Goal: Task Accomplishment & Management: Manage account settings

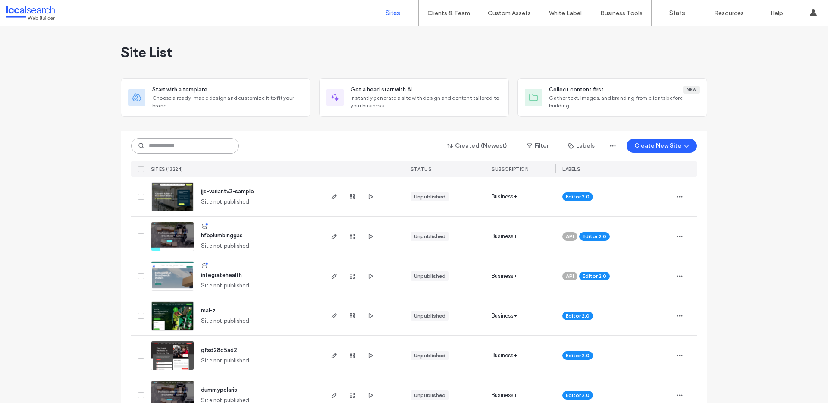
drag, startPoint x: 162, startPoint y: 145, endPoint x: 154, endPoint y: 146, distance: 7.3
click at [162, 145] on input at bounding box center [185, 146] width 108 height 16
paste input "********"
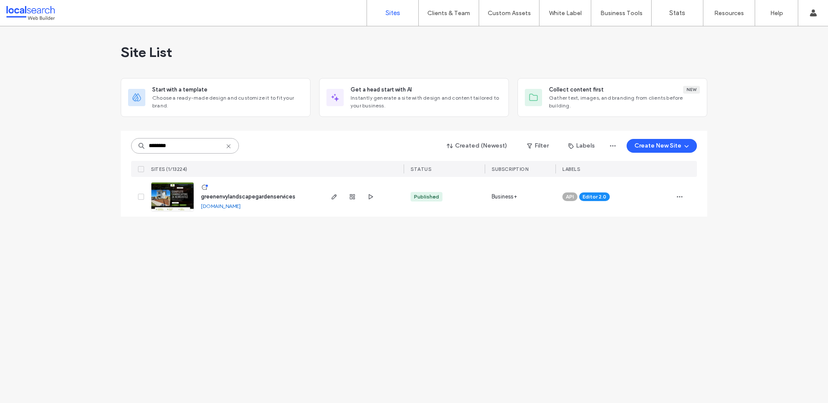
type input "********"
click at [259, 195] on span "greenenvylandscapegardenservices" at bounding box center [248, 196] width 95 height 6
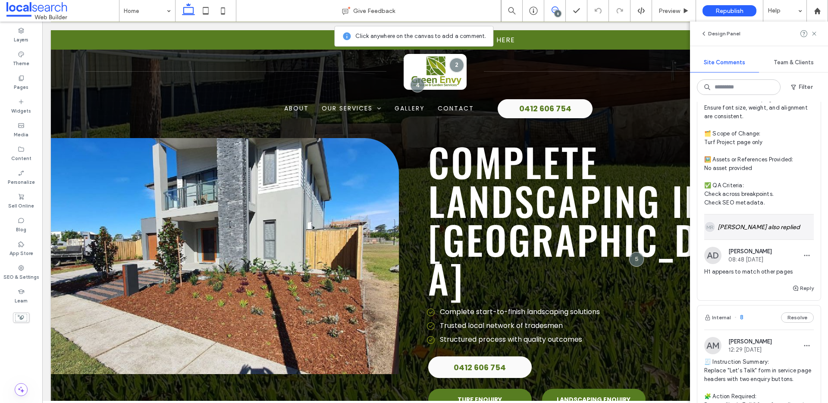
scroll to position [279, 0]
click at [756, 249] on span "Alanna Downes" at bounding box center [751, 249] width 44 height 6
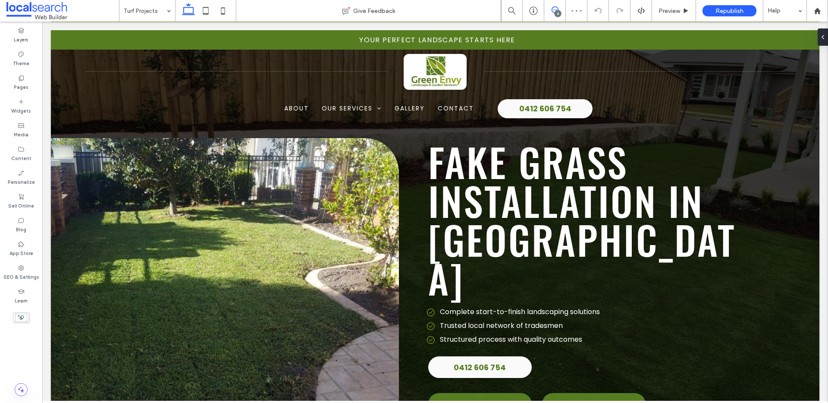
click at [554, 10] on icon at bounding box center [555, 9] width 7 height 7
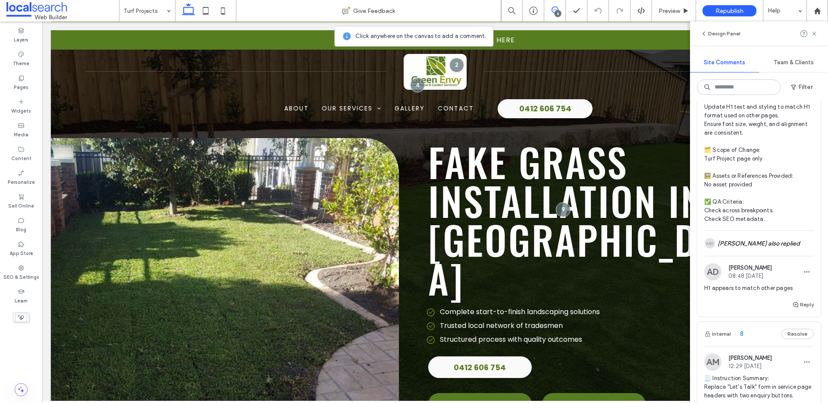
scroll to position [289, 0]
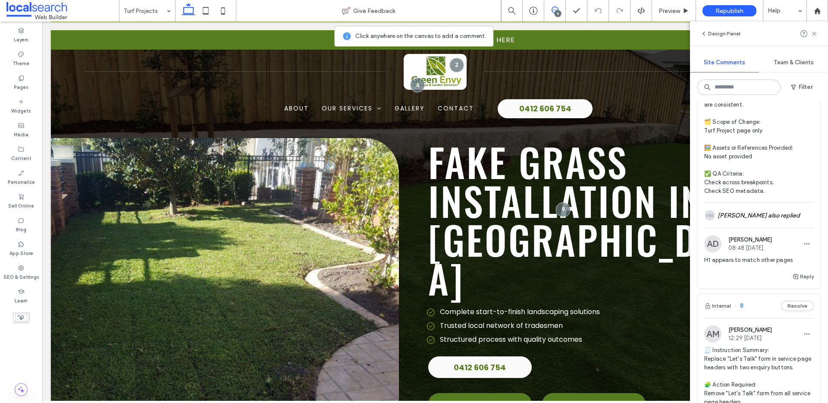
click at [764, 208] on div "MR Michol Robles also replied" at bounding box center [760, 215] width 110 height 25
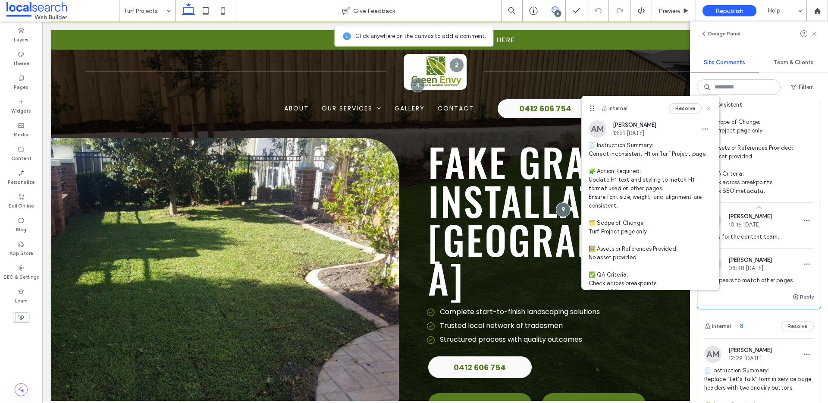
click at [706, 107] on icon at bounding box center [709, 108] width 7 height 7
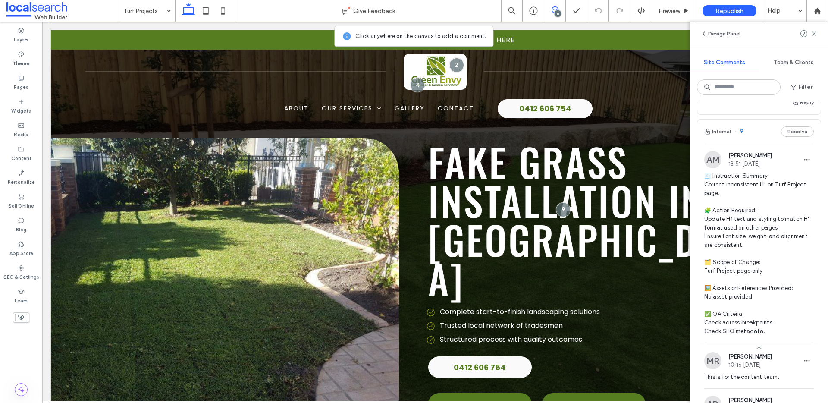
scroll to position [166, 0]
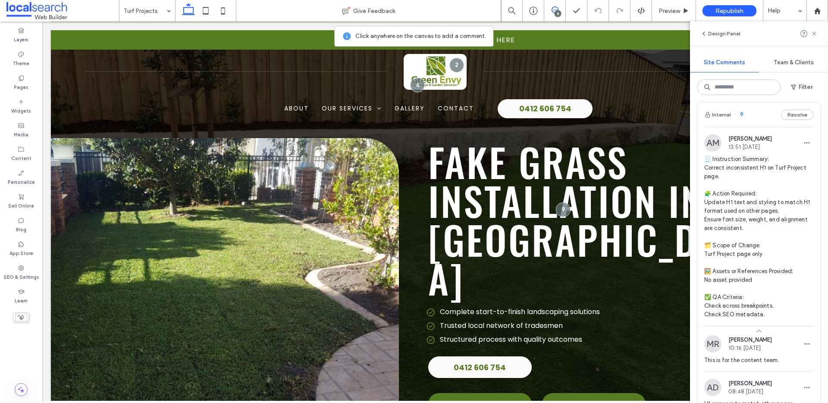
drag, startPoint x: 779, startPoint y: 168, endPoint x: 773, endPoint y: 168, distance: 5.6
click at [779, 168] on span "🧾 Instruction Summary: Correct inconsistent H1 on Turf Project page. 🧩 Action R…" at bounding box center [760, 237] width 110 height 164
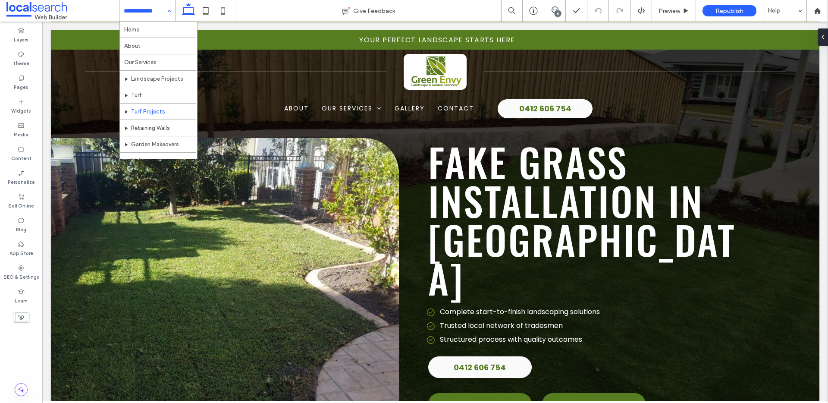
scroll to position [0, 0]
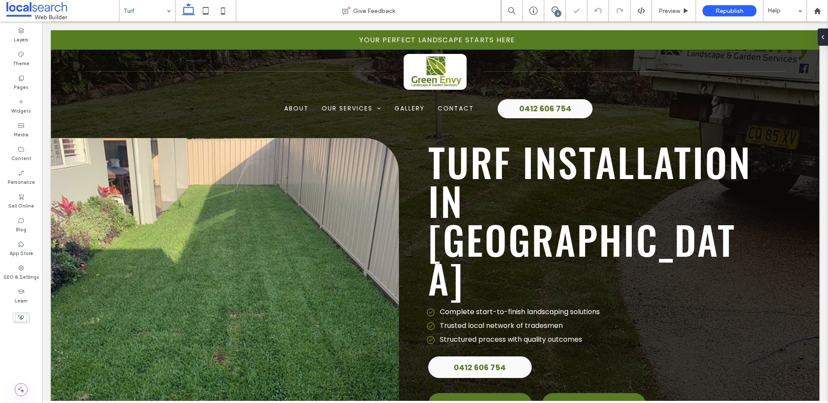
click at [148, 6] on input at bounding box center [145, 11] width 43 height 22
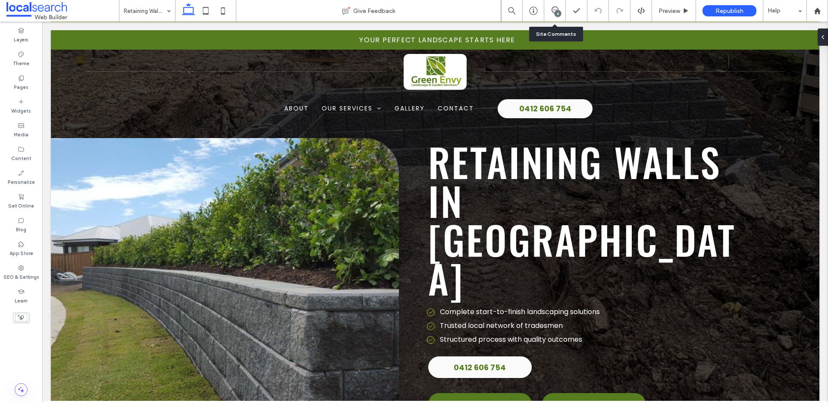
click at [552, 5] on div "8" at bounding box center [556, 11] width 22 height 22
click at [554, 11] on icon at bounding box center [555, 9] width 7 height 7
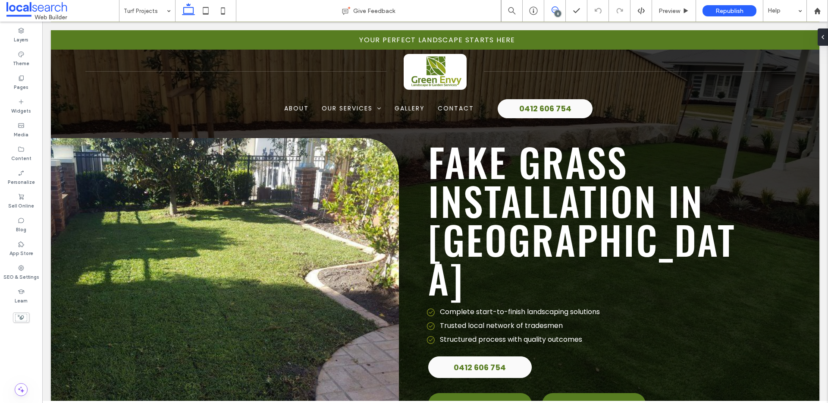
click at [553, 8] on icon at bounding box center [555, 9] width 7 height 7
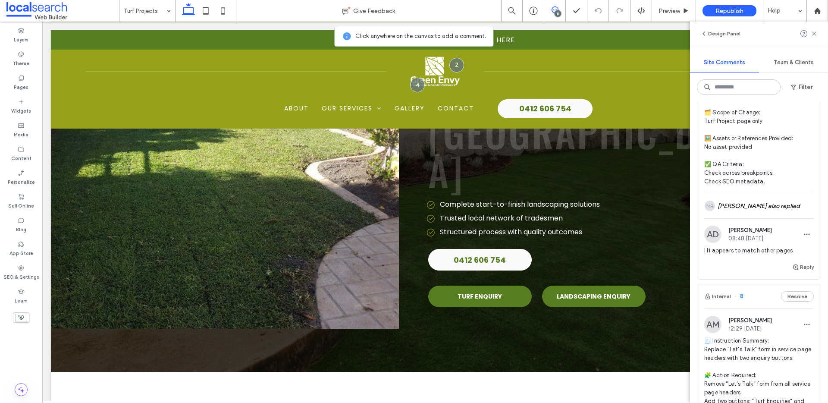
scroll to position [314, 0]
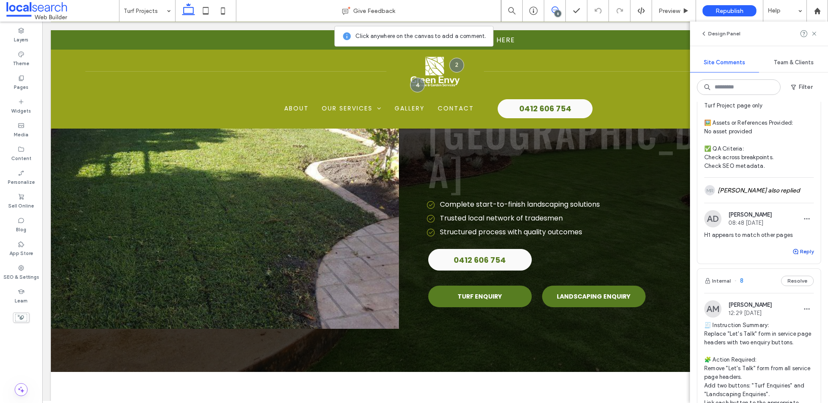
click at [804, 255] on button "Reply" at bounding box center [804, 251] width 22 height 10
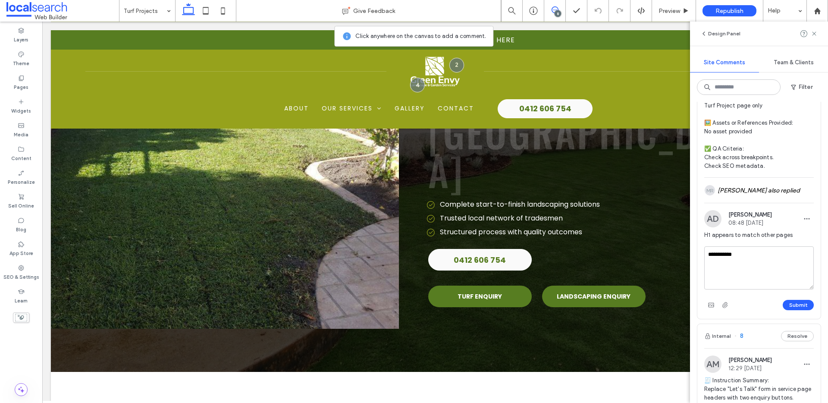
type textarea "**********"
click at [799, 299] on div "Submit" at bounding box center [760, 305] width 110 height 14
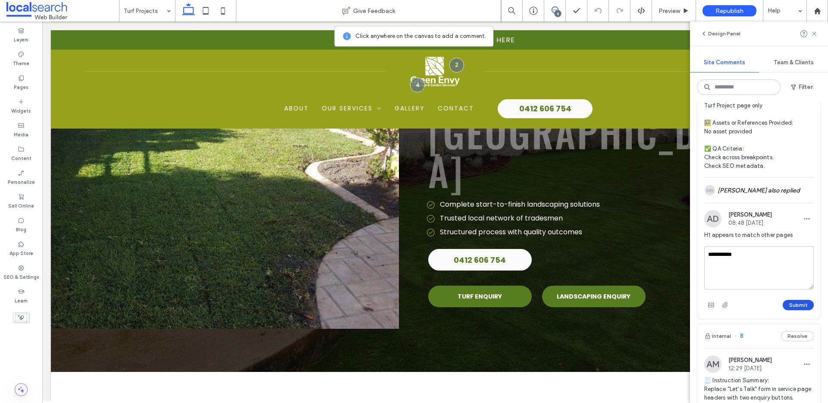
scroll to position [0, 0]
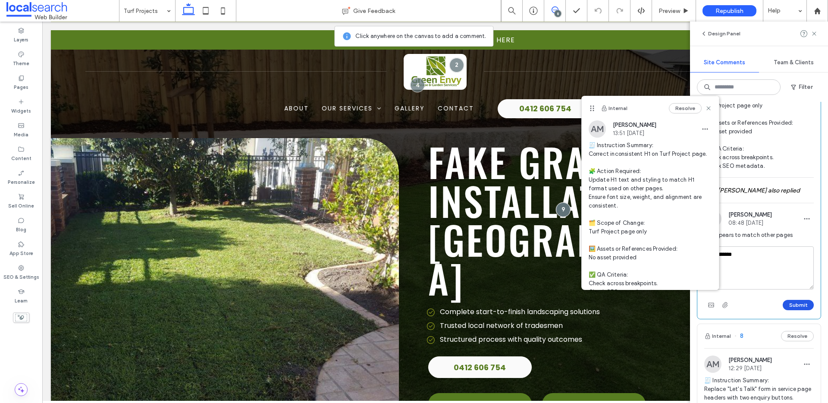
click at [799, 304] on button "Submit" at bounding box center [798, 305] width 31 height 10
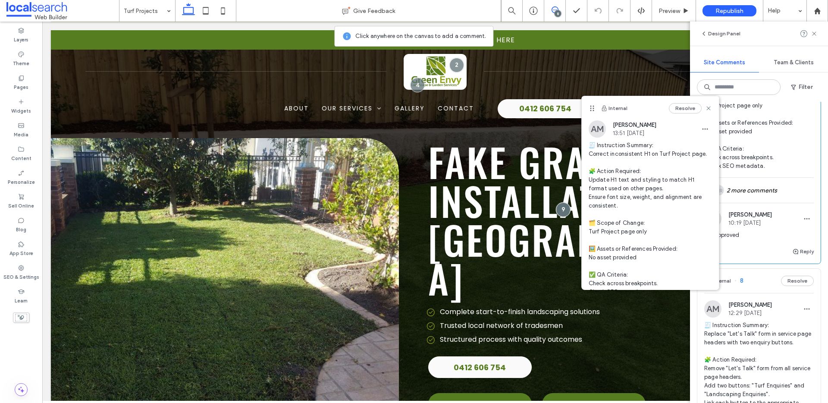
click at [710, 109] on icon at bounding box center [709, 108] width 7 height 7
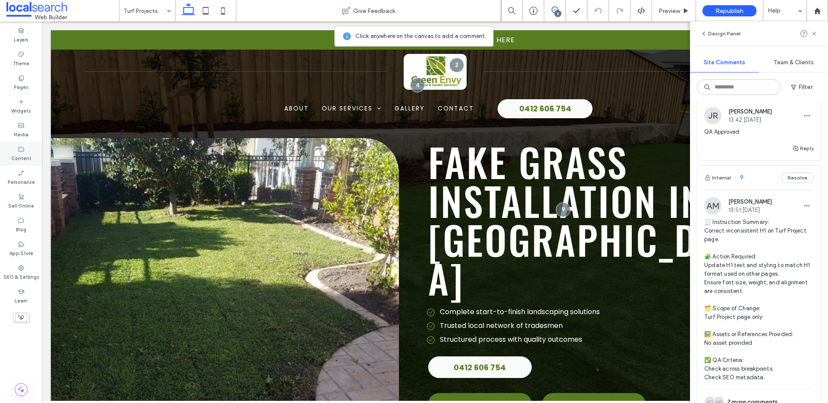
scroll to position [79, 0]
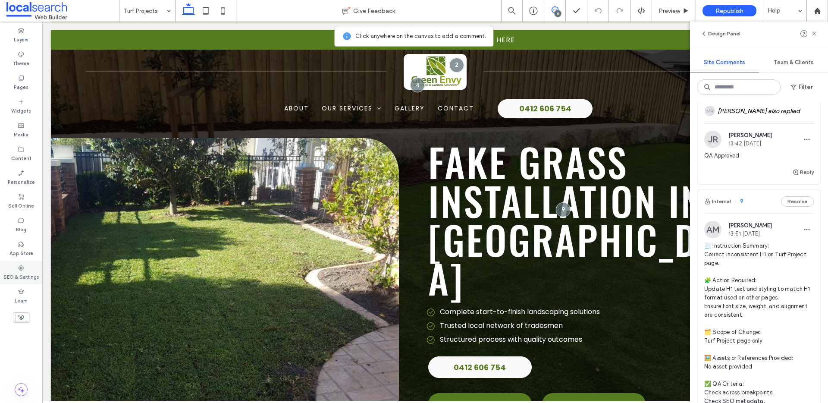
click at [25, 268] on div "SEO & Settings" at bounding box center [21, 273] width 42 height 24
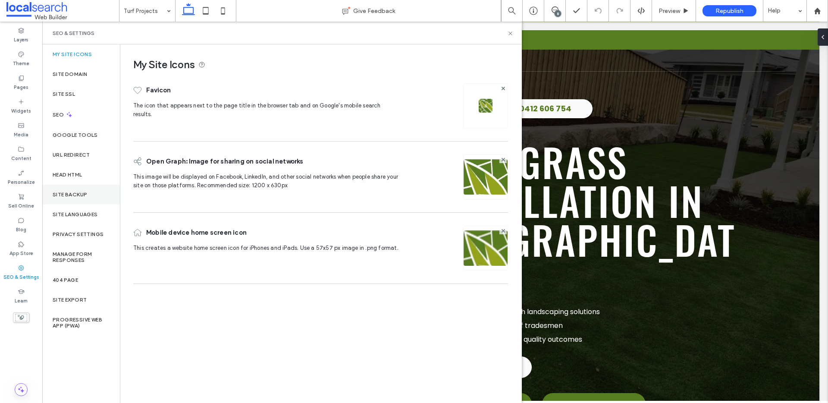
click at [93, 198] on div "Site Backup" at bounding box center [81, 195] width 78 height 20
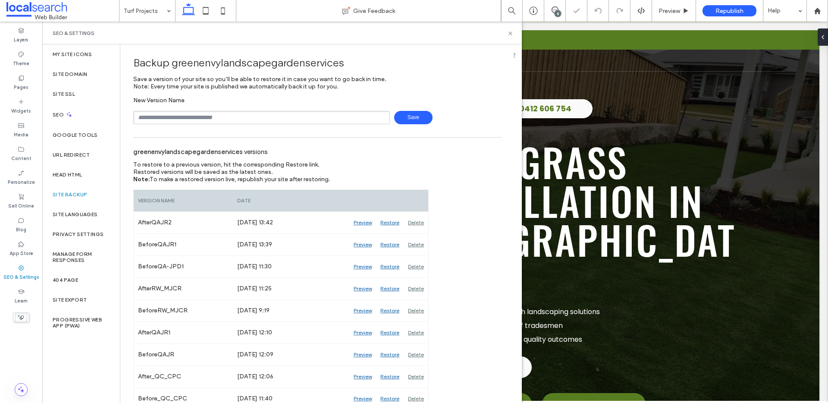
scroll to position [0, 0]
click at [325, 120] on input "text" at bounding box center [261, 116] width 257 height 13
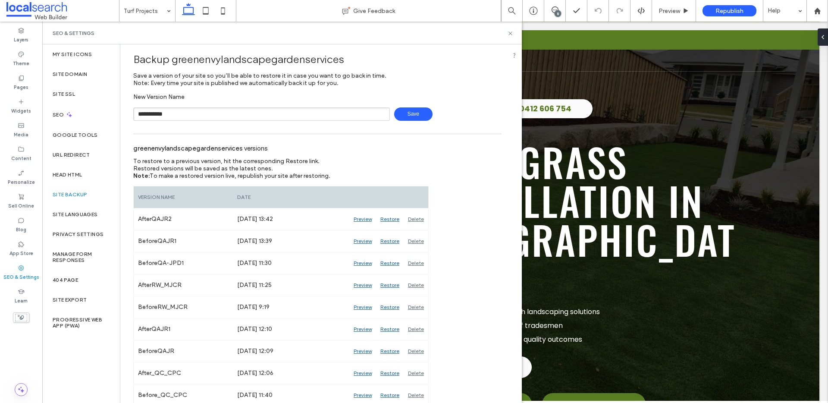
scroll to position [7, 0]
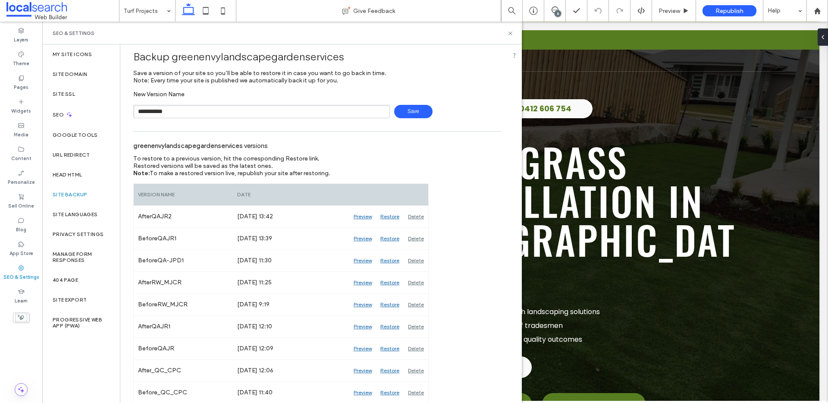
type input "**********"
click at [406, 111] on span "Save" at bounding box center [413, 111] width 38 height 13
click at [281, 110] on input "text" at bounding box center [261, 111] width 257 height 13
click at [407, 114] on span "Save" at bounding box center [413, 111] width 38 height 13
click at [412, 110] on span "Save" at bounding box center [413, 111] width 38 height 13
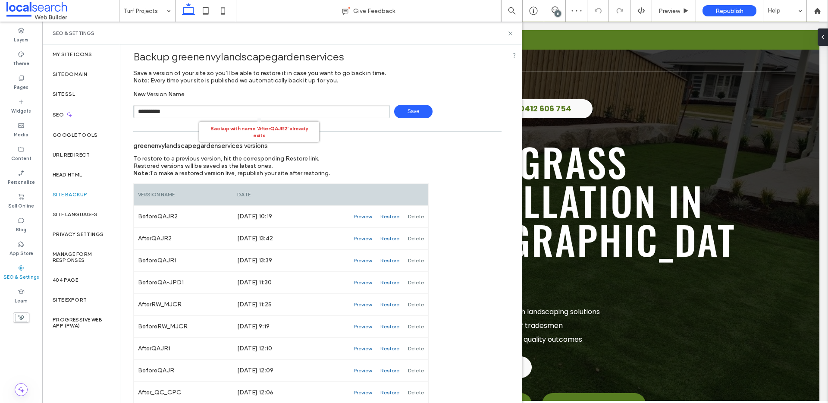
type input "**********"
click at [417, 107] on span "Save" at bounding box center [413, 111] width 38 height 13
click at [510, 31] on icon at bounding box center [510, 33] width 6 height 6
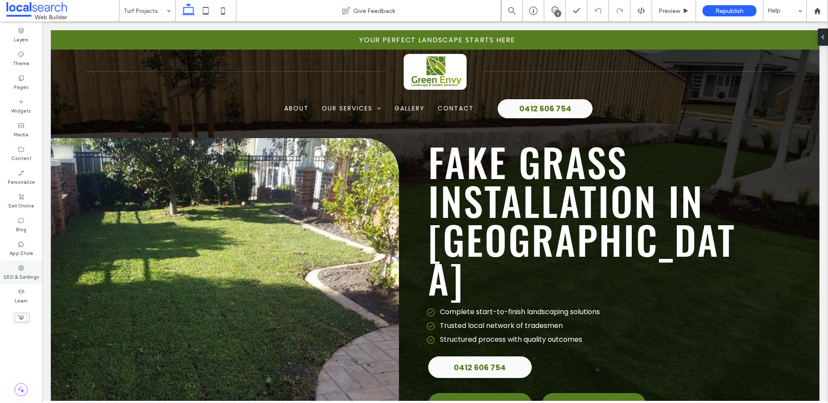
click at [33, 277] on label "SEO & Settings" at bounding box center [21, 275] width 36 height 9
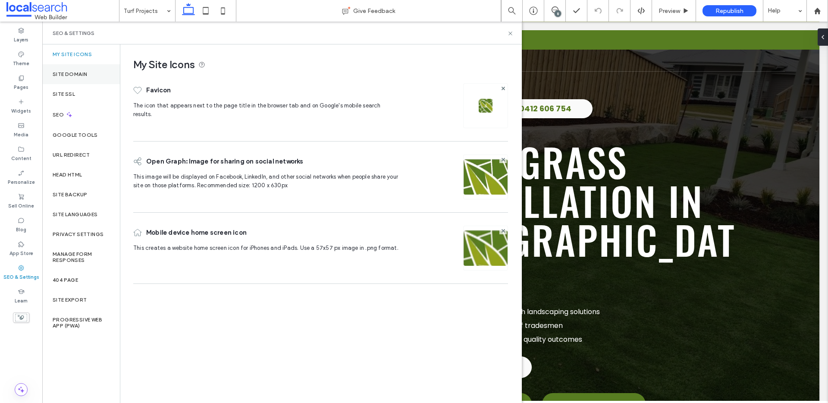
click at [88, 81] on div "Site Domain" at bounding box center [81, 74] width 78 height 20
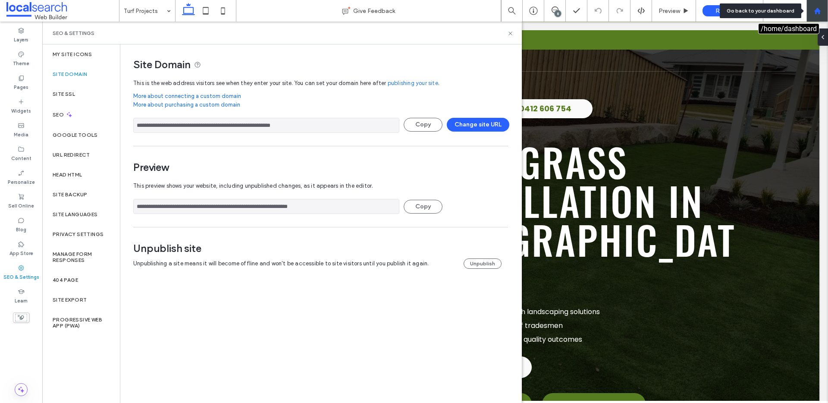
click at [823, 14] on div at bounding box center [818, 11] width 22 height 22
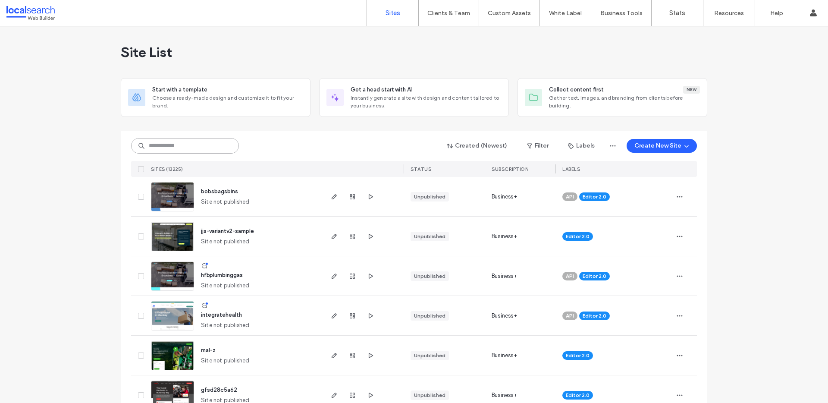
click at [205, 145] on input at bounding box center [185, 146] width 108 height 16
paste input "********"
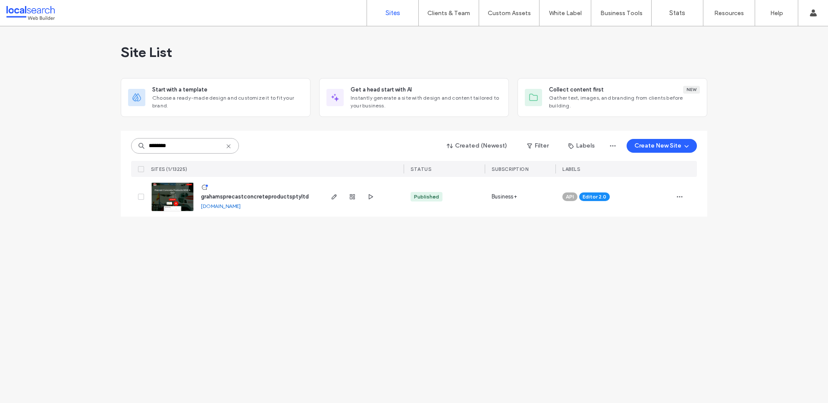
type input "********"
click at [231, 193] on span "grahamsprecastconcreteproductsptyltd" at bounding box center [255, 196] width 108 height 6
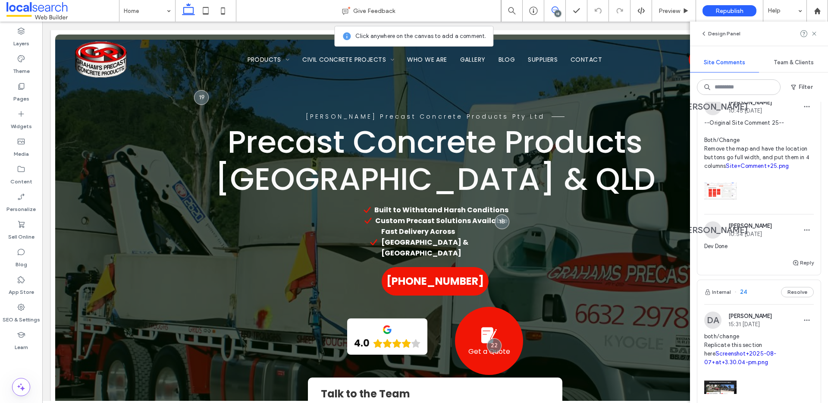
scroll to position [64, 0]
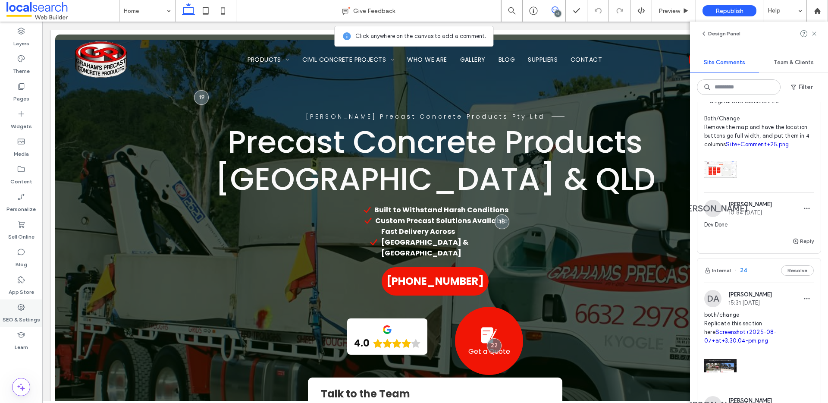
click at [31, 318] on label "SEO & Settings" at bounding box center [22, 318] width 38 height 12
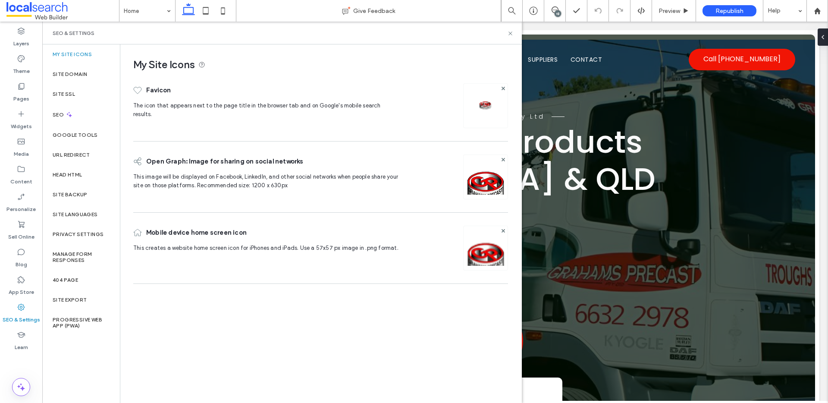
scroll to position [0, 0]
click at [64, 189] on div "Site Backup" at bounding box center [81, 195] width 78 height 20
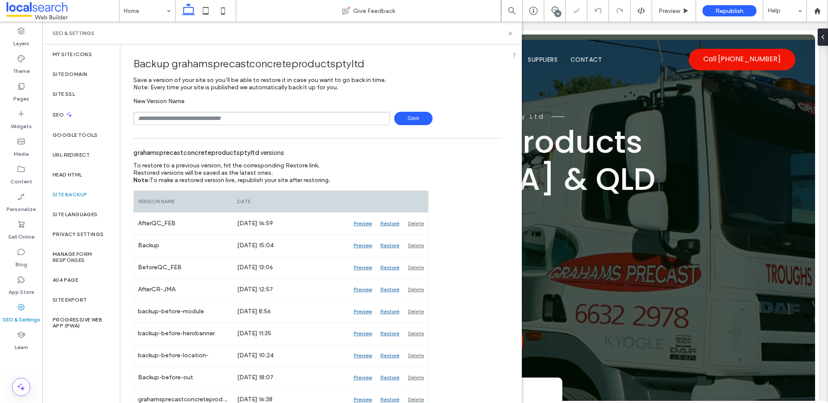
click at [319, 114] on input "text" at bounding box center [261, 118] width 257 height 13
type input "**********"
click at [402, 119] on span "Save" at bounding box center [413, 118] width 38 height 13
drag, startPoint x: 509, startPoint y: 33, endPoint x: 479, endPoint y: 5, distance: 40.6
click at [509, 33] on icon at bounding box center [510, 33] width 6 height 6
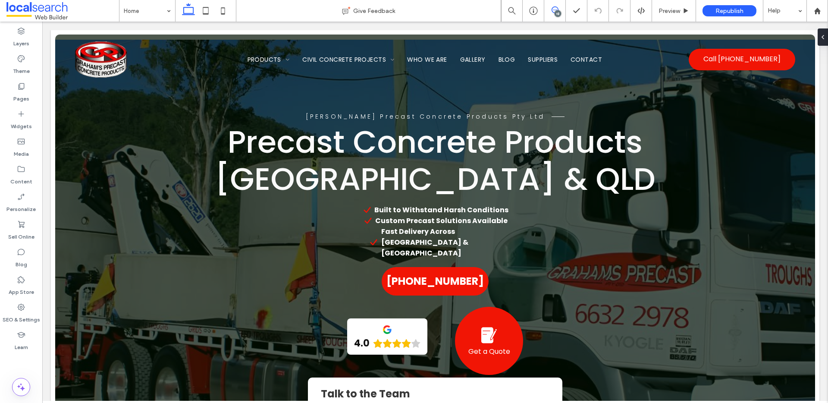
click at [559, 9] on span at bounding box center [555, 9] width 21 height 7
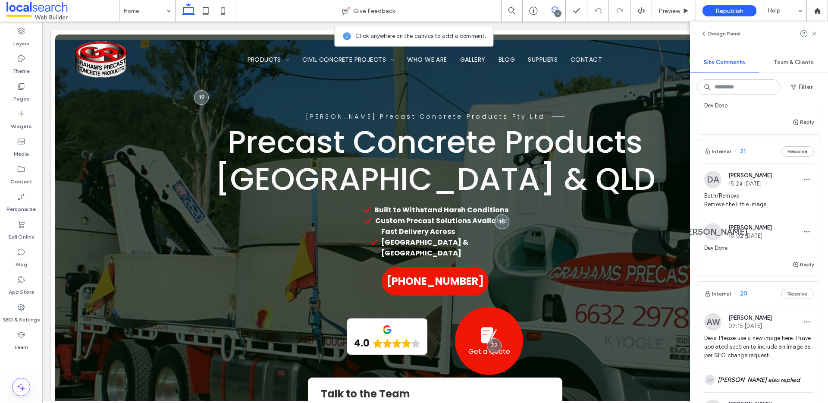
scroll to position [789, 0]
click at [756, 207] on span "Both/Remove Remove the little image" at bounding box center [760, 198] width 110 height 17
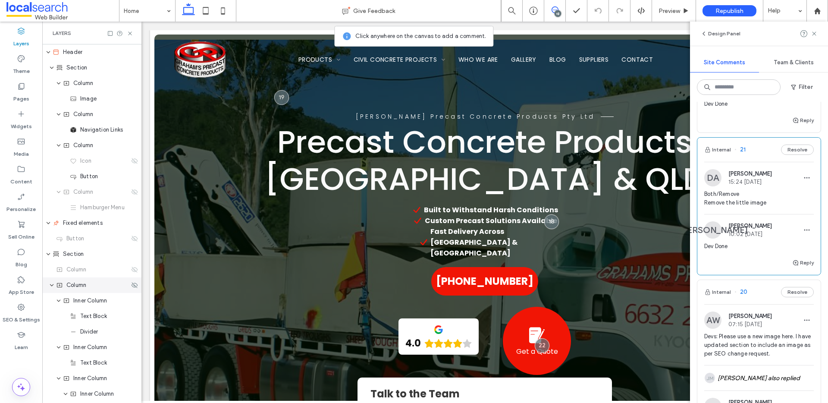
drag, startPoint x: 28, startPoint y: 306, endPoint x: 70, endPoint y: 287, distance: 46.1
click at [28, 306] on div "SEO & Settings" at bounding box center [21, 313] width 42 height 28
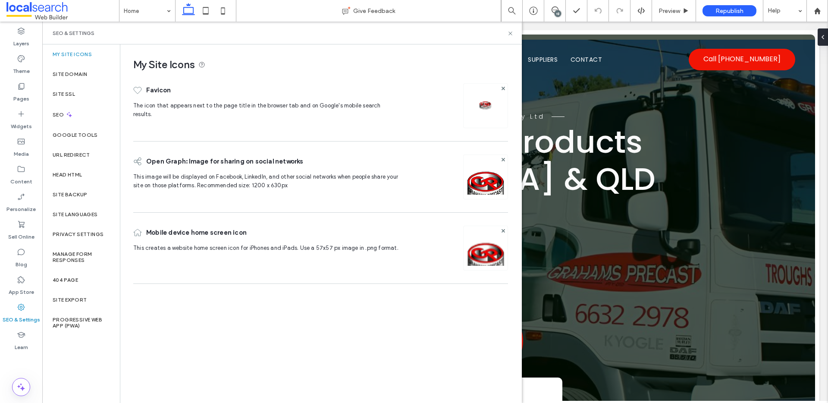
scroll to position [0, 0]
click at [101, 194] on div "Site Backup" at bounding box center [81, 195] width 78 height 20
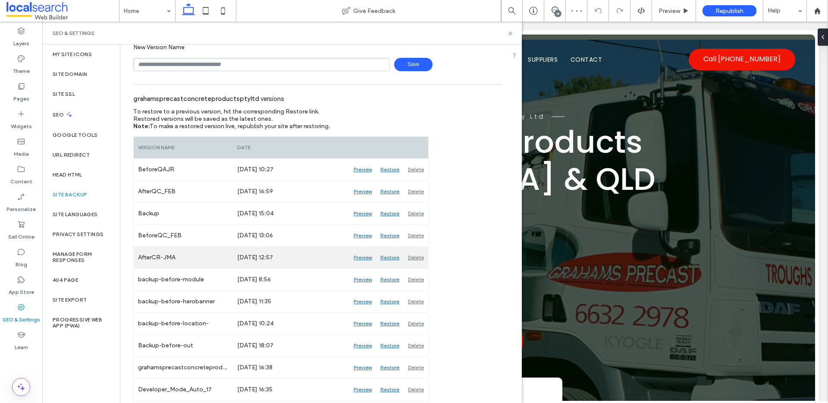
scroll to position [68, 0]
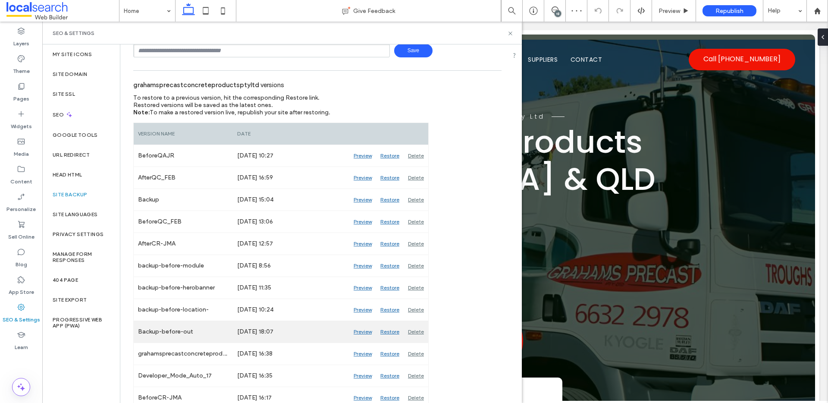
click at [368, 331] on div "Preview" at bounding box center [363, 332] width 27 height 22
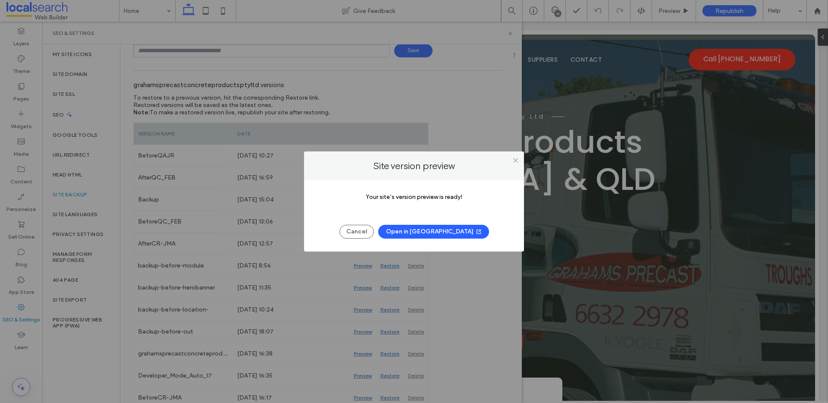
click at [445, 233] on button "Open in New Tab" at bounding box center [433, 232] width 111 height 14
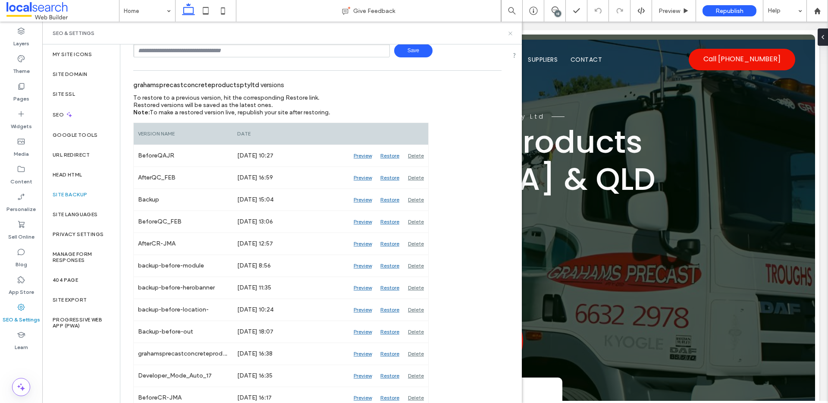
click at [510, 30] on icon at bounding box center [510, 33] width 6 height 6
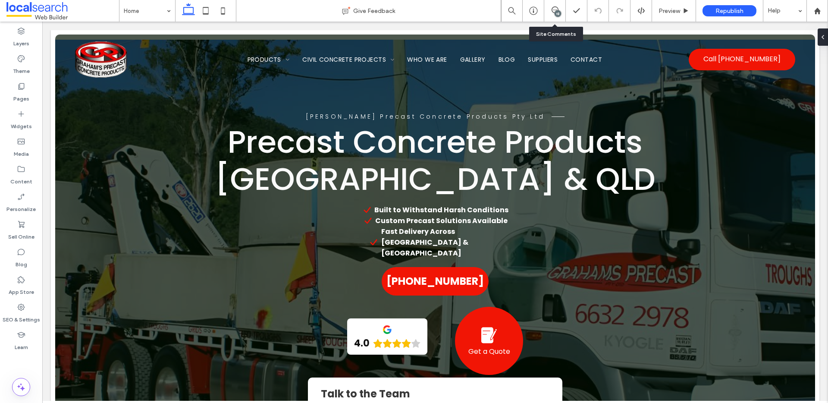
click at [554, 13] on div "18" at bounding box center [555, 10] width 21 height 9
click at [559, 11] on div "18" at bounding box center [558, 13] width 6 height 6
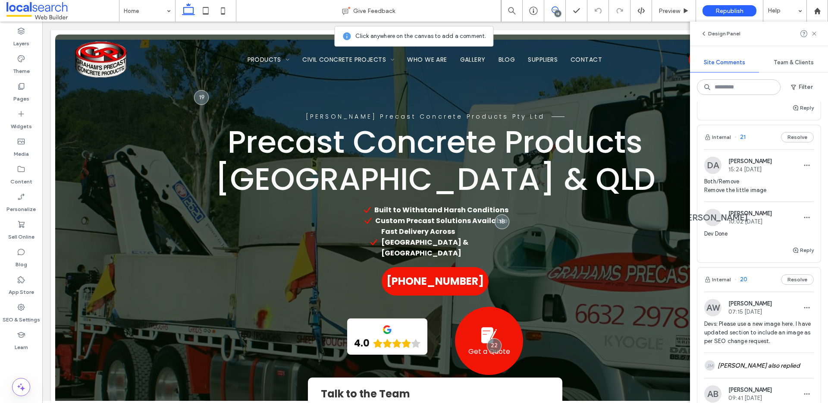
scroll to position [802, 0]
click at [804, 255] on button "Reply" at bounding box center [804, 250] width 22 height 10
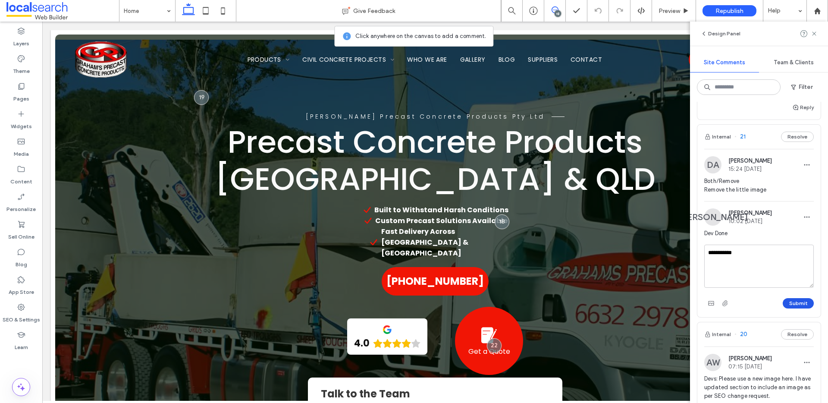
type textarea "**********"
click at [798, 309] on button "Submit" at bounding box center [798, 303] width 31 height 10
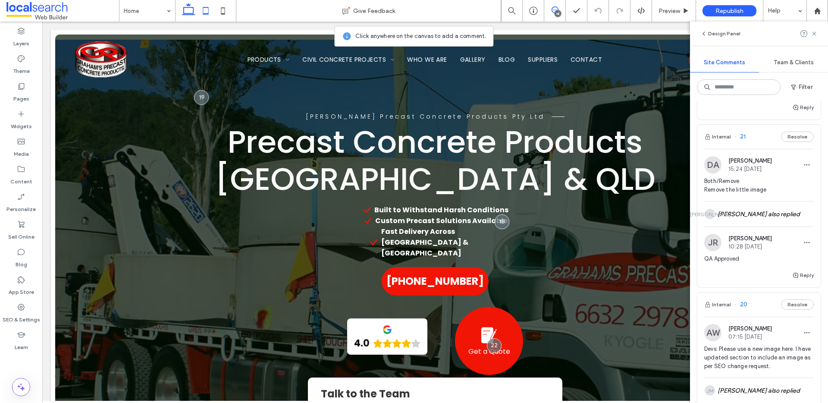
click at [208, 13] on use at bounding box center [206, 10] width 6 height 7
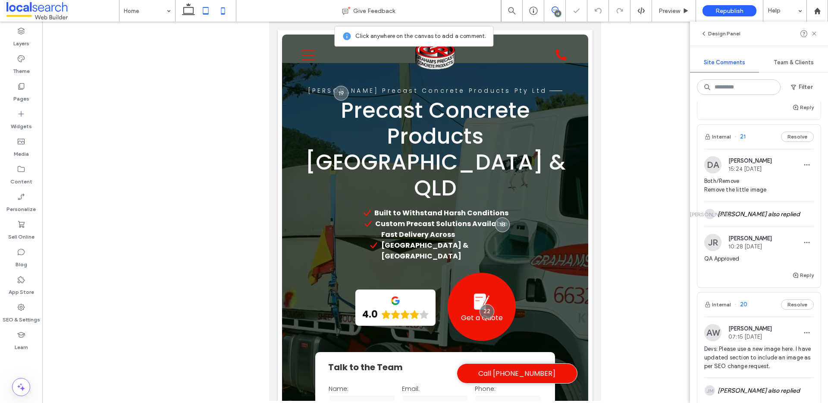
click at [226, 11] on icon at bounding box center [222, 10] width 17 height 17
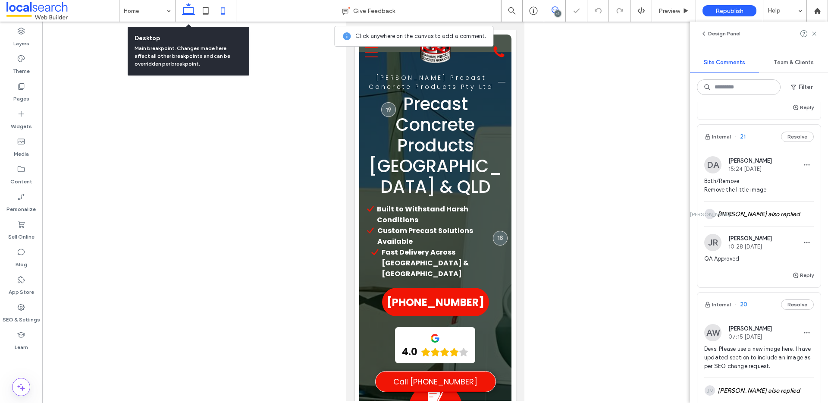
click at [188, 9] on icon at bounding box center [188, 10] width 17 height 17
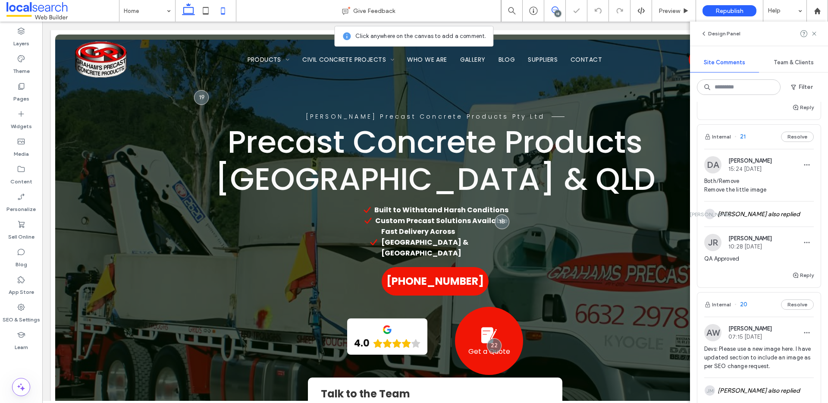
click at [223, 6] on icon at bounding box center [222, 10] width 17 height 17
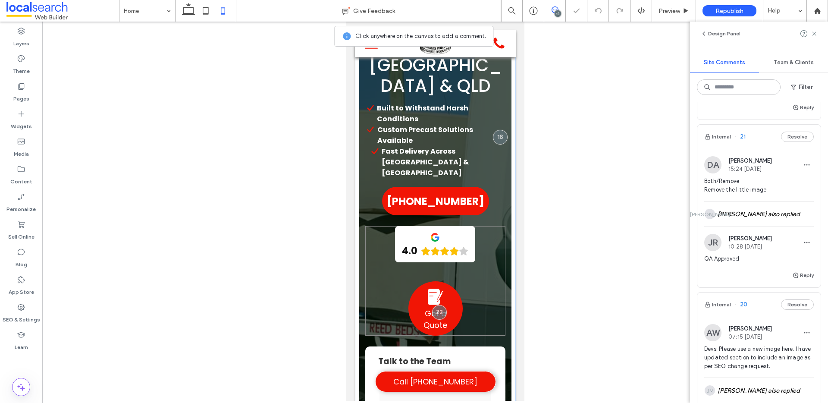
scroll to position [0, 0]
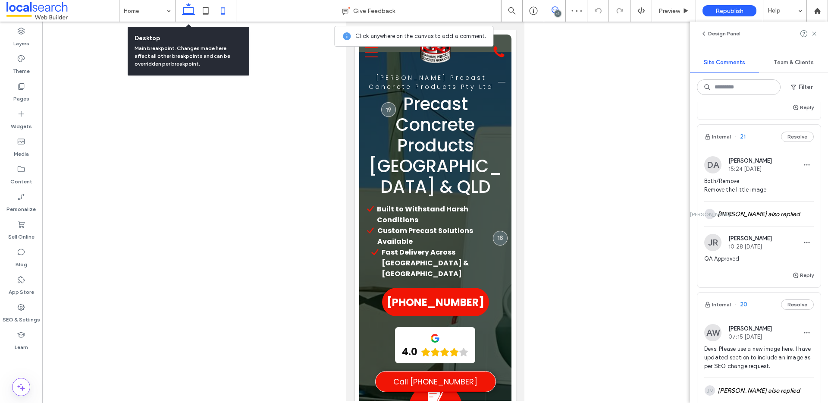
click at [188, 9] on icon at bounding box center [188, 10] width 17 height 17
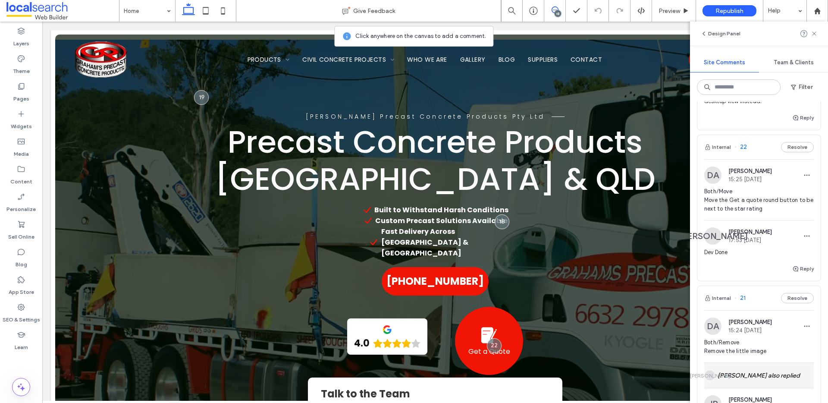
scroll to position [641, 0]
click at [781, 213] on span "Both/Move Move the Get a quote round button to be next to the star rating" at bounding box center [760, 200] width 110 height 26
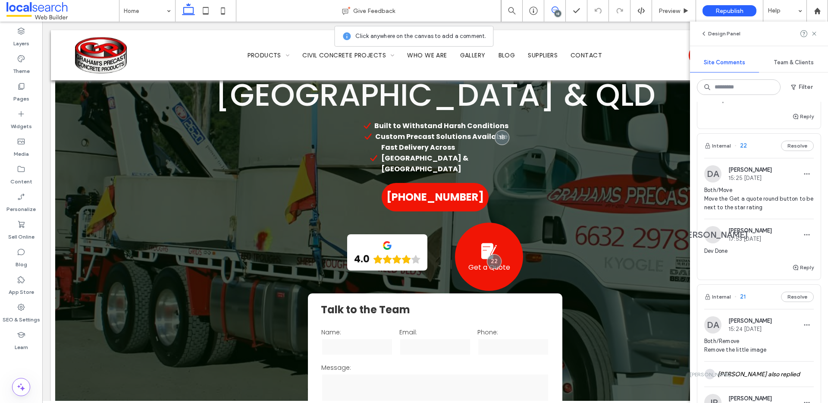
scroll to position [90, 0]
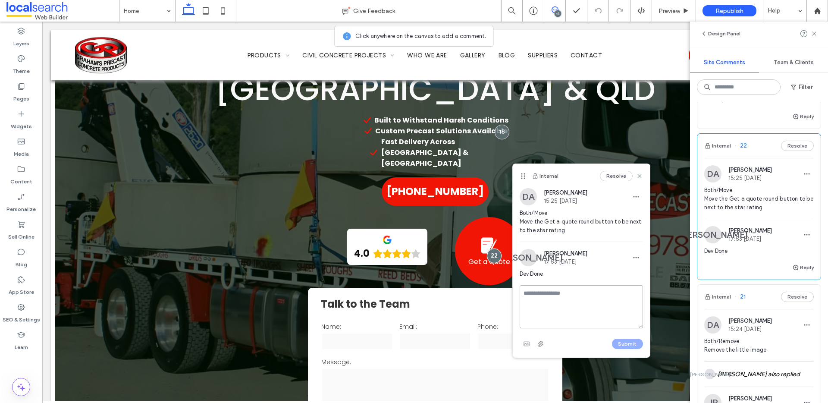
click at [581, 291] on textarea at bounding box center [581, 306] width 123 height 43
type textarea "**********"
click at [628, 343] on button "Submit" at bounding box center [627, 344] width 31 height 10
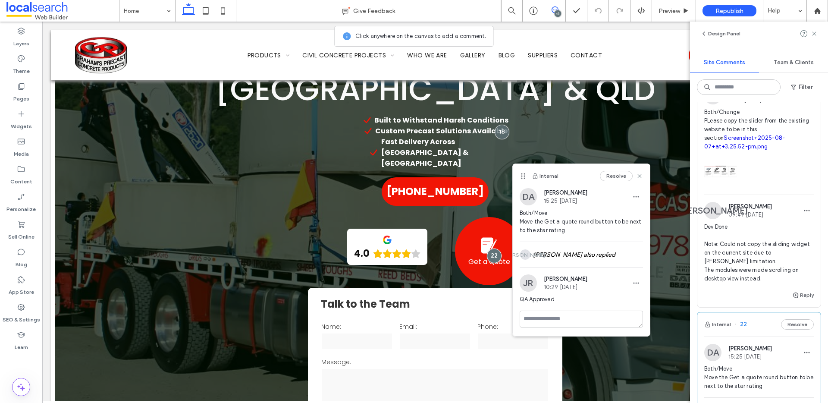
scroll to position [444, 0]
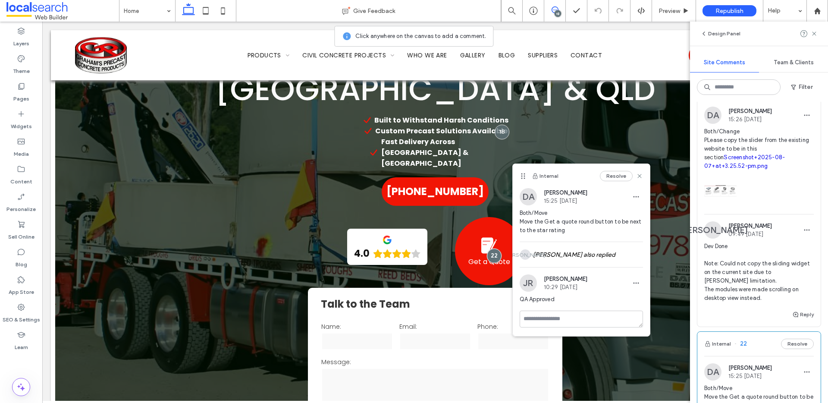
click at [755, 169] on link "Screenshot+2025-08-07+at+3.25.52-pm.png" at bounding box center [745, 161] width 81 height 15
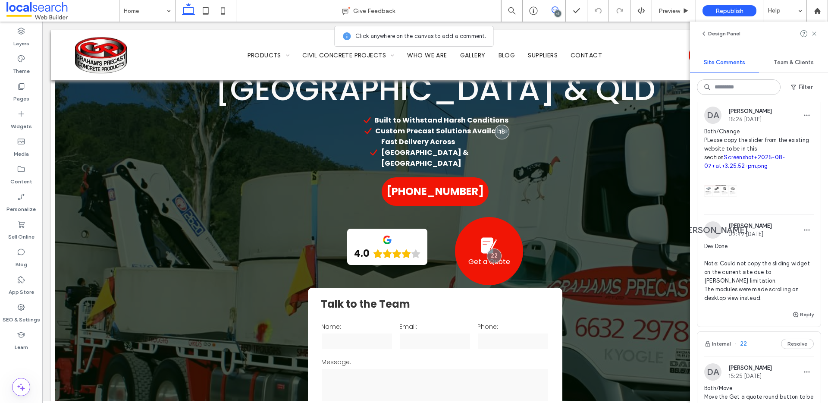
scroll to position [517, 0]
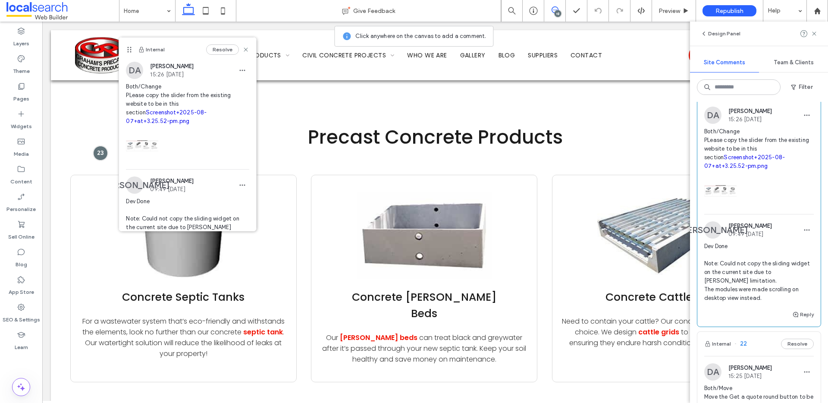
click at [772, 154] on span "Both/Change PLease copy the slider from the existing website to be in this sect…" at bounding box center [760, 148] width 110 height 43
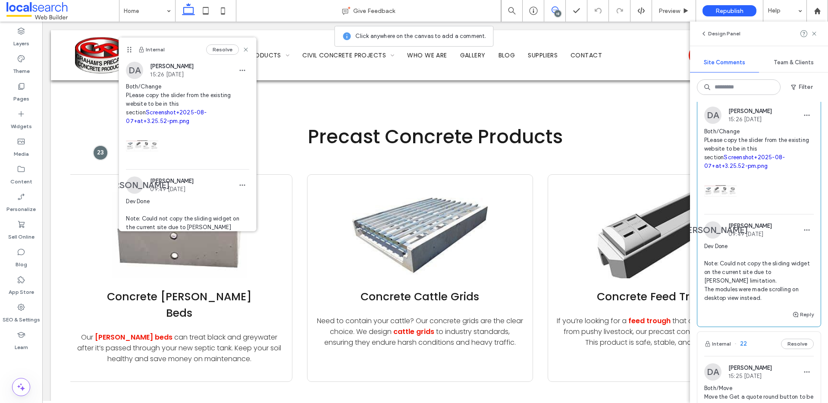
scroll to position [42, 0]
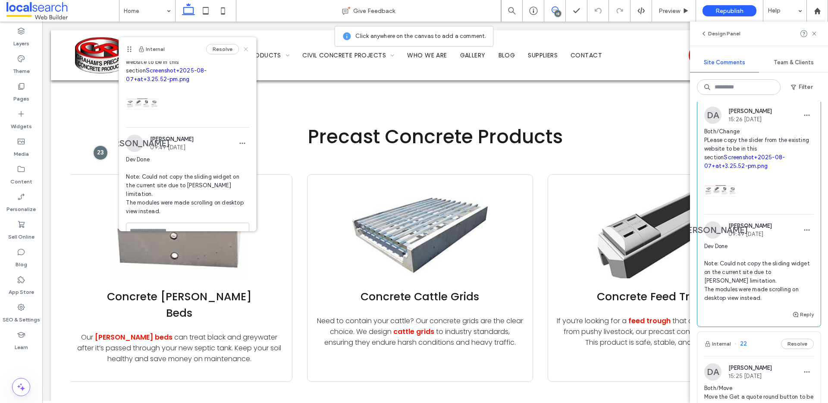
click at [249, 50] on icon at bounding box center [246, 49] width 7 height 7
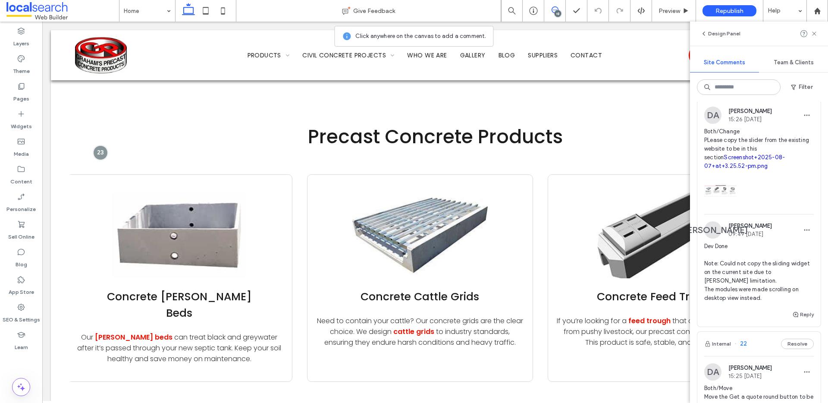
drag, startPoint x: 813, startPoint y: 32, endPoint x: 762, endPoint y: 57, distance: 56.9
click at [813, 32] on use at bounding box center [815, 34] width 4 height 4
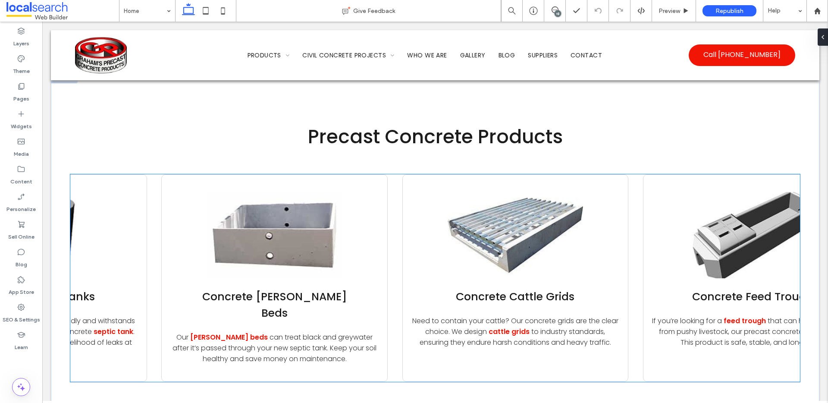
scroll to position [0, 0]
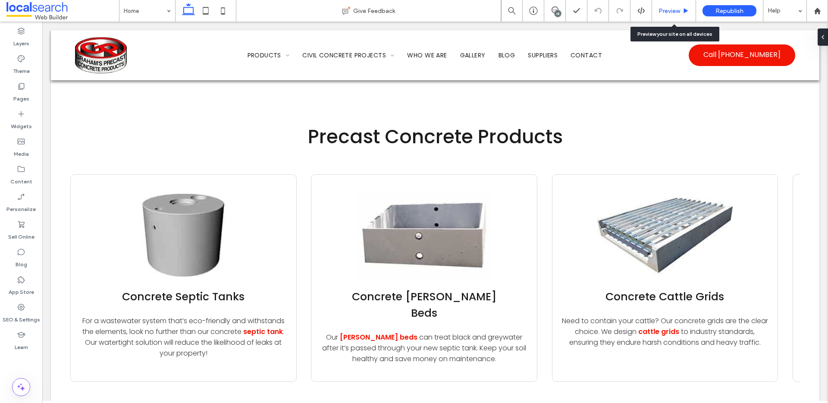
click at [674, 8] on span "Preview" at bounding box center [670, 10] width 22 height 7
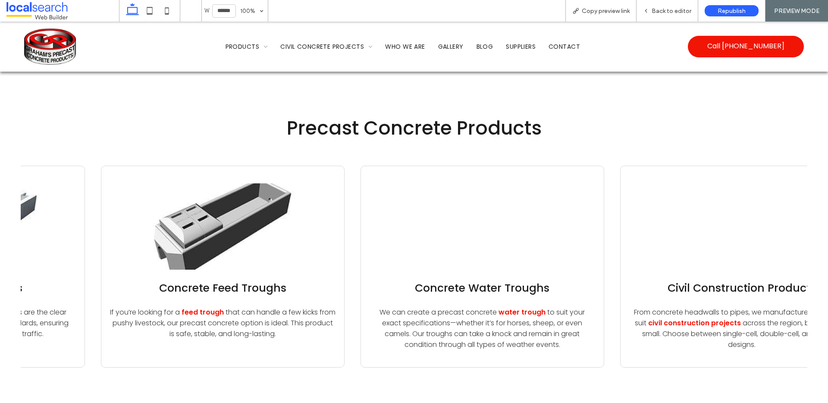
scroll to position [0, 756]
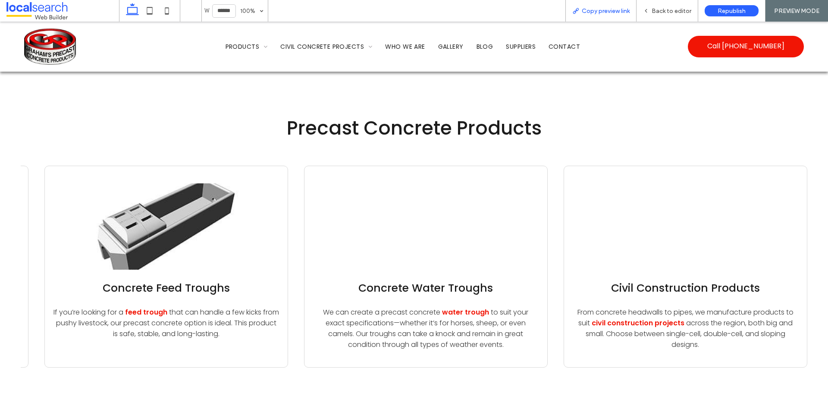
click at [610, 14] on span "Copy preview link" at bounding box center [606, 10] width 48 height 7
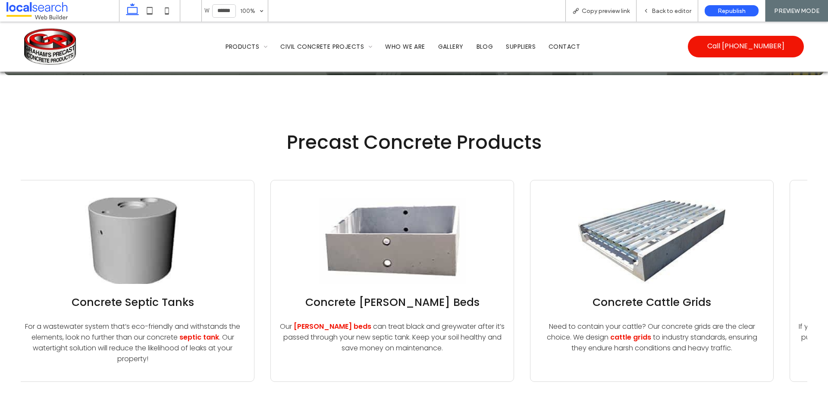
scroll to position [0, 0]
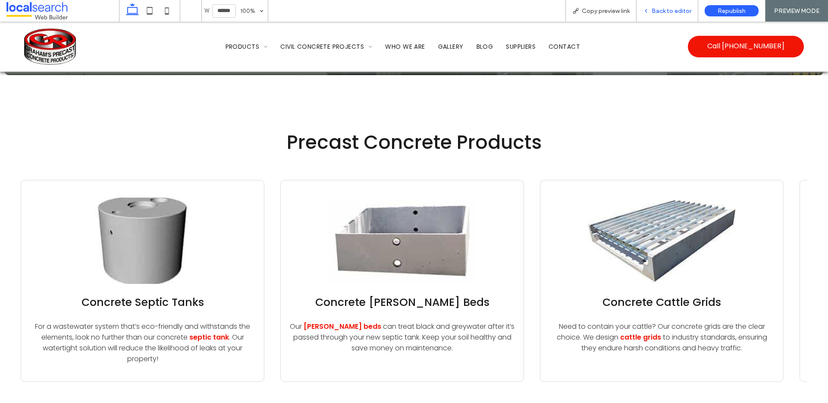
click at [676, 6] on div "Back to editor" at bounding box center [668, 11] width 62 height 22
click at [667, 7] on span "Back to editor" at bounding box center [672, 10] width 40 height 7
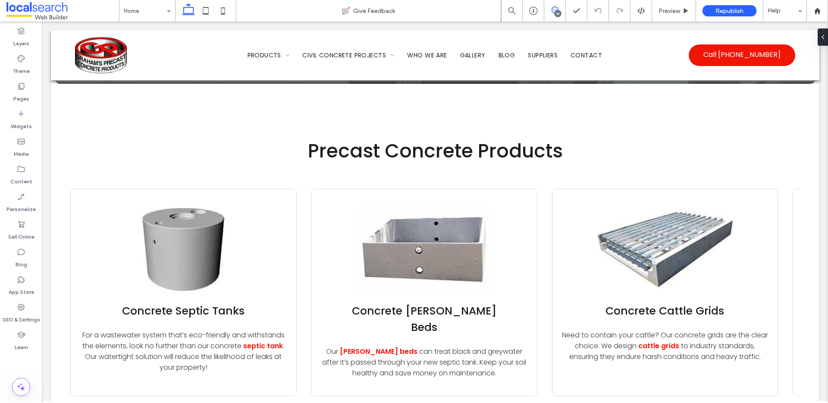
click at [558, 8] on span at bounding box center [555, 9] width 21 height 7
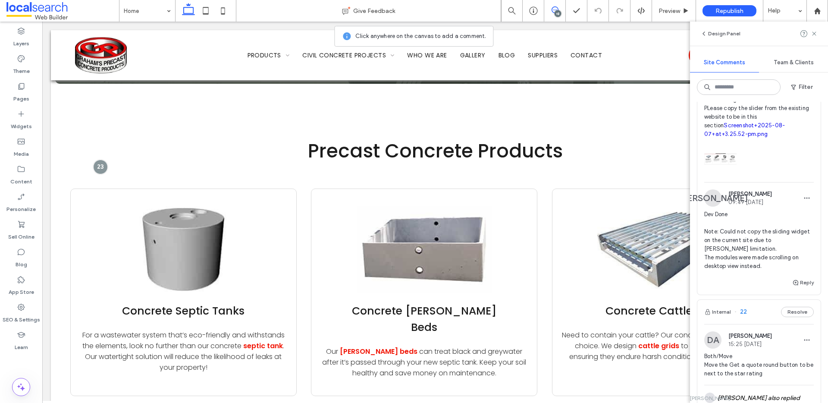
scroll to position [475, 0]
click at [801, 289] on button "Reply" at bounding box center [804, 284] width 22 height 10
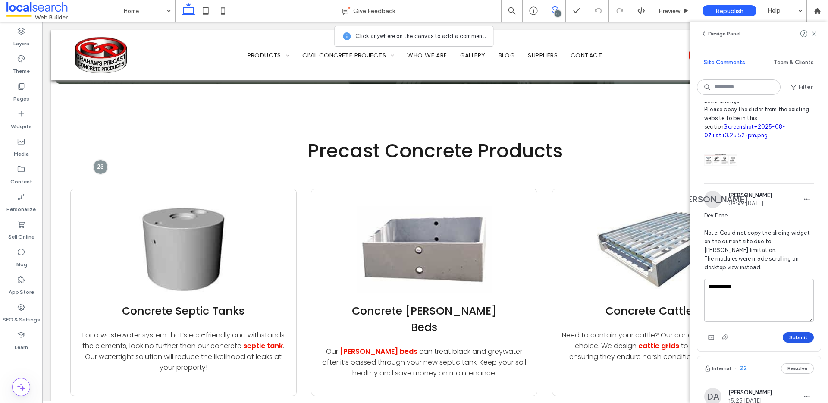
type textarea "**********"
click at [810, 343] on button "Submit" at bounding box center [798, 337] width 31 height 10
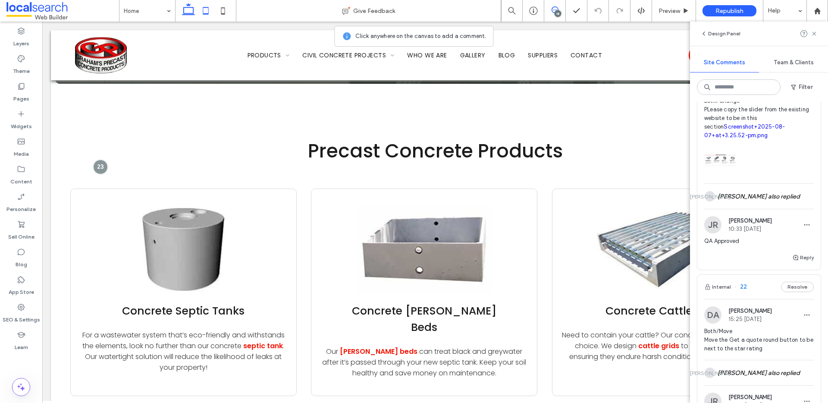
click at [202, 8] on icon at bounding box center [205, 10] width 17 height 17
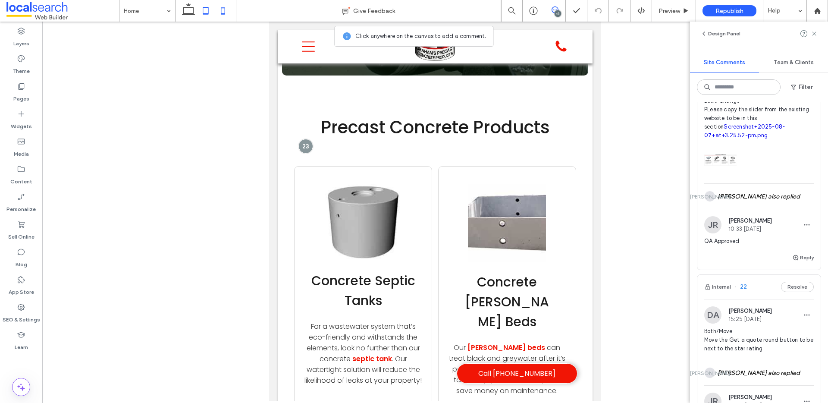
click at [224, 13] on use at bounding box center [223, 10] width 4 height 7
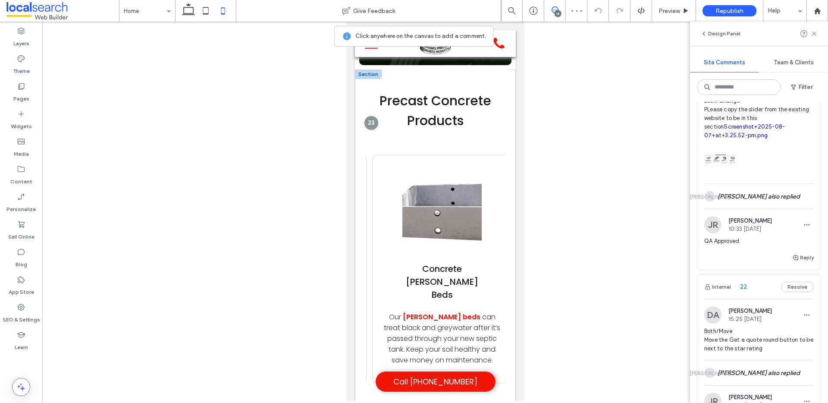
scroll to position [0, 0]
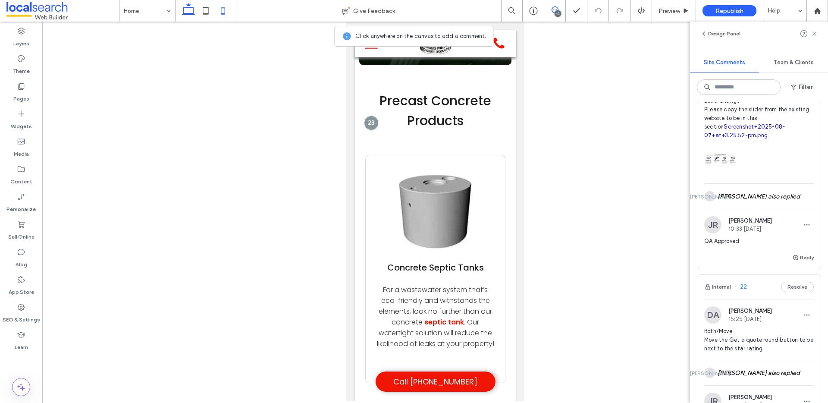
click at [186, 6] on icon at bounding box center [188, 10] width 17 height 17
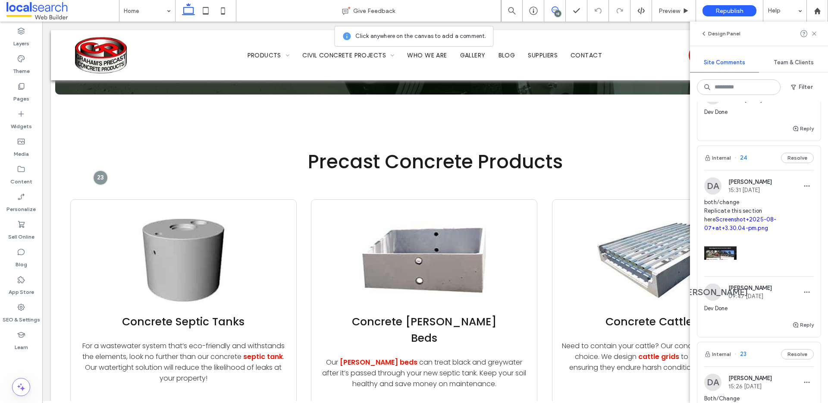
scroll to position [175, 0]
click at [756, 233] on link "Screenshot+2025-08-07+at+3.30.04-pm.png" at bounding box center [741, 225] width 72 height 15
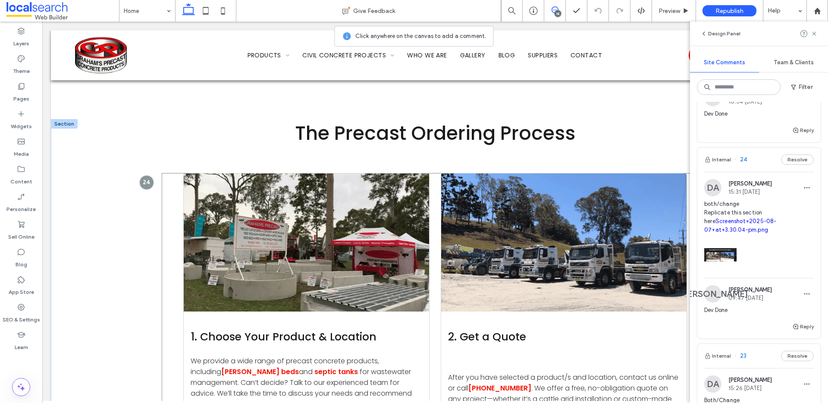
scroll to position [3081, 0]
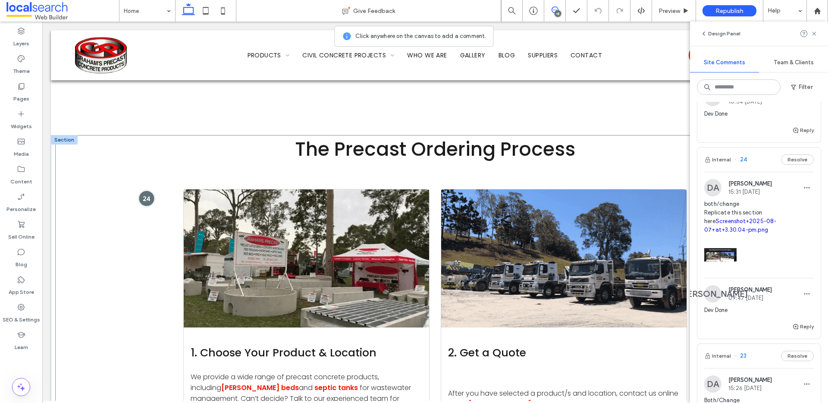
click at [148, 190] on div at bounding box center [147, 198] width 16 height 16
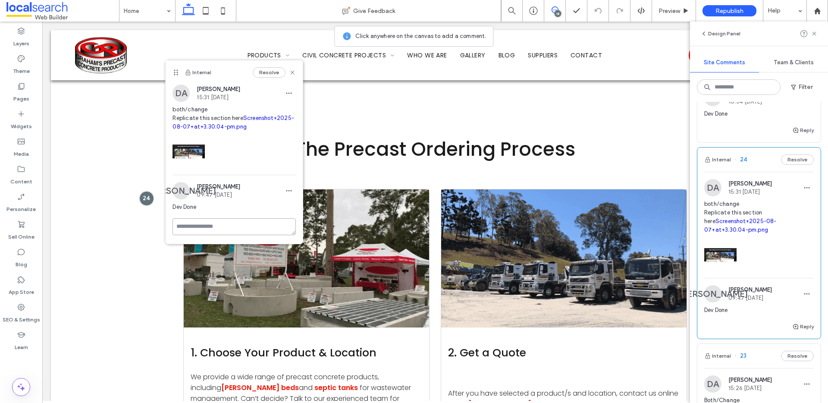
click at [213, 223] on textarea at bounding box center [234, 226] width 123 height 17
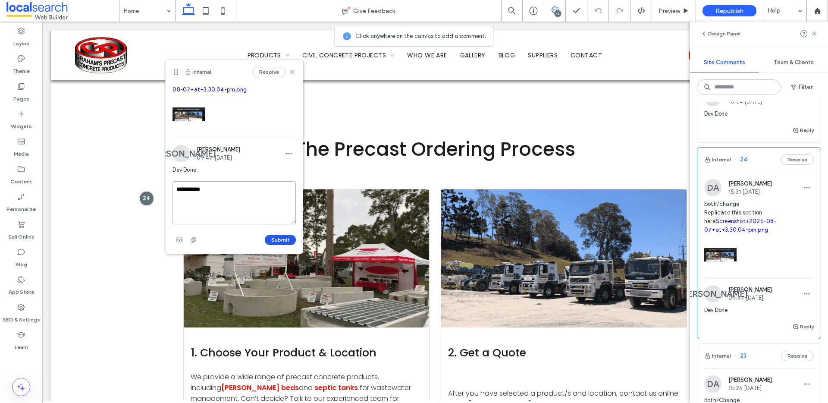
type textarea "**********"
click at [289, 238] on button "Submit" at bounding box center [280, 240] width 31 height 10
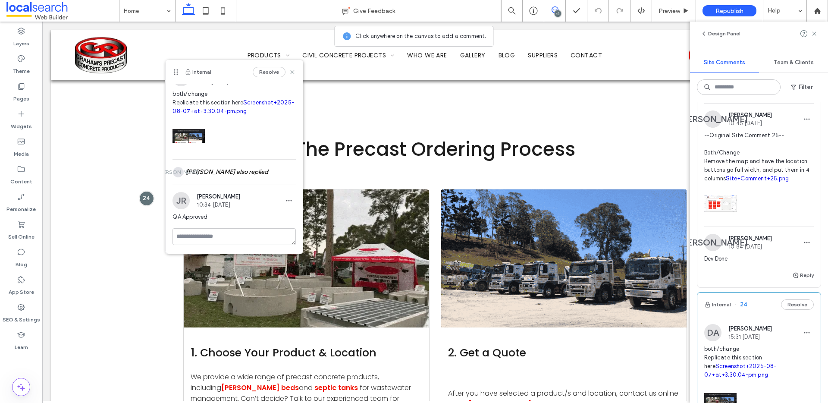
scroll to position [30, 0]
click at [802, 220] on div at bounding box center [760, 201] width 110 height 37
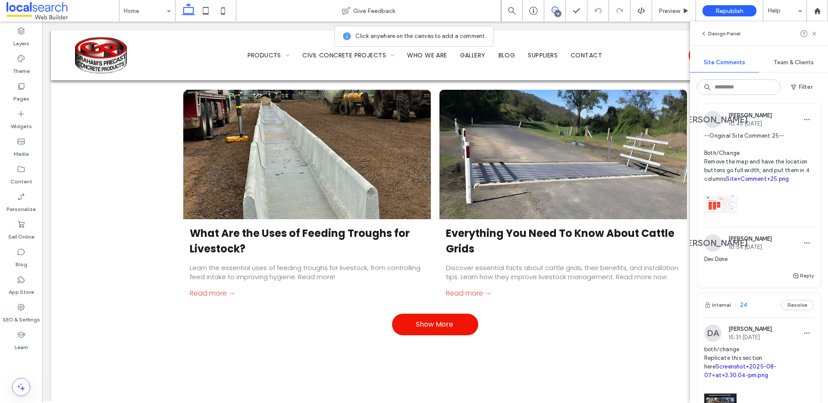
scroll to position [5104, 0]
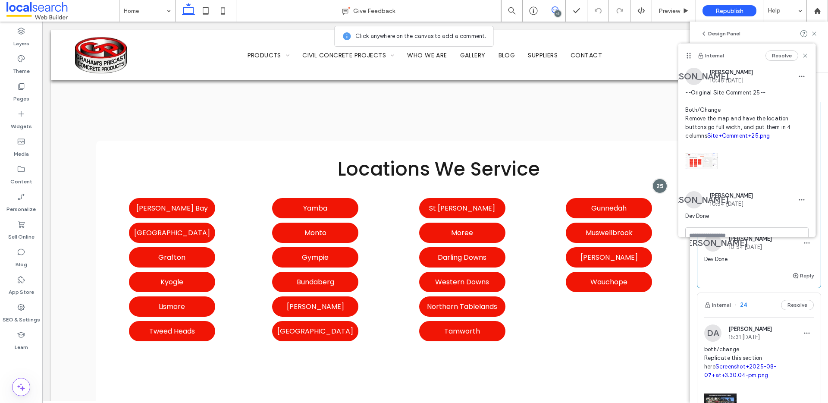
click at [726, 139] on link "Site+Comment+25.png" at bounding box center [739, 135] width 63 height 6
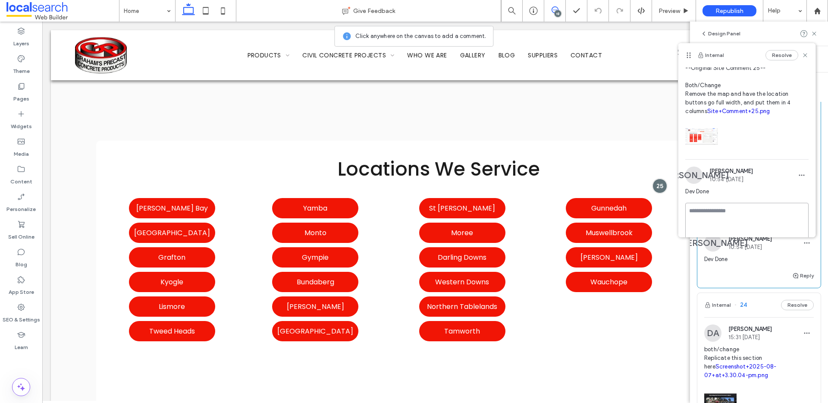
click at [747, 214] on textarea at bounding box center [747, 224] width 123 height 43
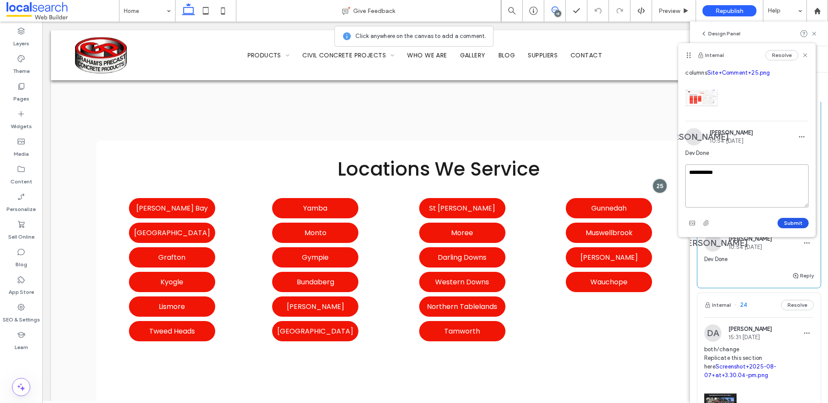
type textarea "**********"
click at [794, 222] on button "Submit" at bounding box center [793, 223] width 31 height 10
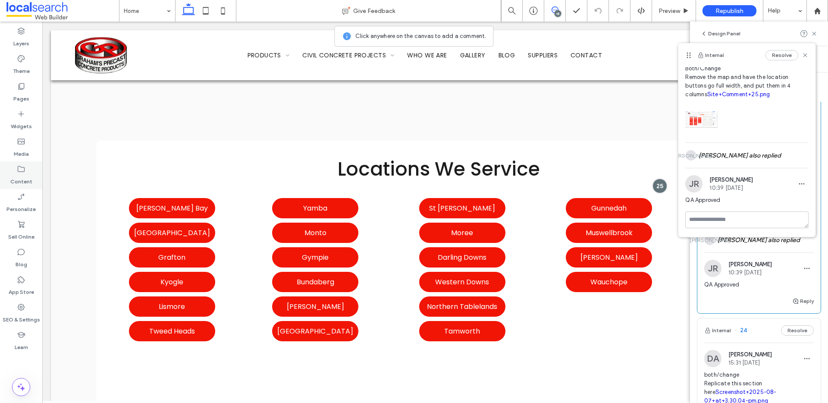
scroll to position [0, 0]
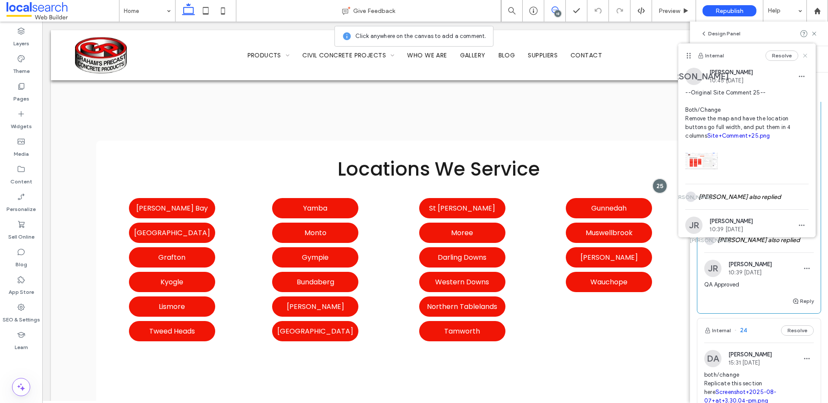
click at [806, 54] on use at bounding box center [806, 56] width 4 height 4
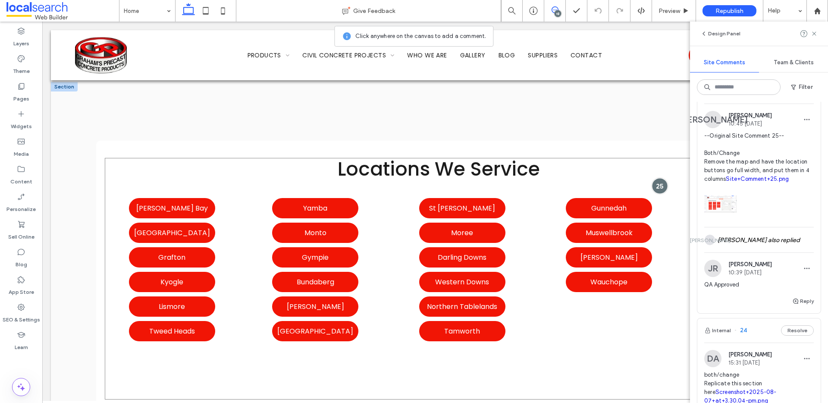
click at [662, 178] on div at bounding box center [660, 186] width 16 height 16
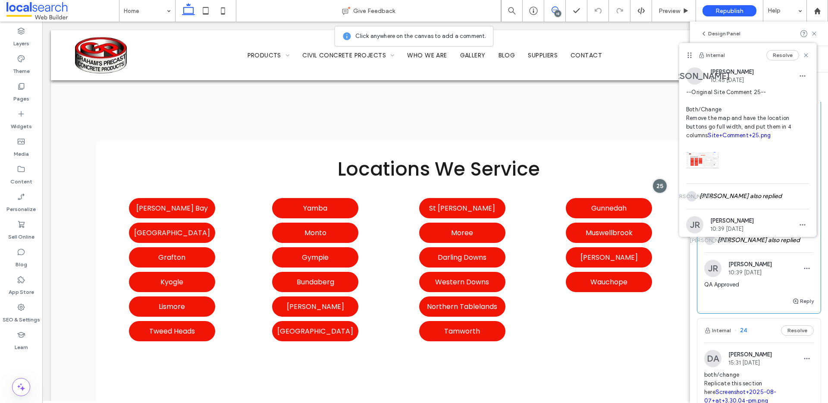
click at [805, 55] on icon at bounding box center [806, 55] width 7 height 7
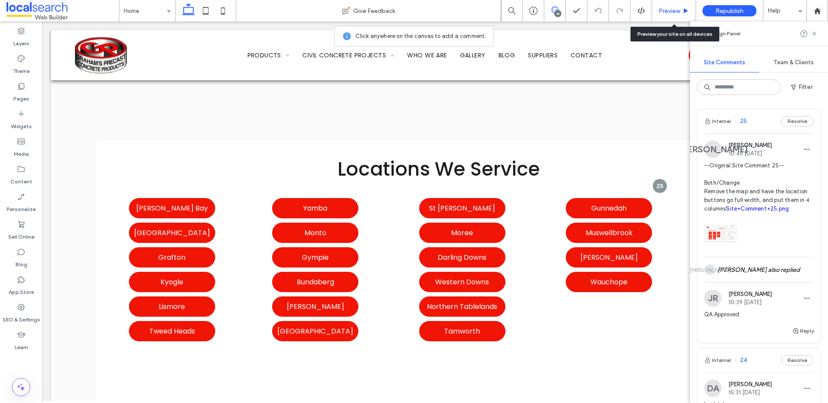
click at [673, 6] on div "Preview" at bounding box center [674, 11] width 44 height 22
click at [672, 7] on span "Preview" at bounding box center [670, 10] width 22 height 7
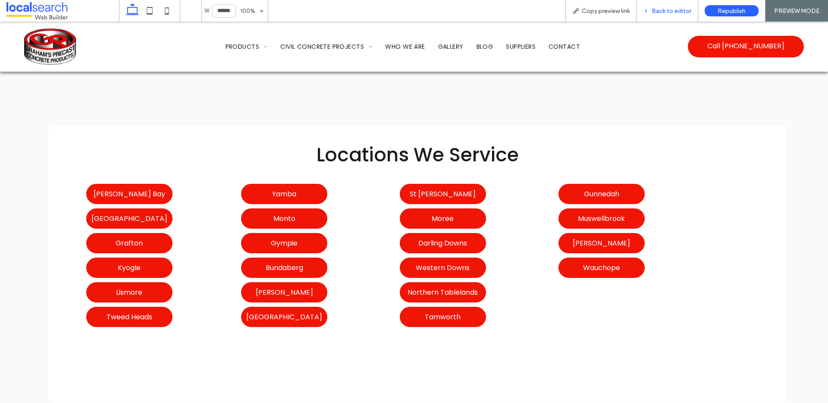
scroll to position [5094, 0]
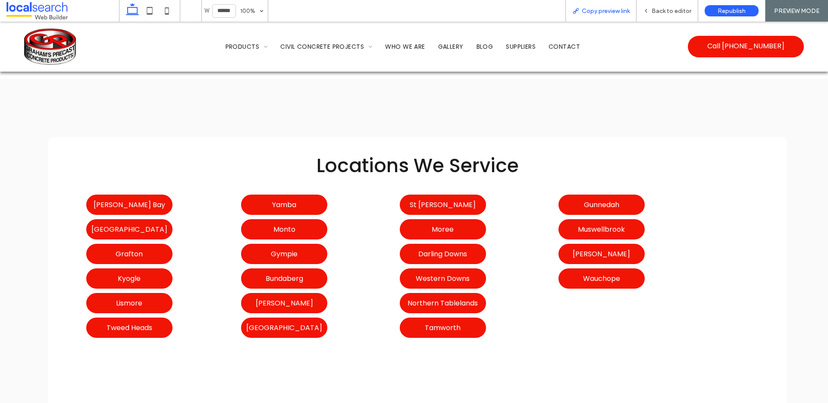
click at [608, 13] on span "Copy preview link" at bounding box center [606, 10] width 48 height 7
click at [670, 11] on span "Back to editor" at bounding box center [672, 10] width 40 height 7
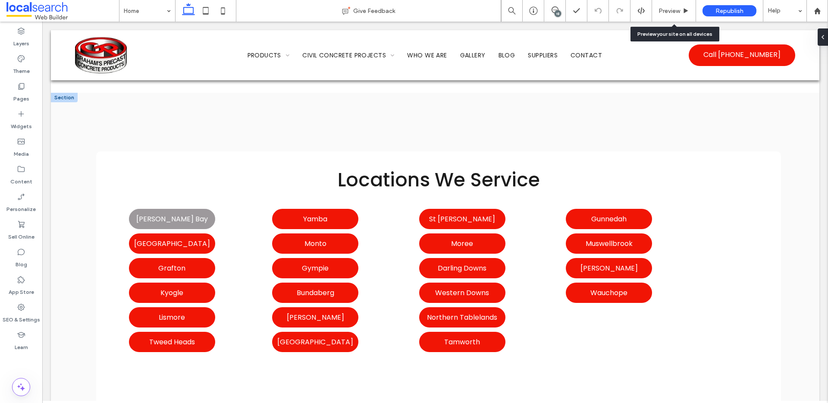
scroll to position [5104, 0]
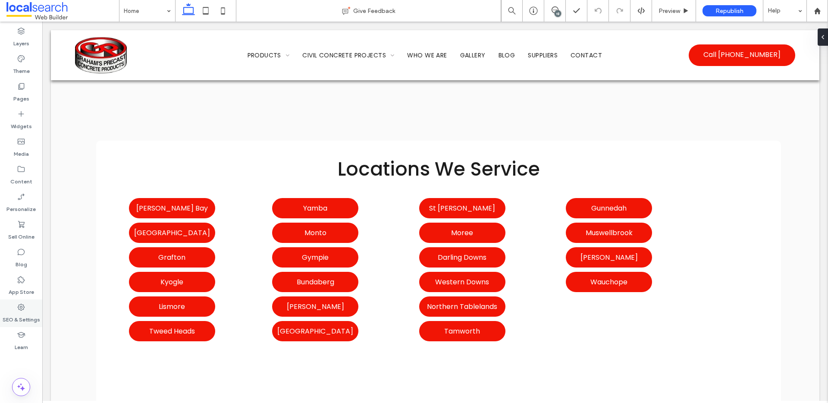
click at [26, 310] on div "SEO & Settings" at bounding box center [21, 313] width 42 height 28
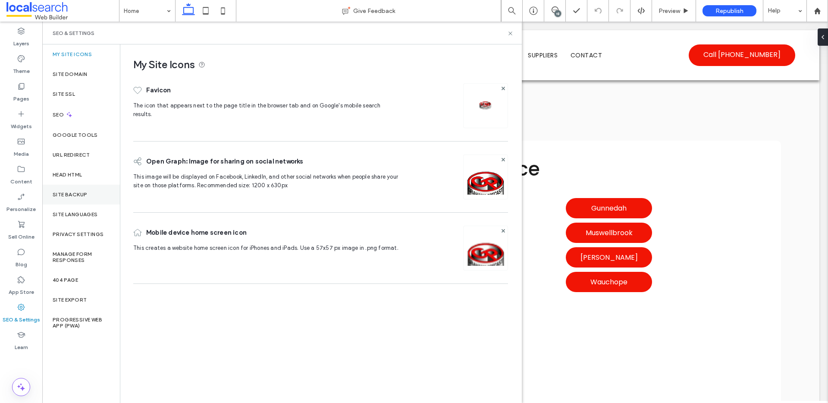
click at [79, 195] on label "Site Backup" at bounding box center [70, 195] width 35 height 6
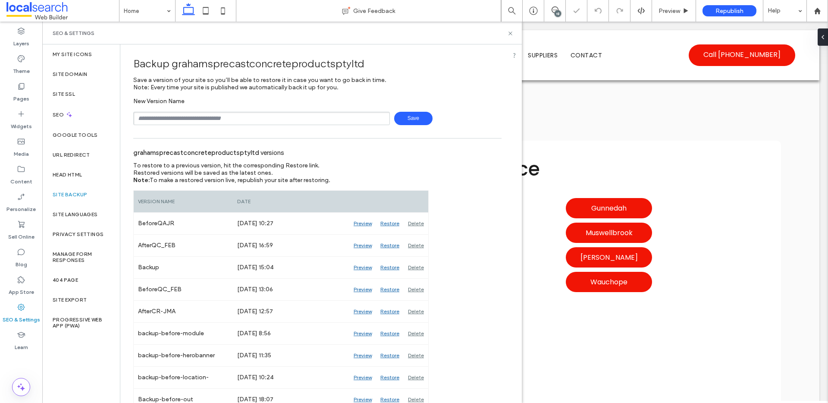
click at [232, 113] on input "text" at bounding box center [261, 118] width 257 height 13
drag, startPoint x: 248, startPoint y: 103, endPoint x: 85, endPoint y: 132, distance: 165.2
click at [246, 103] on div "New Version Name Save" at bounding box center [317, 112] width 369 height 28
click at [255, 119] on input "text" at bounding box center [261, 118] width 257 height 13
click at [95, 70] on div "Site Domain" at bounding box center [81, 74] width 78 height 20
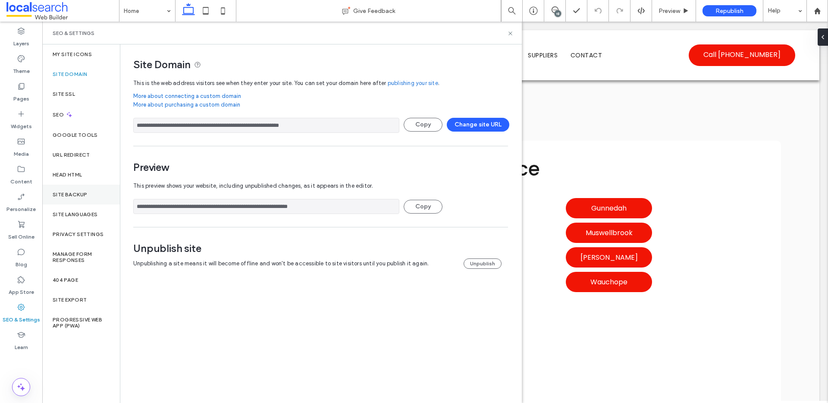
click at [78, 190] on div "Site Backup" at bounding box center [81, 195] width 78 height 20
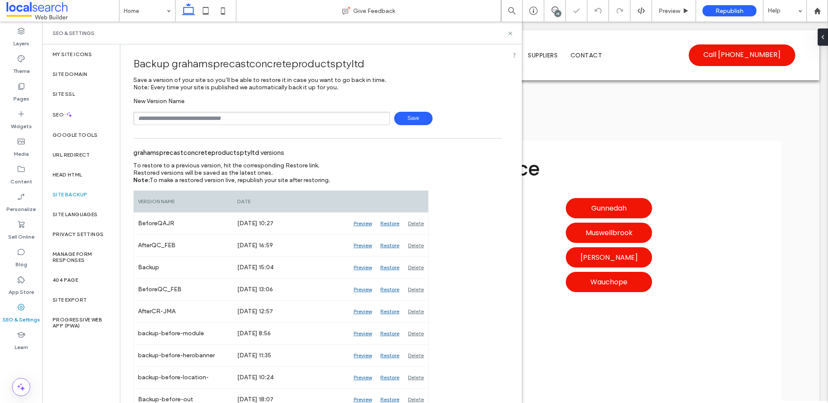
drag, startPoint x: 307, startPoint y: 123, endPoint x: 304, endPoint y: 119, distance: 5.3
click at [306, 123] on input "text" at bounding box center [261, 118] width 257 height 13
type input "*********"
click at [401, 120] on span "Save" at bounding box center [413, 118] width 38 height 13
click at [514, 32] on div "SEO & Settings" at bounding box center [282, 33] width 480 height 23
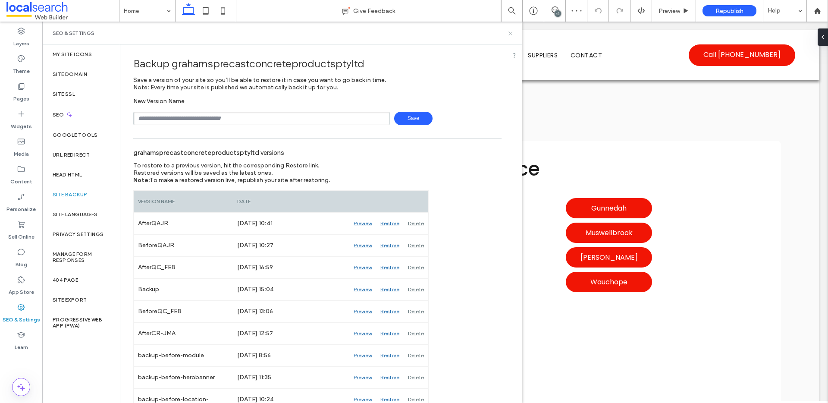
click at [510, 33] on icon at bounding box center [510, 33] width 6 height 6
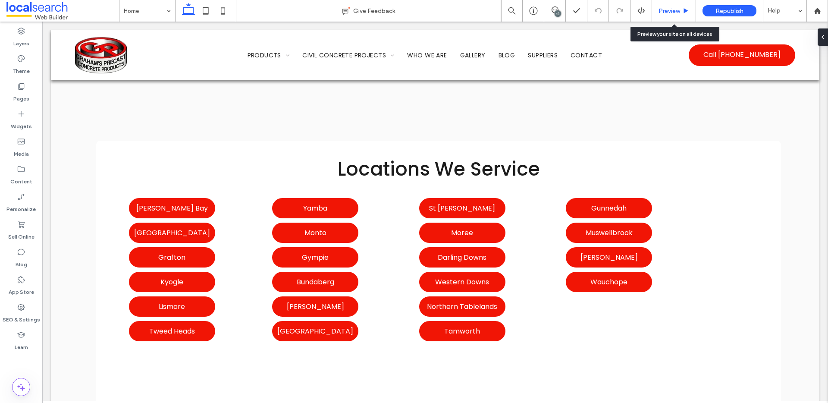
click at [674, 11] on span "Preview" at bounding box center [670, 10] width 22 height 7
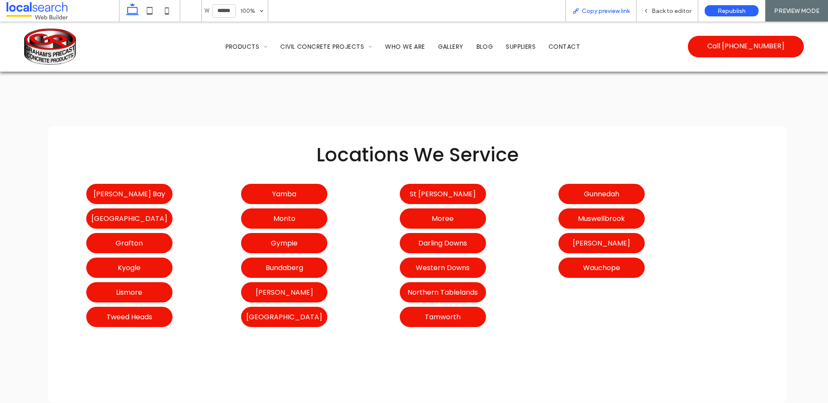
scroll to position [5094, 0]
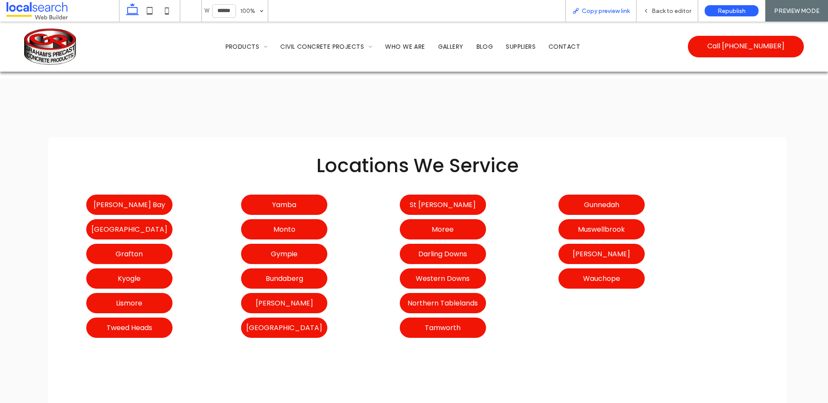
click at [602, 12] on span "Copy preview link" at bounding box center [606, 10] width 48 height 7
click at [668, 16] on div "Back to editor" at bounding box center [668, 11] width 62 height 22
click at [691, 9] on span "Back to editor" at bounding box center [672, 10] width 40 height 7
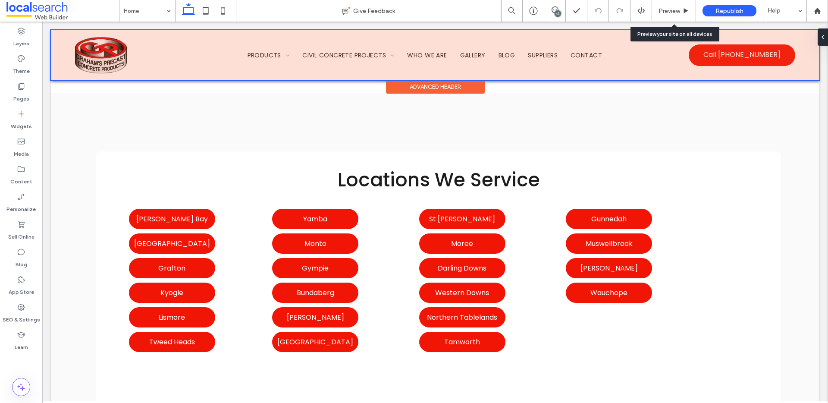
scroll to position [5104, 0]
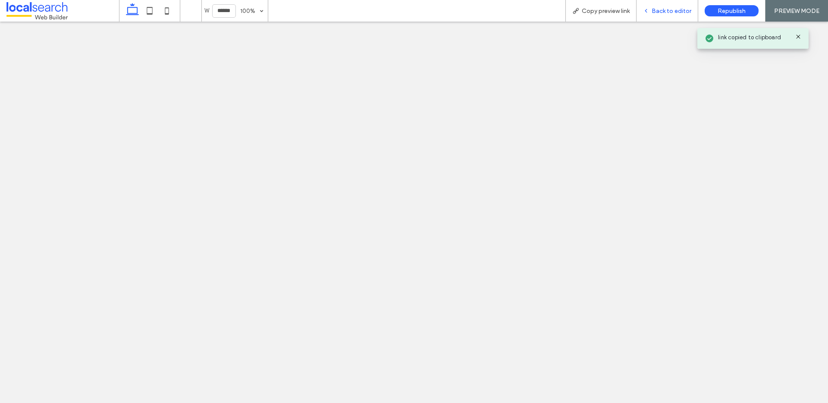
click at [648, 14] on div "Back to editor" at bounding box center [667, 10] width 61 height 7
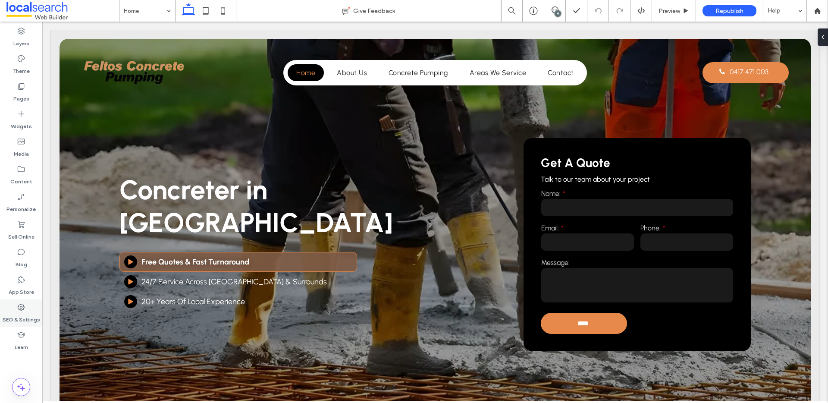
click at [18, 312] on label "SEO & Settings" at bounding box center [22, 318] width 38 height 12
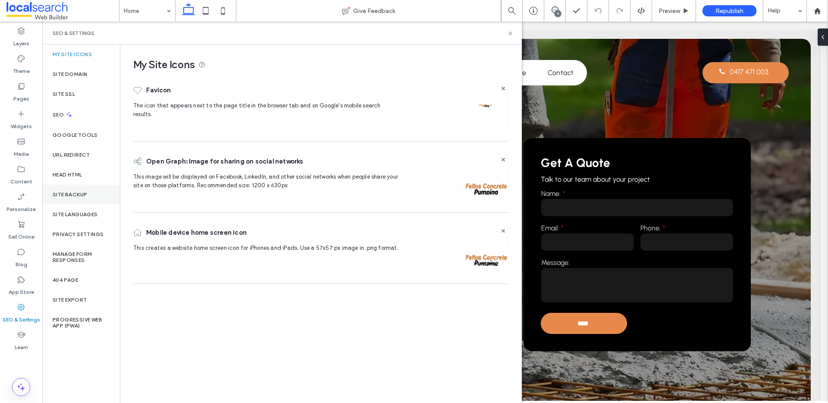
click at [100, 201] on div "Site Backup" at bounding box center [81, 195] width 78 height 20
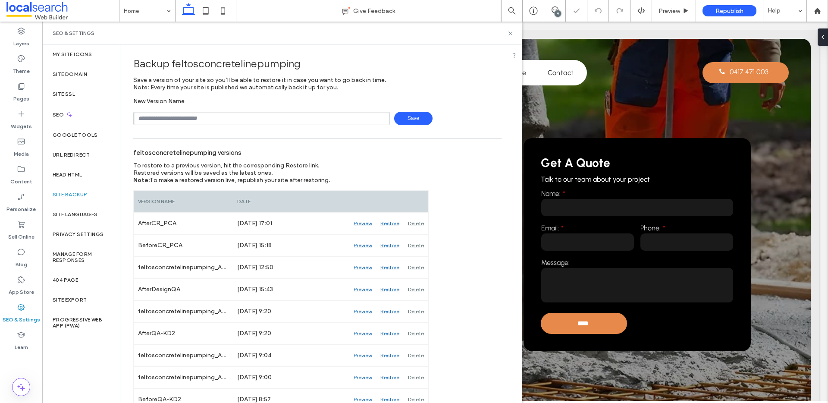
click at [213, 114] on input "text" at bounding box center [261, 118] width 257 height 13
type input "**********"
click at [409, 119] on span "Save" at bounding box center [413, 118] width 38 height 13
drag, startPoint x: 505, startPoint y: 33, endPoint x: 510, endPoint y: 32, distance: 4.3
click at [505, 33] on div "SEO & Settings" at bounding box center [282, 33] width 459 height 7
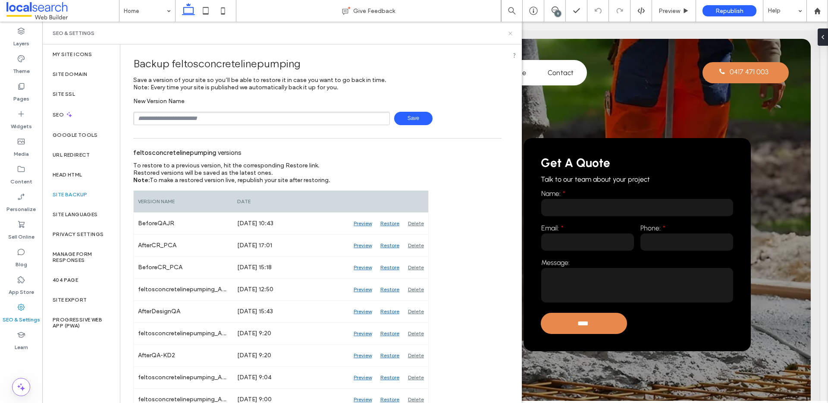
click at [510, 32] on use at bounding box center [510, 33] width 3 height 3
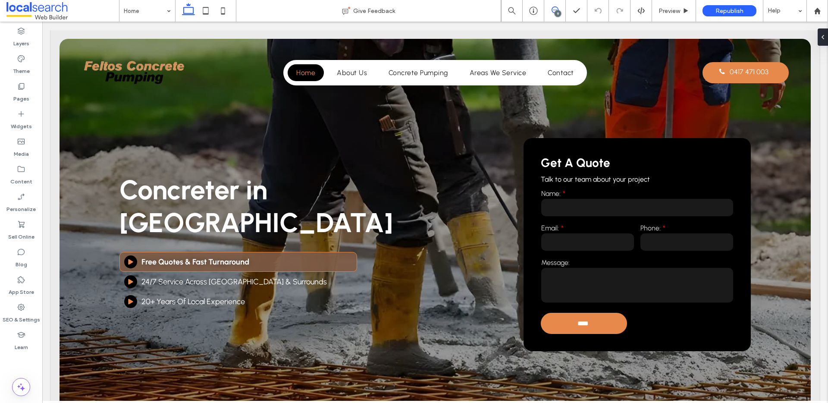
click at [552, 13] on icon at bounding box center [555, 9] width 7 height 7
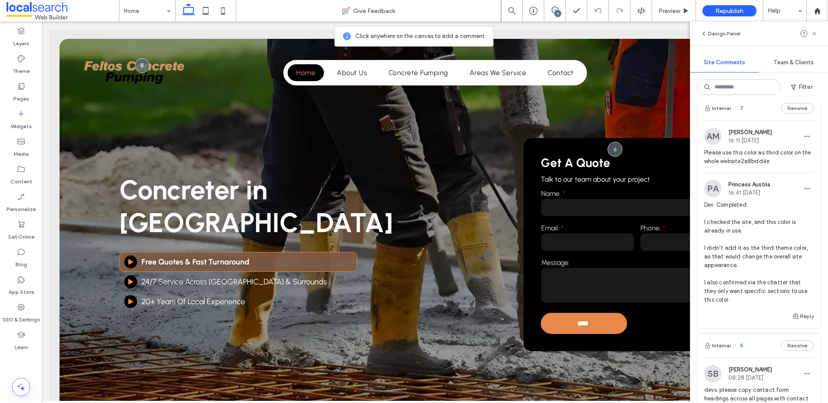
scroll to position [582, 0]
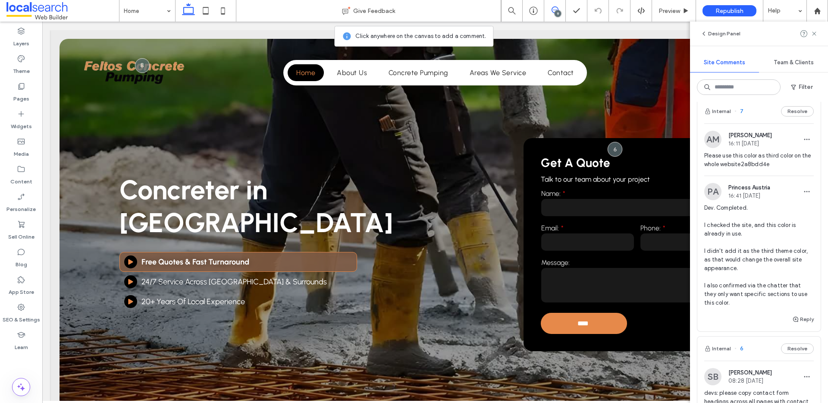
click at [759, 169] on span "Please use this color as third color on the whole website2a8bdd4e" at bounding box center [760, 159] width 110 height 17
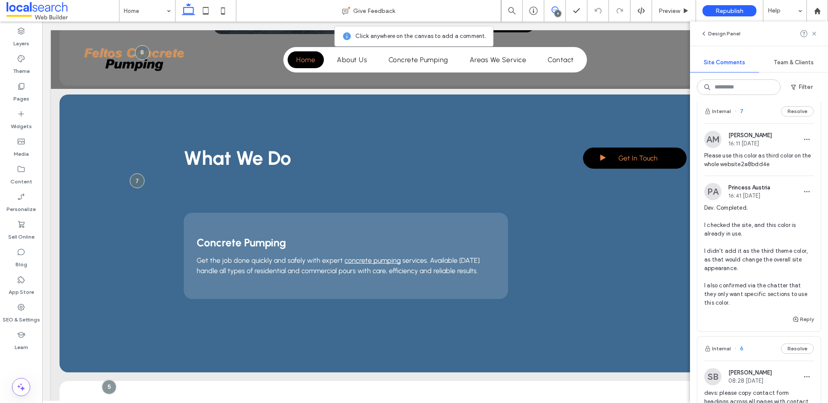
scroll to position [655, 0]
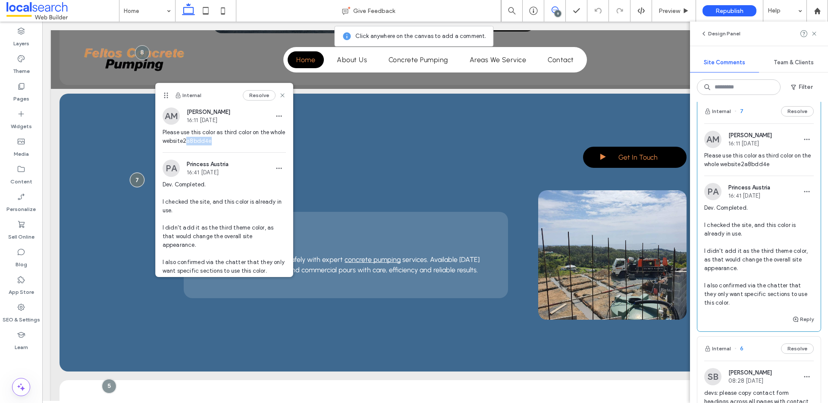
drag, startPoint x: 219, startPoint y: 141, endPoint x: 185, endPoint y: 143, distance: 34.1
click at [185, 143] on span "Please use this color as third color on the whole website2a8bdd4e" at bounding box center [224, 136] width 123 height 17
click at [209, 197] on span "Dev. Completed. I checked the site, and this color is already in use. I didn't …" at bounding box center [224, 227] width 123 height 95
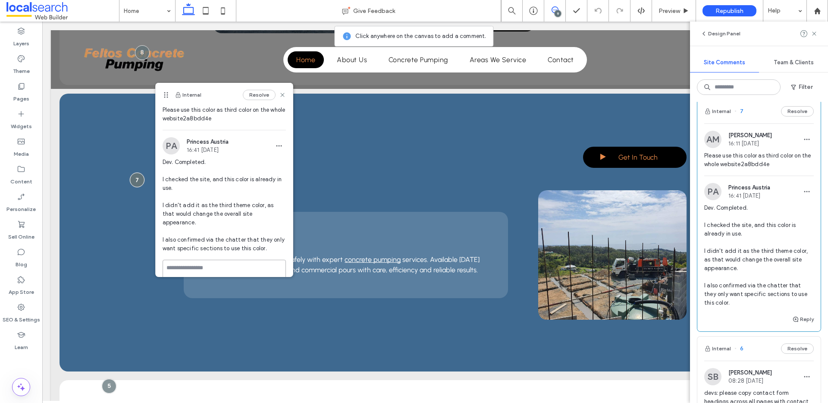
click at [208, 260] on textarea at bounding box center [224, 281] width 123 height 43
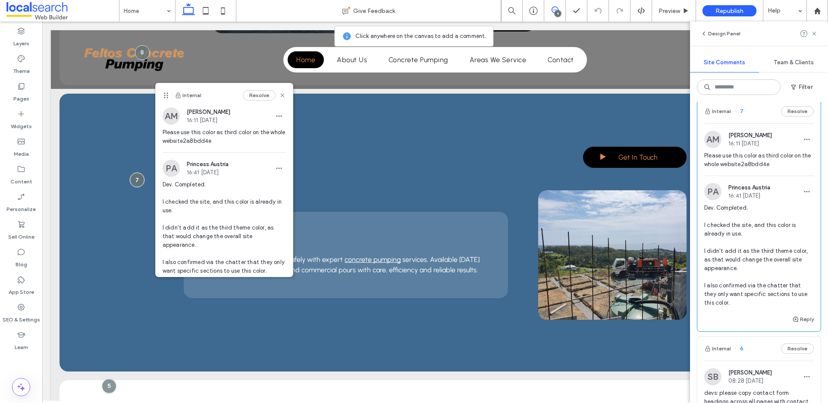
scroll to position [69, 0]
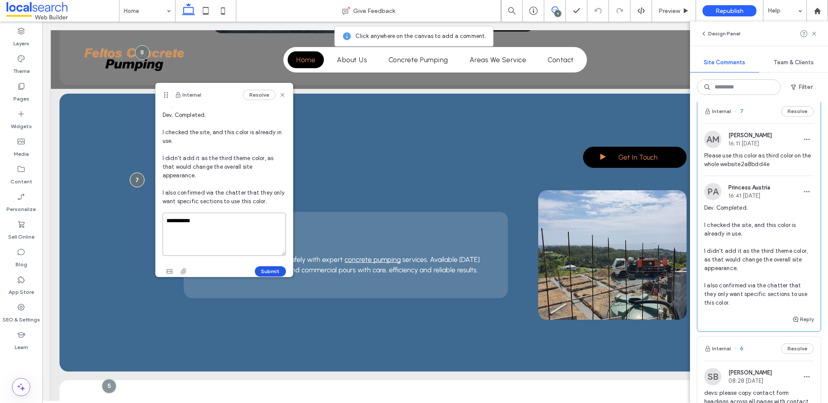
type textarea "**********"
click at [266, 266] on button "Submit" at bounding box center [270, 271] width 31 height 10
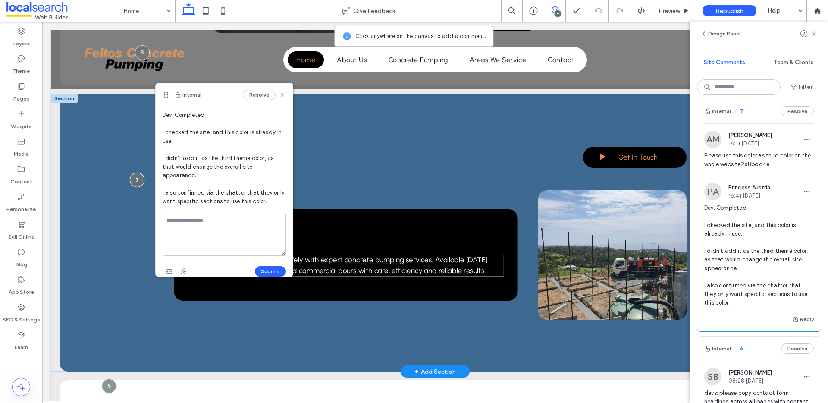
scroll to position [0, 0]
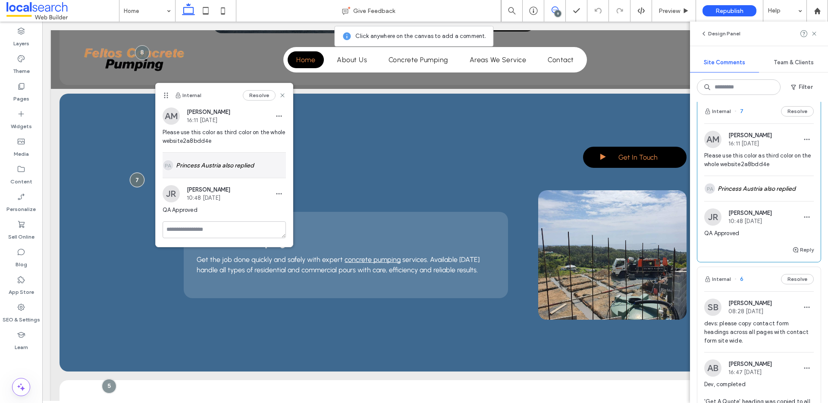
click at [234, 157] on div "PA Princess Austria also replied" at bounding box center [224, 165] width 123 height 25
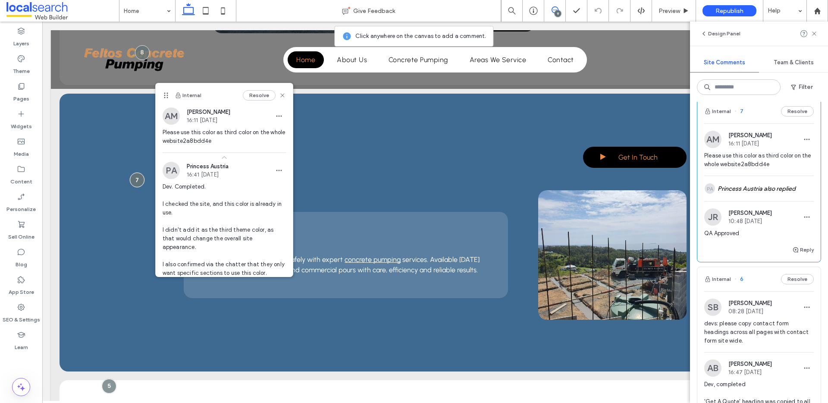
click at [229, 160] on span at bounding box center [224, 157] width 137 height 9
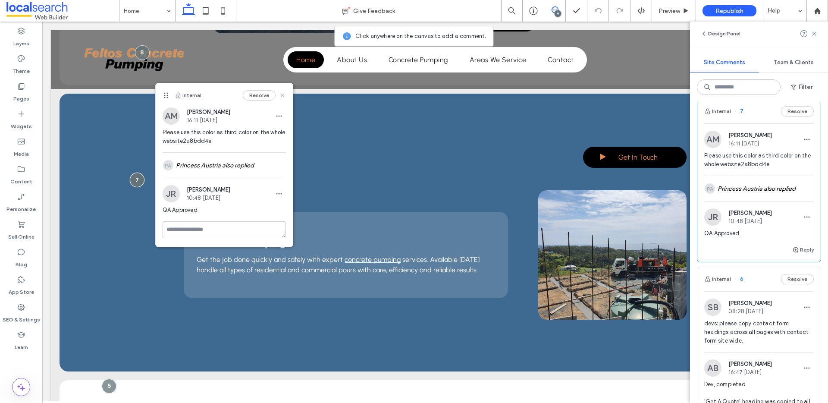
click at [285, 97] on icon at bounding box center [282, 95] width 7 height 7
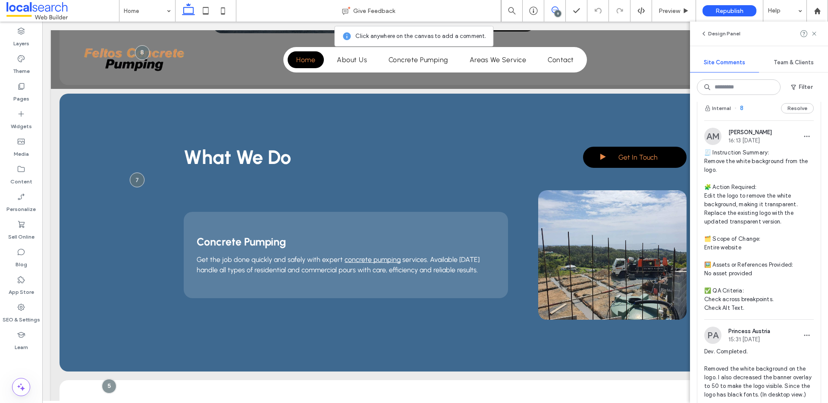
scroll to position [193, 0]
click at [782, 176] on span "🧾 Instruction Summary: Remove the white background from the logo. 🧩 Action Requ…" at bounding box center [760, 229] width 110 height 164
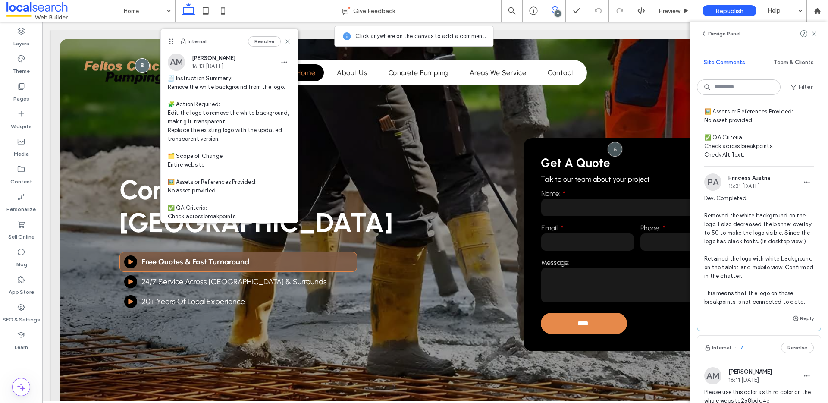
scroll to position [347, 0]
click at [683, 10] on icon at bounding box center [686, 11] width 6 height 6
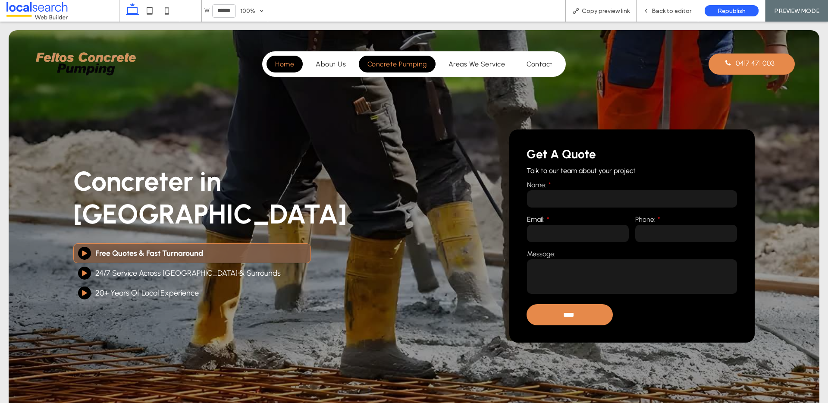
click at [379, 63] on span "Concrete Pumping" at bounding box center [398, 64] width 60 height 8
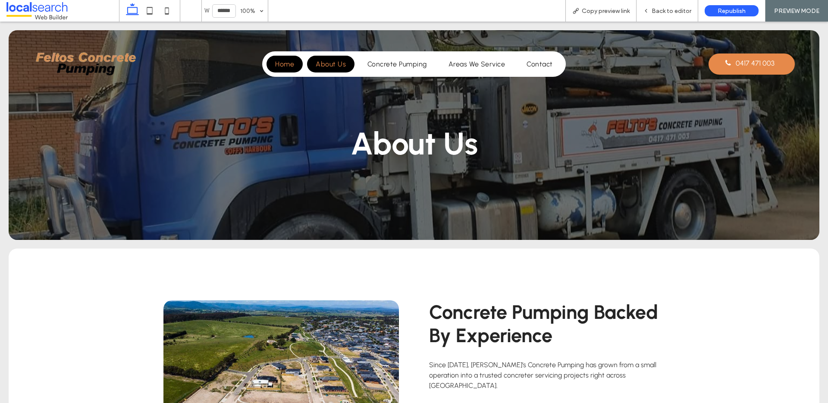
click at [284, 70] on link "Home" at bounding box center [285, 64] width 36 height 17
click at [662, 12] on span "Back to editor" at bounding box center [672, 10] width 40 height 7
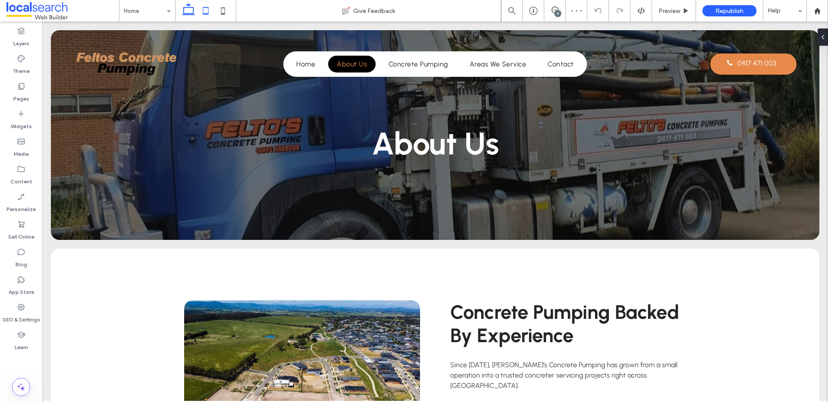
click at [205, 12] on icon at bounding box center [205, 10] width 17 height 17
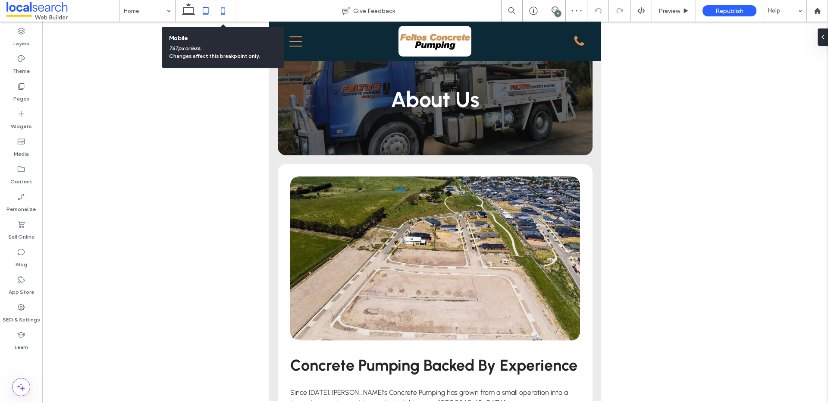
click at [224, 11] on icon at bounding box center [222, 10] width 17 height 17
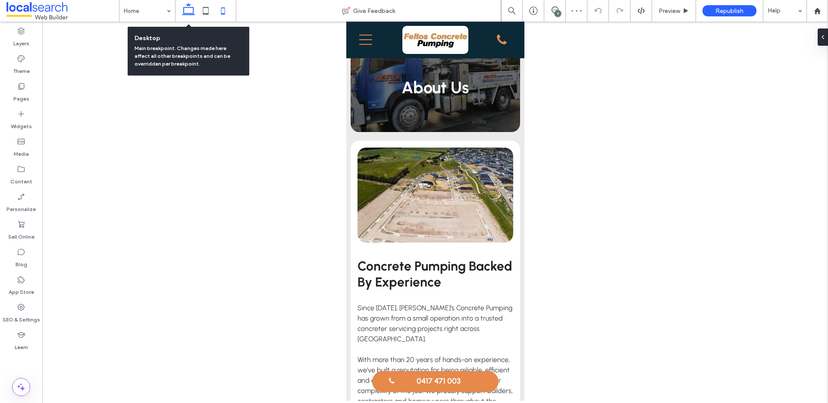
click at [186, 10] on icon at bounding box center [188, 10] width 17 height 17
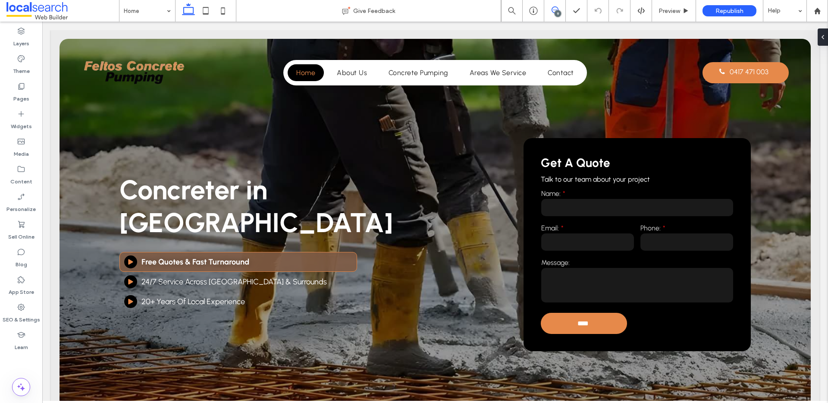
click at [555, 9] on icon at bounding box center [555, 9] width 7 height 7
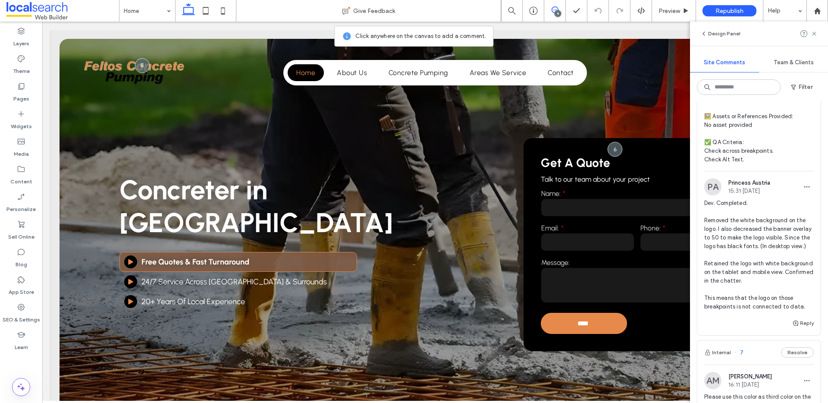
scroll to position [341, 0]
click at [803, 328] on button "Reply" at bounding box center [804, 323] width 22 height 10
type textarea "**********"
click at [794, 381] on button "Submit" at bounding box center [798, 376] width 31 height 10
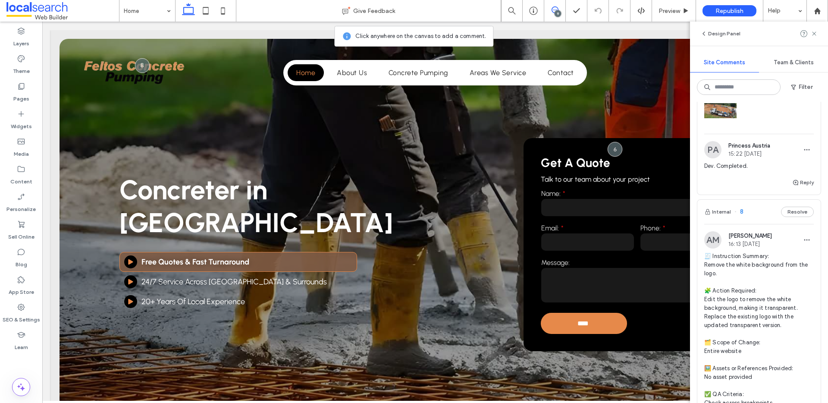
scroll to position [0, 0]
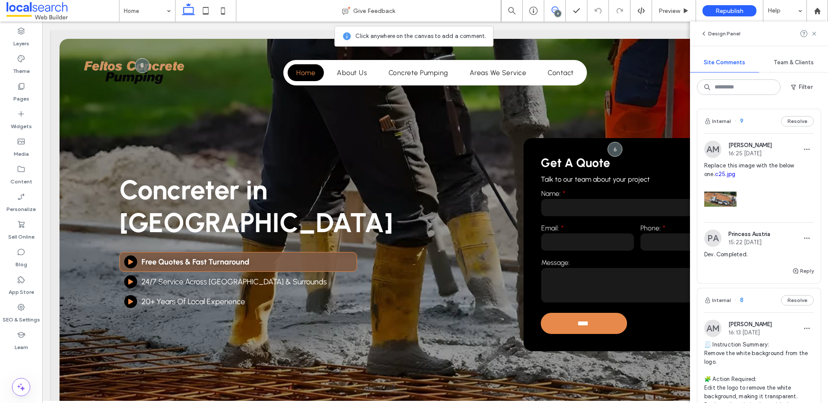
click at [762, 170] on span "Replace this image with the below one. c25.jpg" at bounding box center [760, 169] width 110 height 17
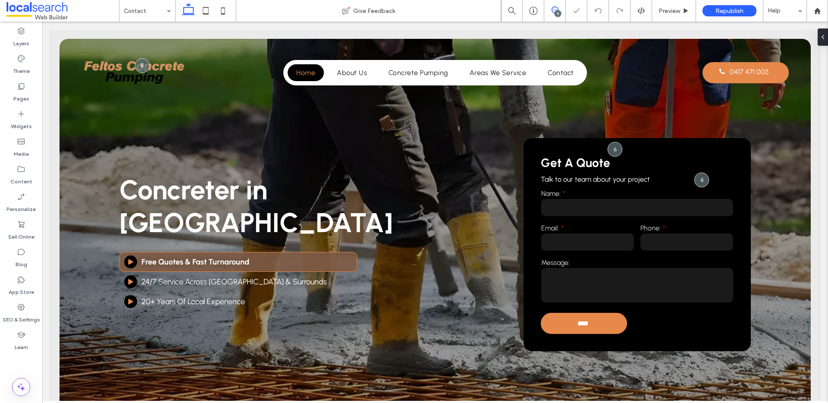
click at [549, 8] on span at bounding box center [555, 9] width 21 height 7
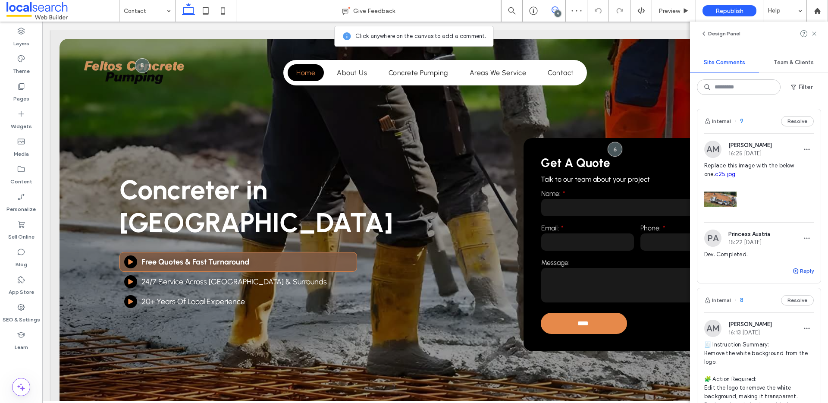
click at [795, 274] on icon "button" at bounding box center [796, 271] width 7 height 7
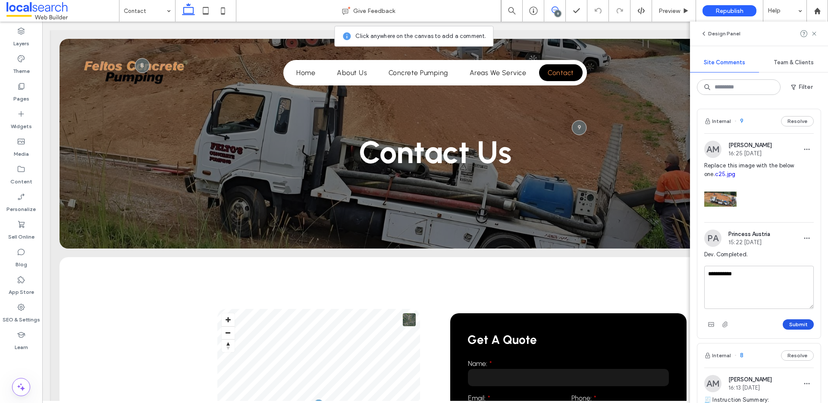
type textarea "**********"
click at [801, 330] on button "Submit" at bounding box center [798, 324] width 31 height 10
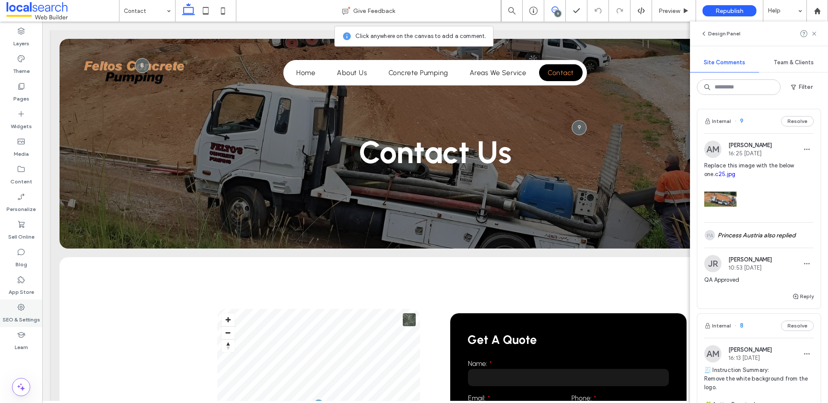
click at [33, 303] on div "SEO & Settings" at bounding box center [21, 313] width 42 height 28
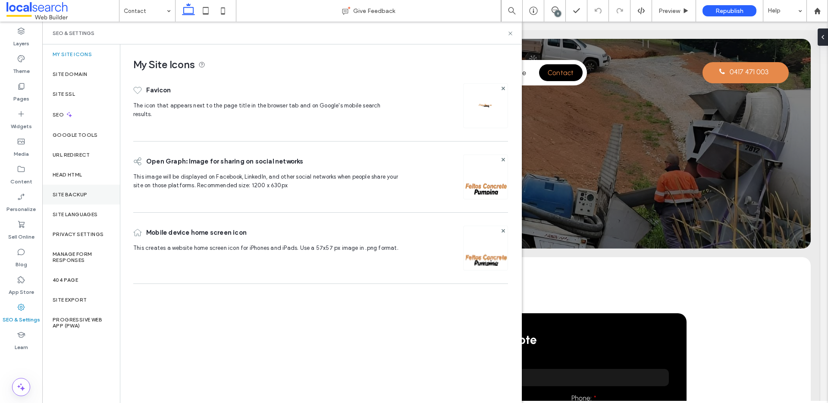
click at [69, 188] on div "Site Backup" at bounding box center [81, 195] width 78 height 20
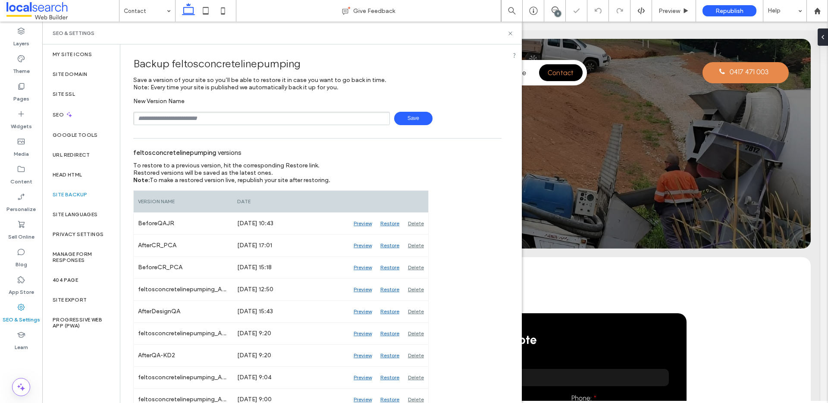
click at [230, 117] on input "text" at bounding box center [261, 118] width 257 height 13
type input "*********"
click at [413, 119] on span "Save" at bounding box center [413, 118] width 38 height 13
click at [555, 9] on icon at bounding box center [555, 9] width 7 height 7
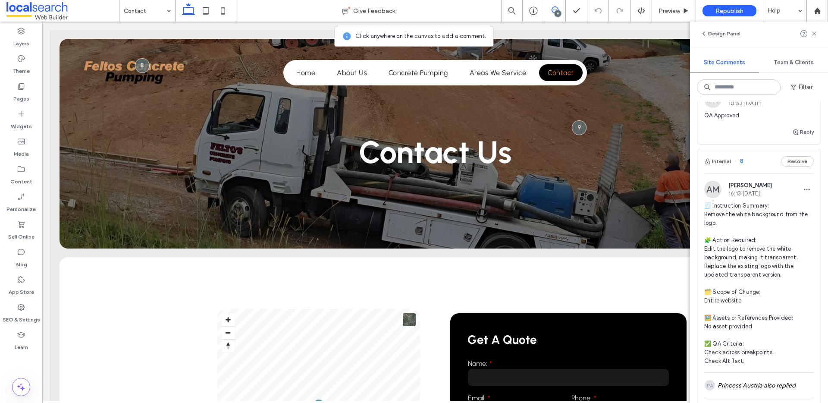
scroll to position [172, 0]
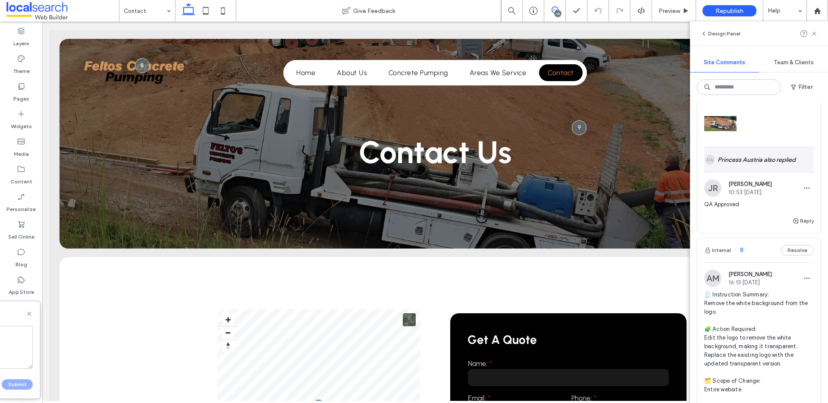
scroll to position [0, 0]
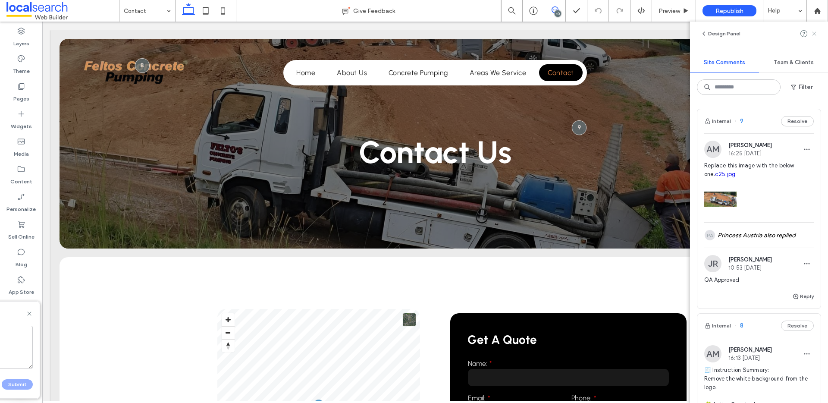
click at [816, 35] on use at bounding box center [815, 34] width 4 height 4
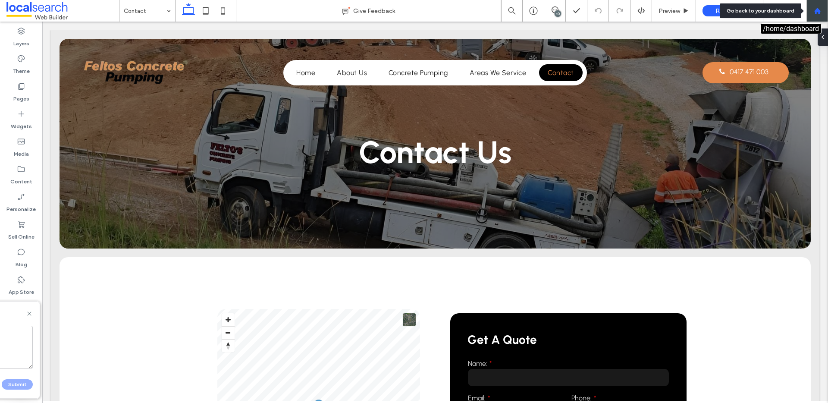
click at [811, 9] on div at bounding box center [817, 10] width 21 height 7
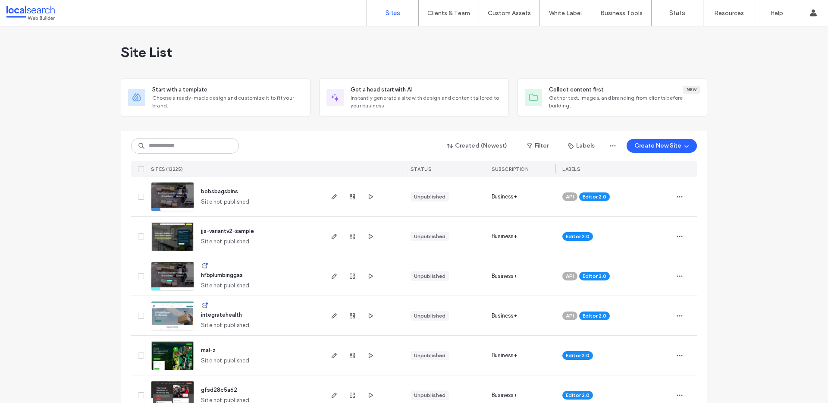
drag, startPoint x: 193, startPoint y: 137, endPoint x: 192, endPoint y: 143, distance: 6.1
click at [193, 137] on div "Created (Newest) Filter Labels Create New Site SITES (13225) STATUS SUBSCRIPTIO…" at bounding box center [414, 154] width 566 height 46
click at [193, 144] on input at bounding box center [185, 146] width 108 height 16
paste input "********"
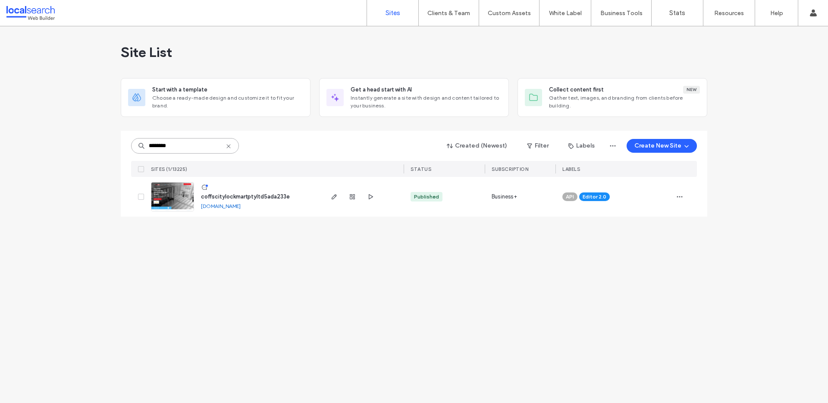
type input "********"
click at [235, 198] on span "coffscitylockmartptyltd5ada233e" at bounding box center [245, 196] width 89 height 6
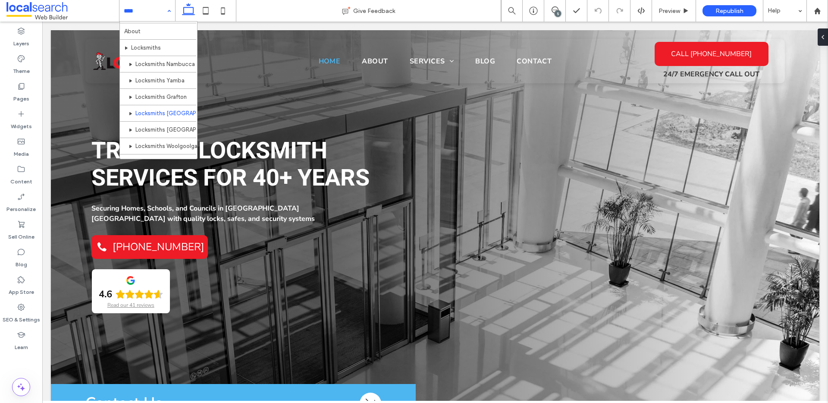
scroll to position [17, 0]
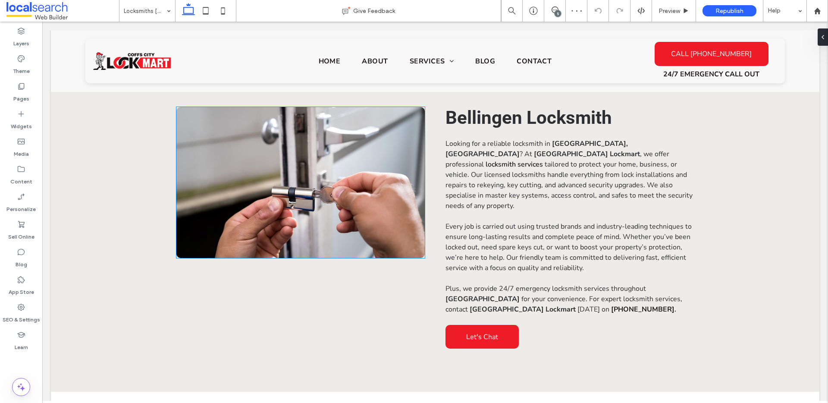
scroll to position [416, 0]
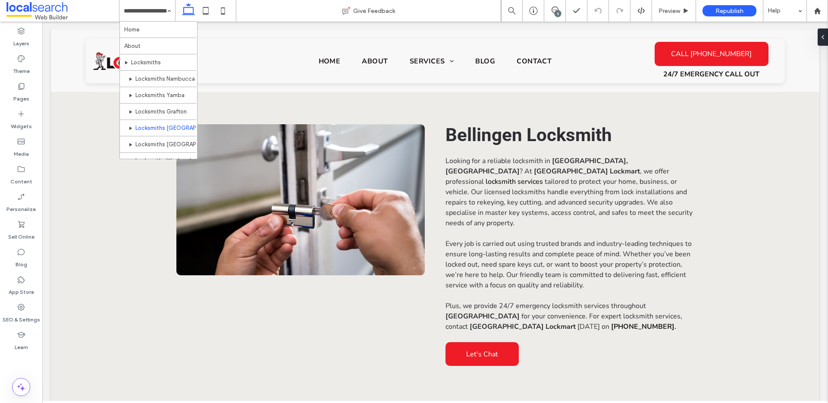
click at [136, 15] on input at bounding box center [145, 11] width 43 height 22
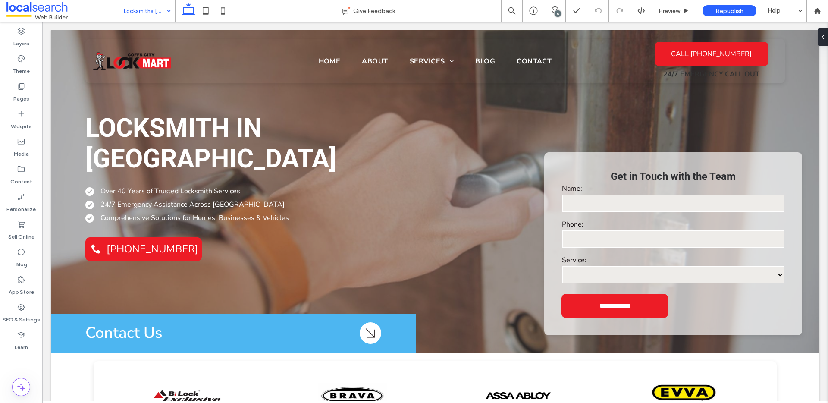
click at [141, 18] on input at bounding box center [145, 11] width 43 height 22
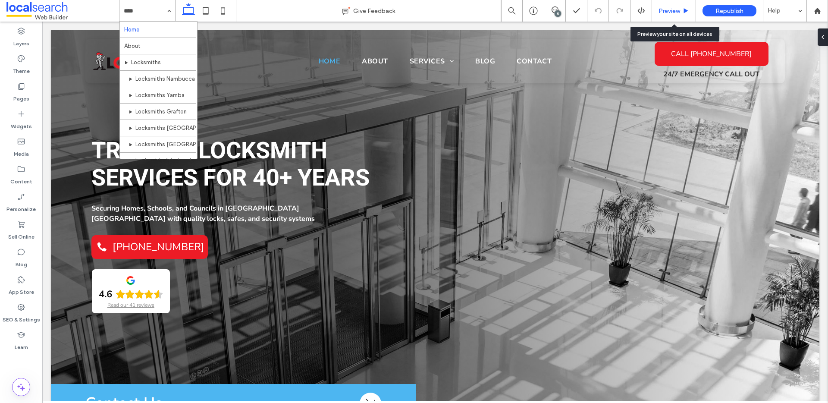
click at [665, 10] on span "Preview" at bounding box center [670, 10] width 22 height 7
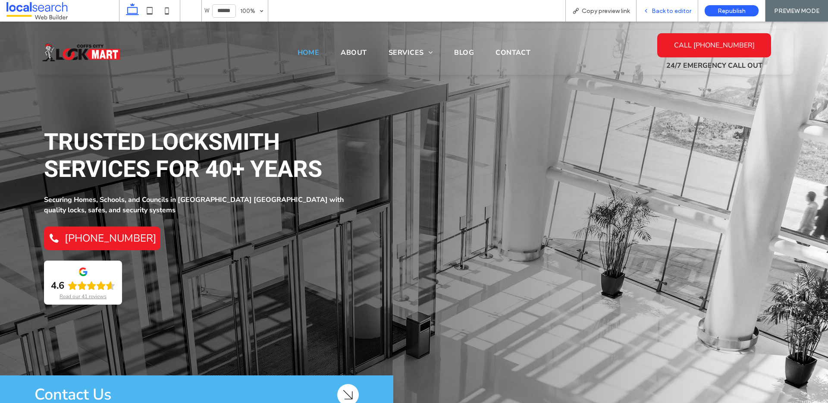
click at [674, 11] on span "Back to editor" at bounding box center [672, 10] width 40 height 7
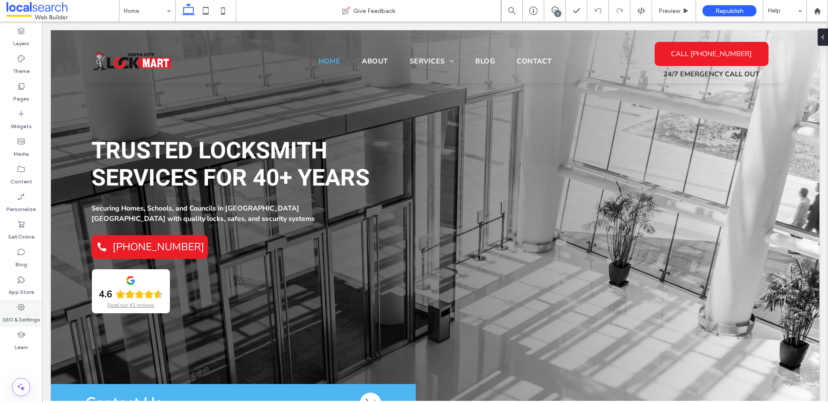
click at [23, 308] on use at bounding box center [21, 307] width 7 height 7
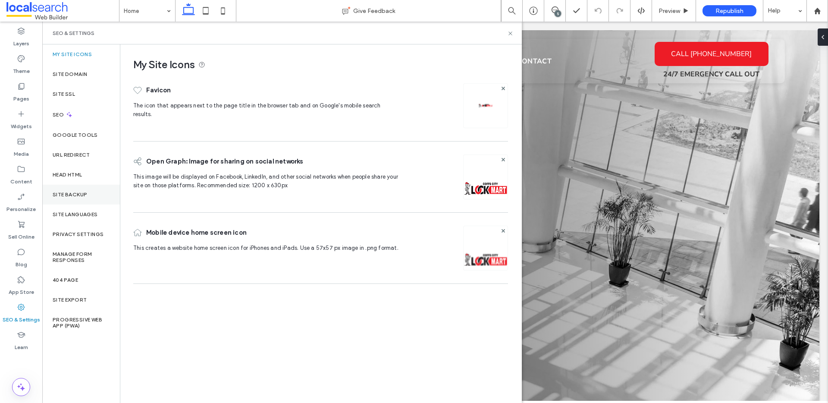
click at [78, 192] on label "Site Backup" at bounding box center [70, 195] width 35 height 6
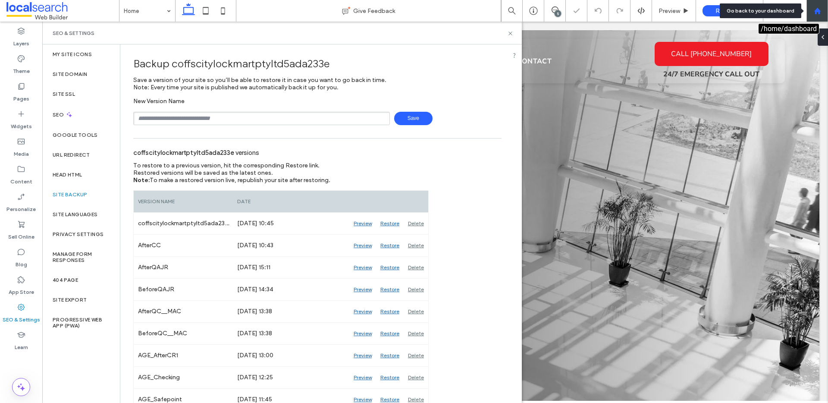
click at [821, 5] on div at bounding box center [818, 11] width 22 height 22
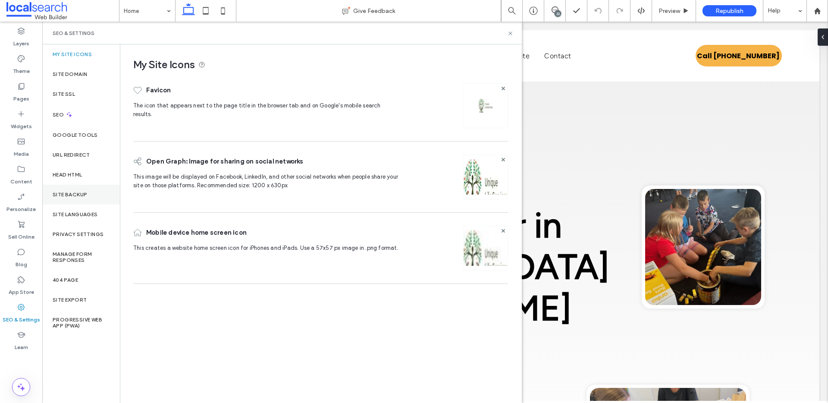
click at [94, 196] on div "Site Backup" at bounding box center [81, 195] width 78 height 20
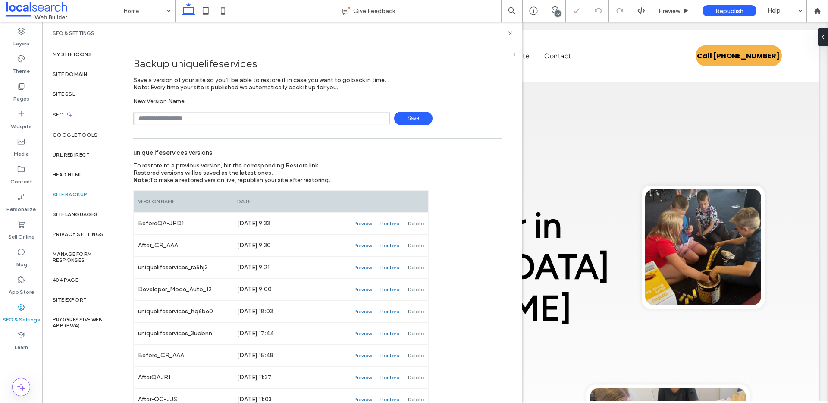
click at [281, 124] on input "text" at bounding box center [261, 118] width 257 height 13
drag, startPoint x: 445, startPoint y: 109, endPoint x: 434, endPoint y: 112, distance: 11.5
click at [444, 110] on div "**********" at bounding box center [317, 112] width 369 height 28
click at [410, 117] on span "Save" at bounding box center [413, 118] width 38 height 13
type input "**********"
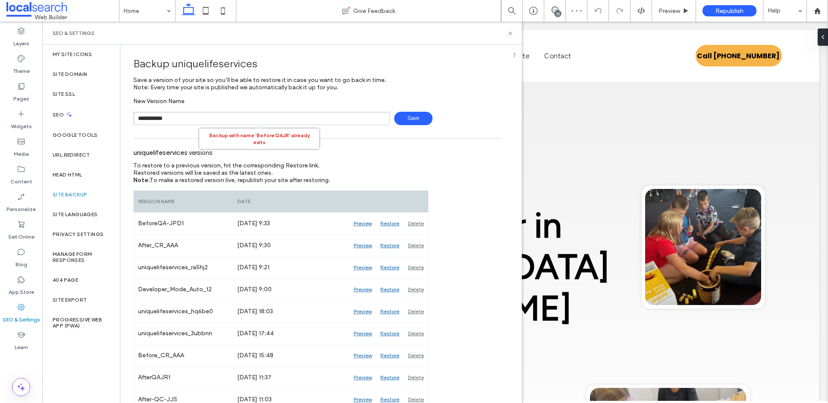
click at [412, 117] on span "Save" at bounding box center [413, 118] width 38 height 13
click at [512, 30] on icon at bounding box center [510, 33] width 6 height 6
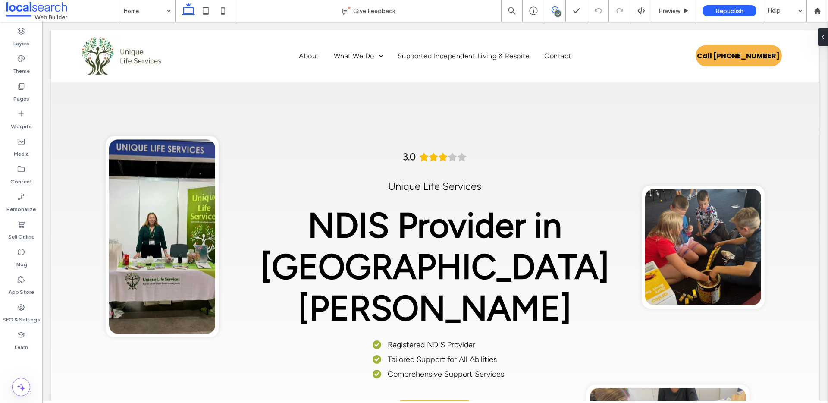
click at [554, 12] on icon at bounding box center [555, 9] width 7 height 7
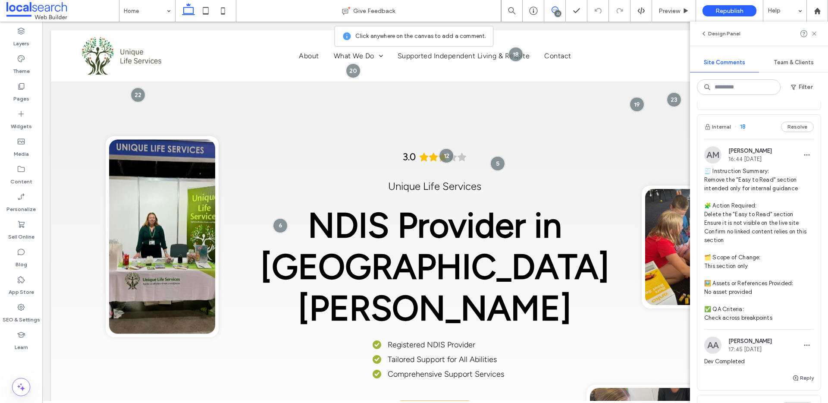
scroll to position [1833, 0]
click at [766, 173] on span "🧾 Instruction Summary: Remove the "Easy to Read" section intended only for inte…" at bounding box center [760, 244] width 110 height 155
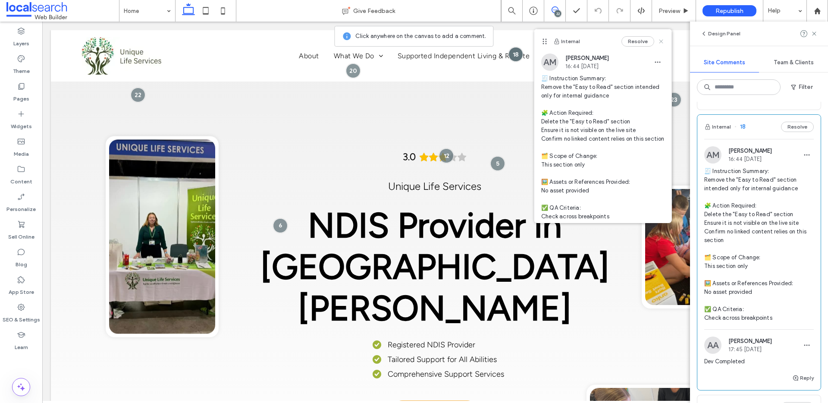
click at [662, 40] on use at bounding box center [662, 41] width 4 height 4
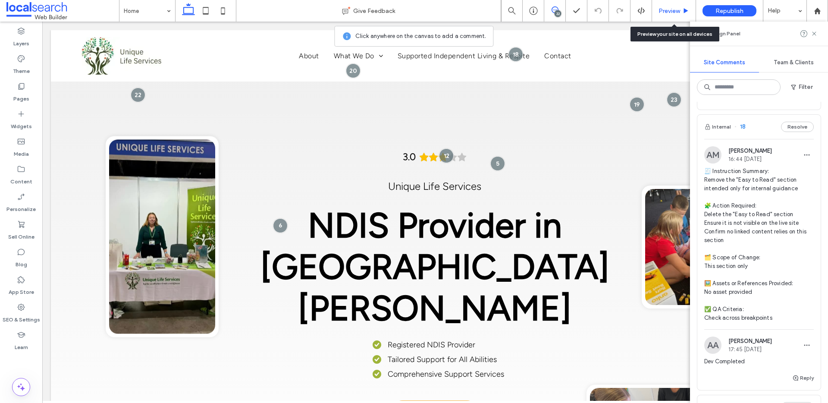
click at [675, 19] on div "Preview" at bounding box center [674, 11] width 44 height 22
click at [674, 11] on span "Preview" at bounding box center [670, 10] width 22 height 7
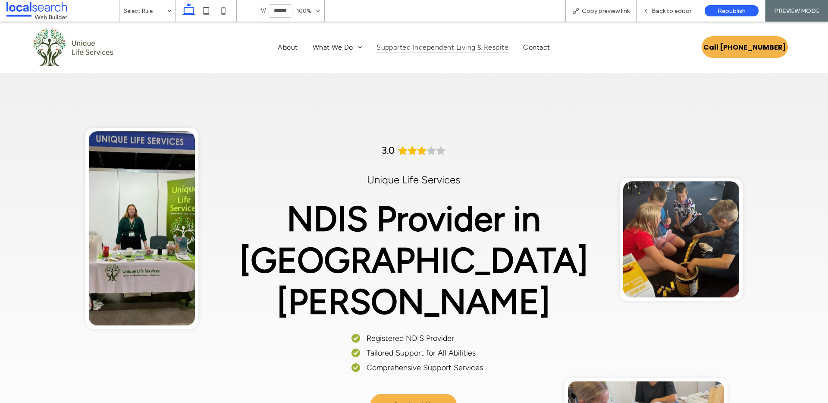
click at [495, 45] on span "Supported Independent Living & Respite" at bounding box center [443, 47] width 132 height 12
click at [669, 12] on span "Back to editor" at bounding box center [672, 10] width 40 height 7
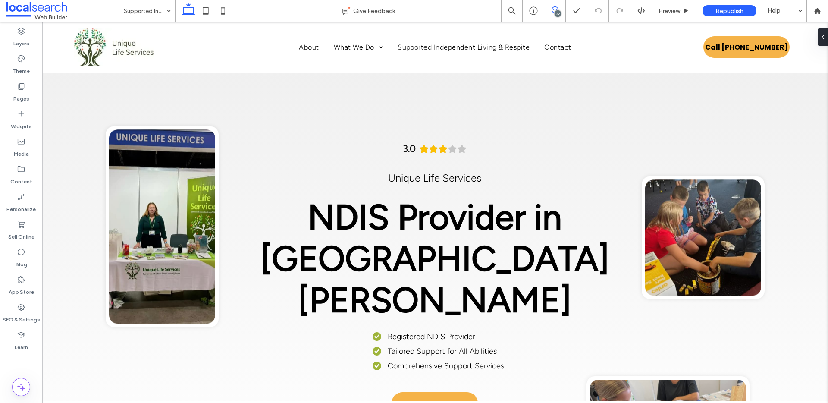
drag, startPoint x: 556, startPoint y: 9, endPoint x: 562, endPoint y: 7, distance: 6.7
click at [556, 9] on icon at bounding box center [555, 9] width 7 height 7
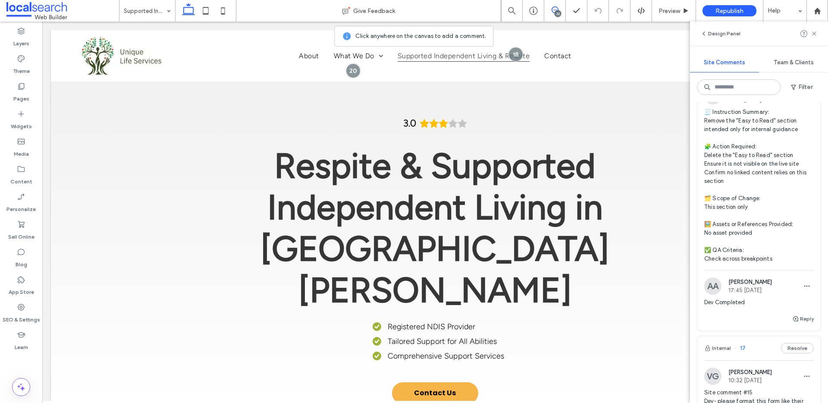
scroll to position [1892, 0]
click at [803, 313] on button "Reply" at bounding box center [804, 318] width 22 height 10
type textarea "**********"
click at [802, 367] on button "Submit" at bounding box center [798, 372] width 31 height 10
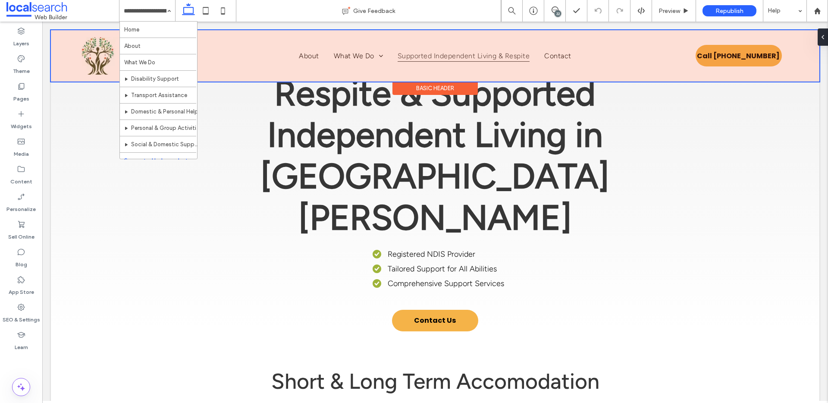
scroll to position [73, 0]
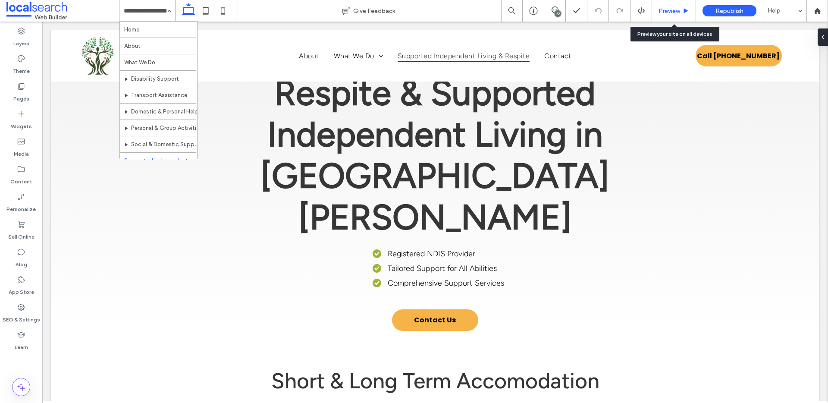
click at [682, 12] on div "Preview" at bounding box center [674, 10] width 44 height 7
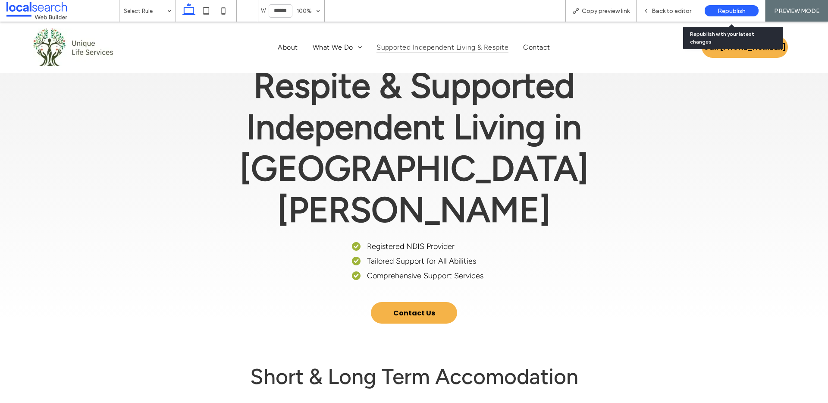
scroll to position [75, 0]
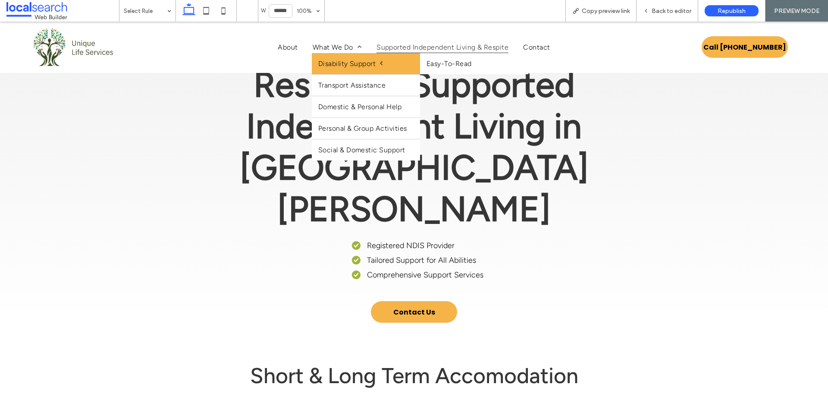
click at [368, 65] on span "Disability Support" at bounding box center [350, 64] width 65 height 8
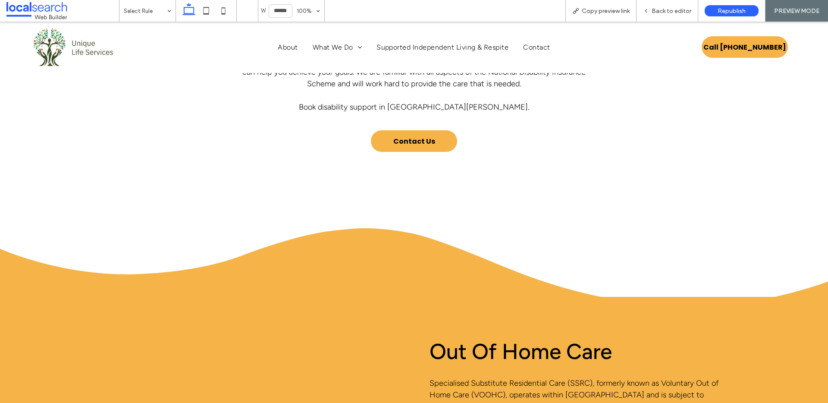
scroll to position [437, 0]
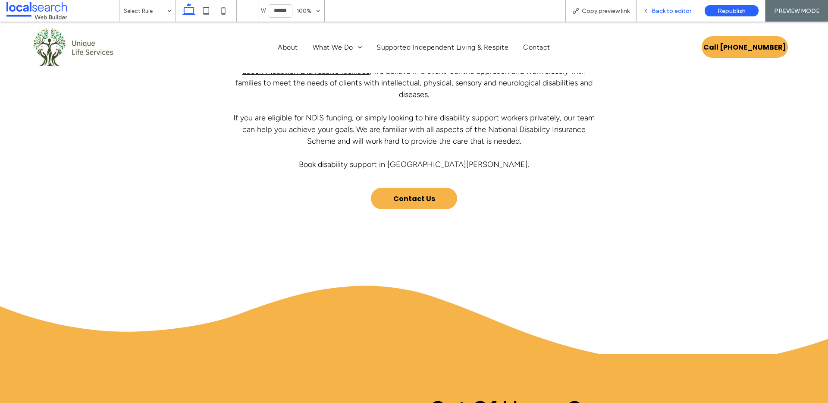
click at [675, 5] on div "Back to editor" at bounding box center [668, 11] width 62 height 22
click at [652, 12] on div "Back to editor" at bounding box center [667, 10] width 61 height 7
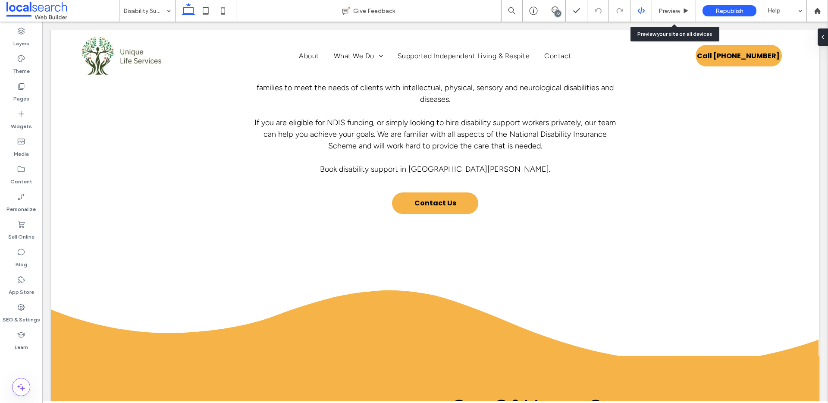
scroll to position [433, 0]
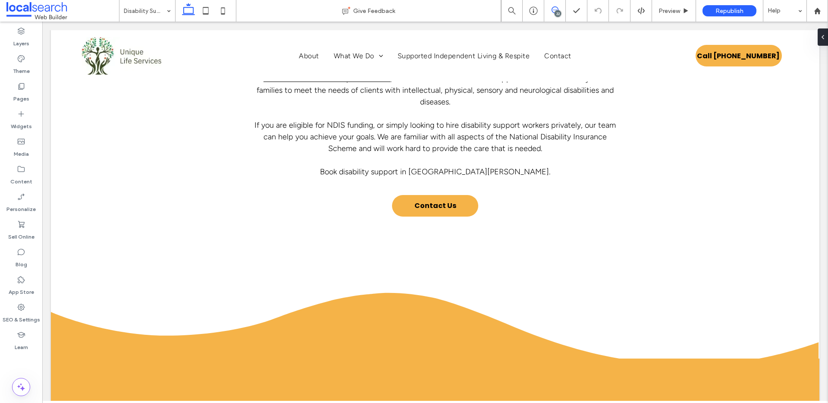
click at [551, 9] on span at bounding box center [555, 9] width 21 height 7
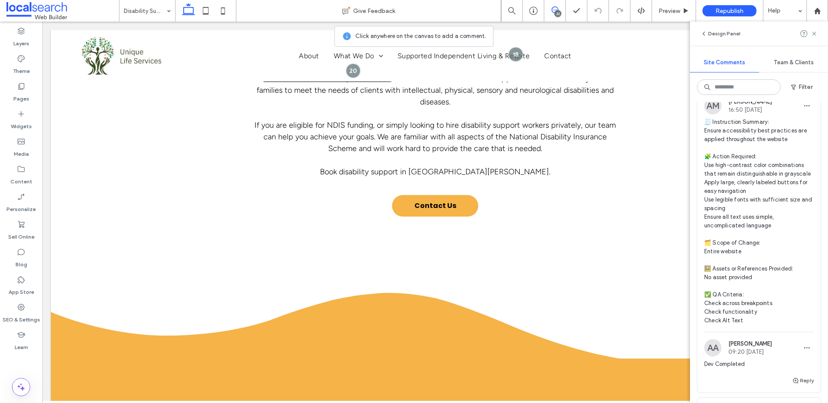
scroll to position [1548, 0]
click at [809, 377] on button "Reply" at bounding box center [804, 382] width 22 height 10
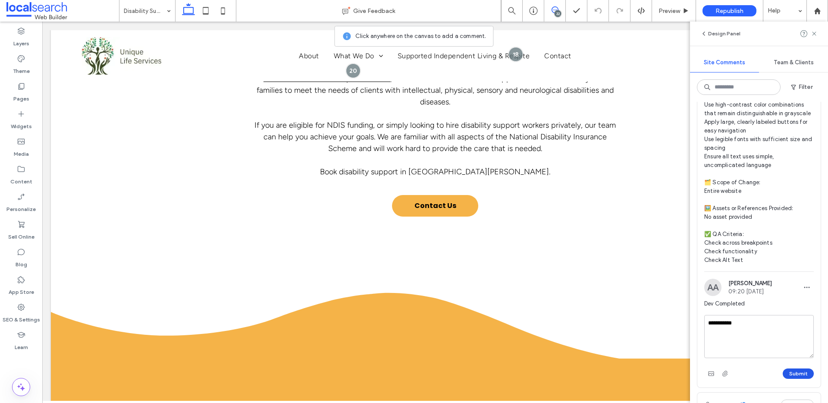
type textarea "**********"
click at [796, 369] on button "Submit" at bounding box center [798, 374] width 31 height 10
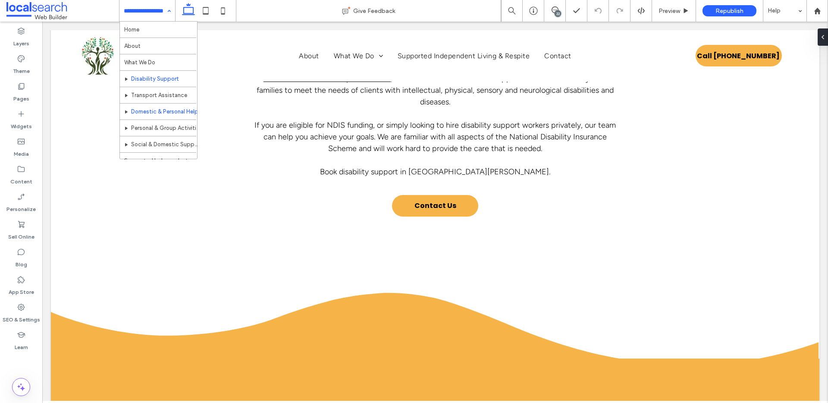
scroll to position [25, 0]
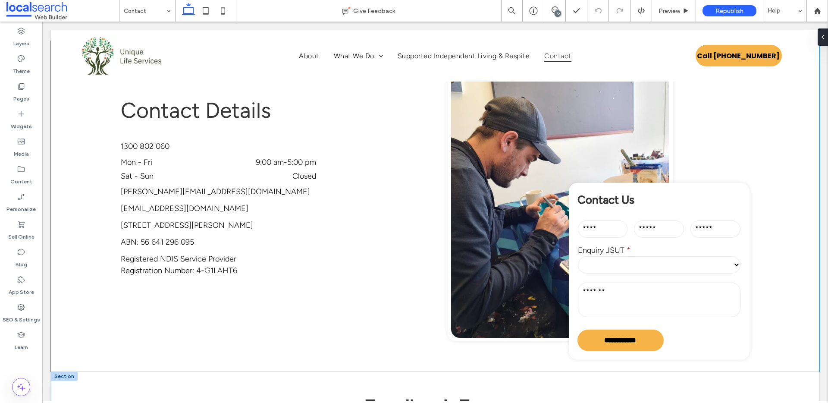
scroll to position [153, 0]
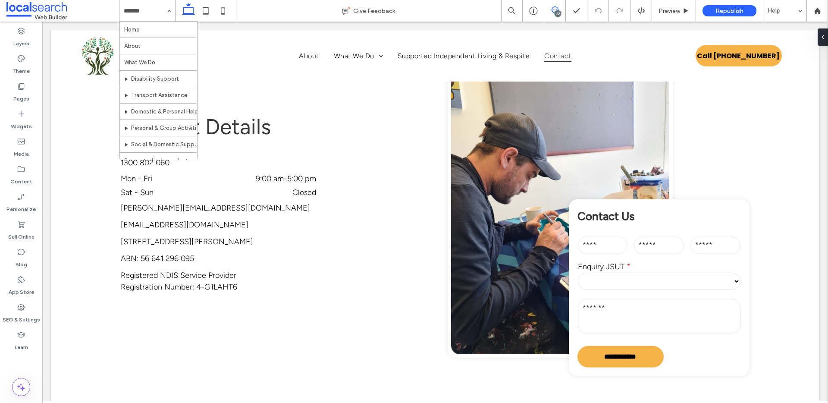
click at [548, 11] on span at bounding box center [555, 9] width 21 height 7
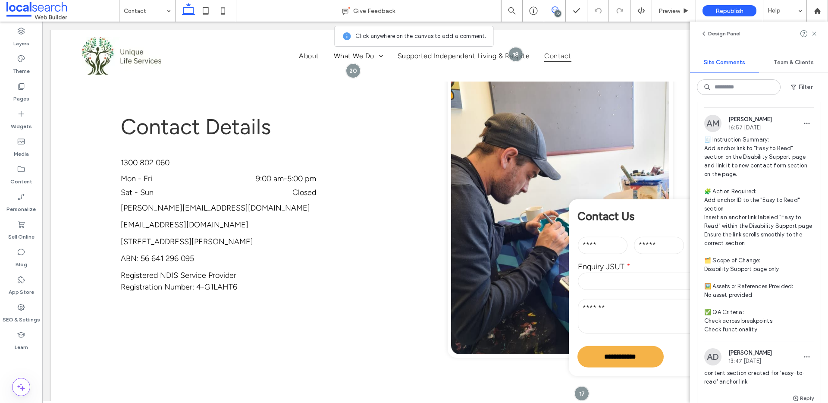
scroll to position [1197, 0]
click at [763, 161] on span "🧾 Instruction Summary: Add anchor link to "Easy to Read" section on the Disabil…" at bounding box center [760, 237] width 110 height 198
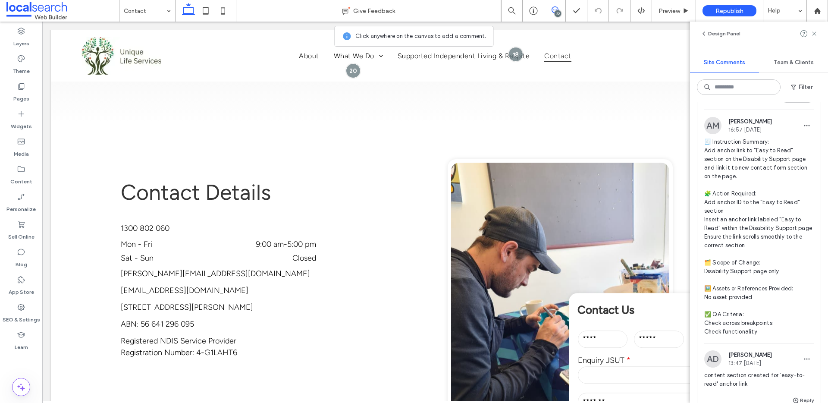
scroll to position [0, 0]
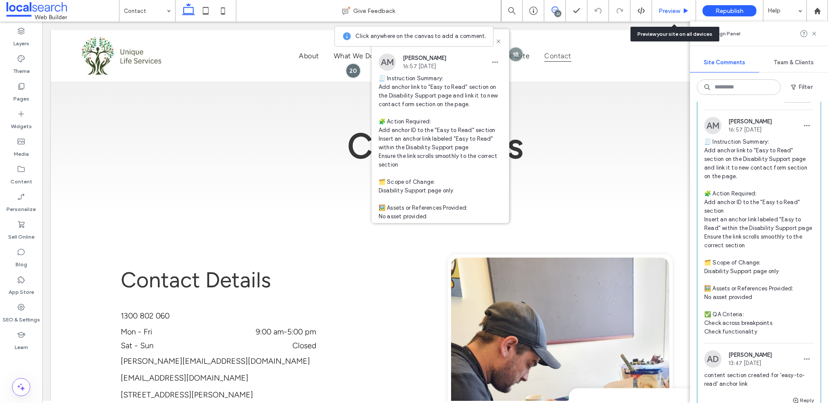
click at [678, 14] on div "Preview" at bounding box center [674, 11] width 44 height 22
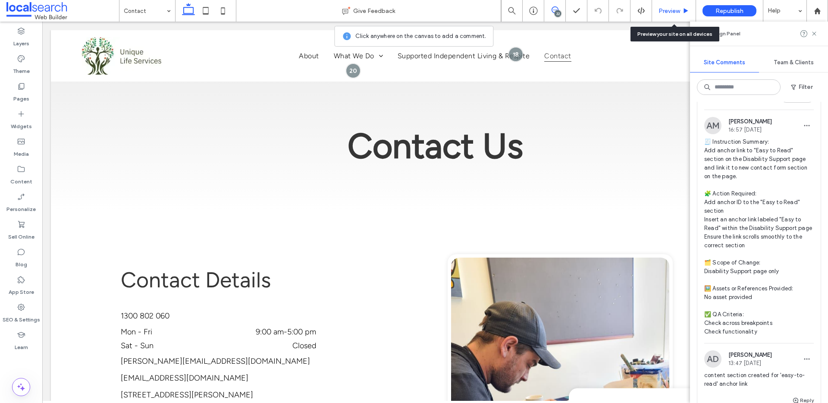
click at [665, 9] on span "Preview" at bounding box center [670, 10] width 22 height 7
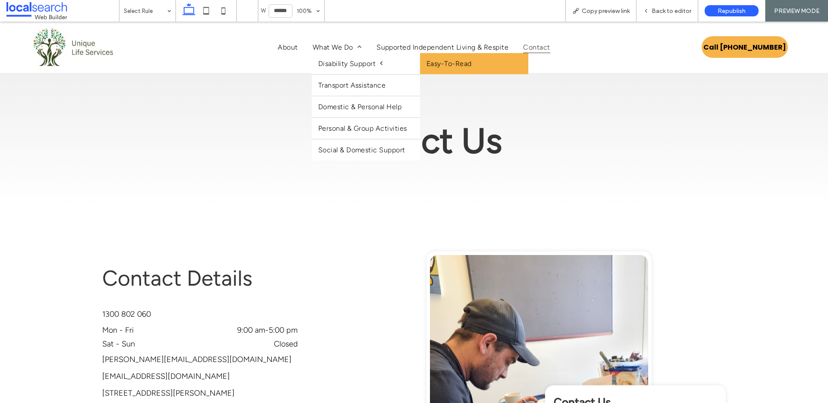
click at [473, 66] on link "Easy-To-Read" at bounding box center [474, 63] width 108 height 21
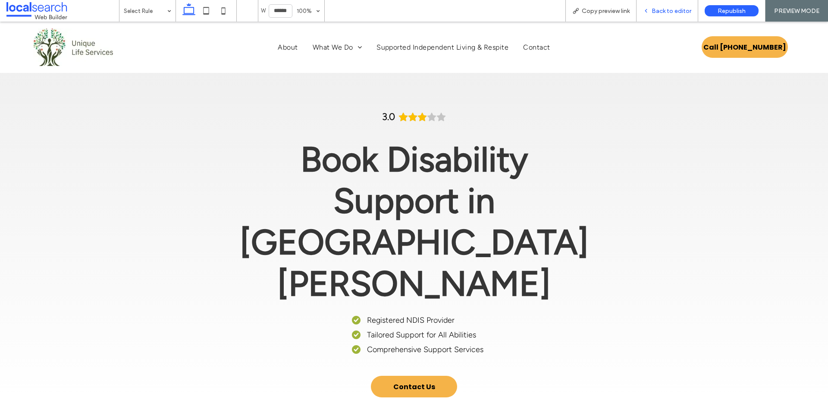
click at [664, 8] on span "Back to editor" at bounding box center [672, 10] width 40 height 7
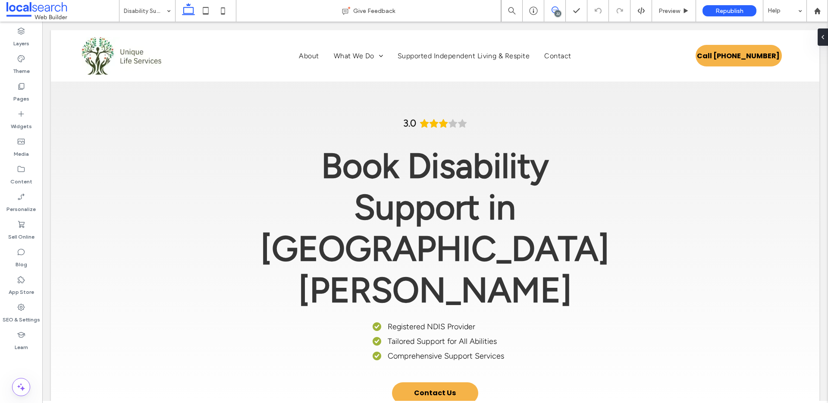
click at [551, 8] on span at bounding box center [555, 9] width 21 height 7
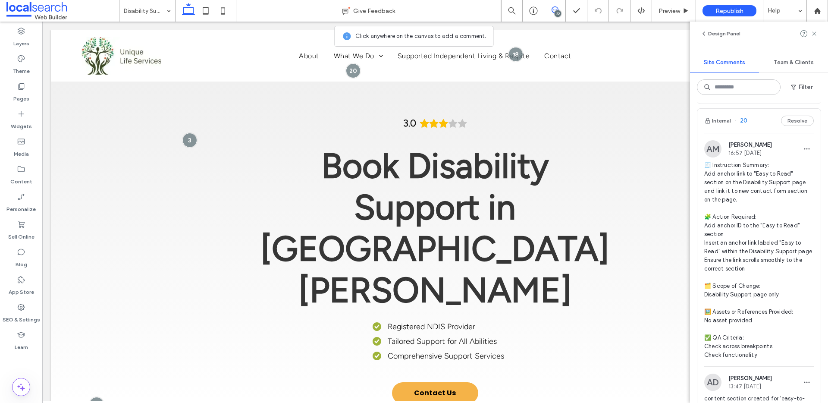
scroll to position [1172, 0]
click at [745, 254] on span "🧾 Instruction Summary: Add anchor link to "Easy to Read" section on the Disabil…" at bounding box center [760, 262] width 110 height 198
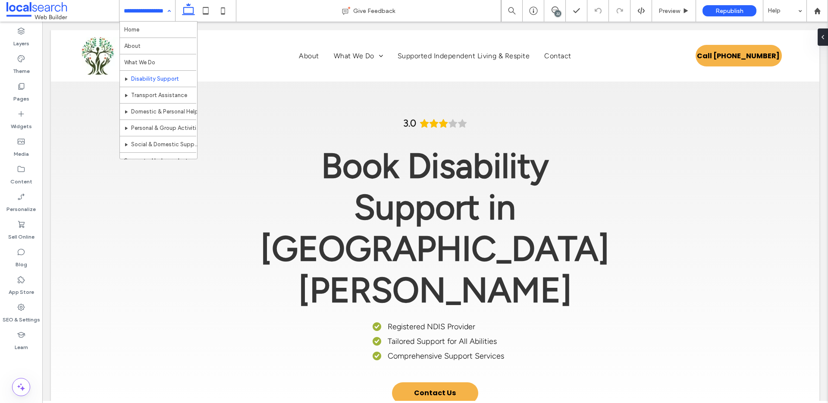
scroll to position [0, 0]
click at [167, 13] on div "Home About What We Do Disability Support Transport Assistance Domestic & Person…" at bounding box center [148, 11] width 56 height 22
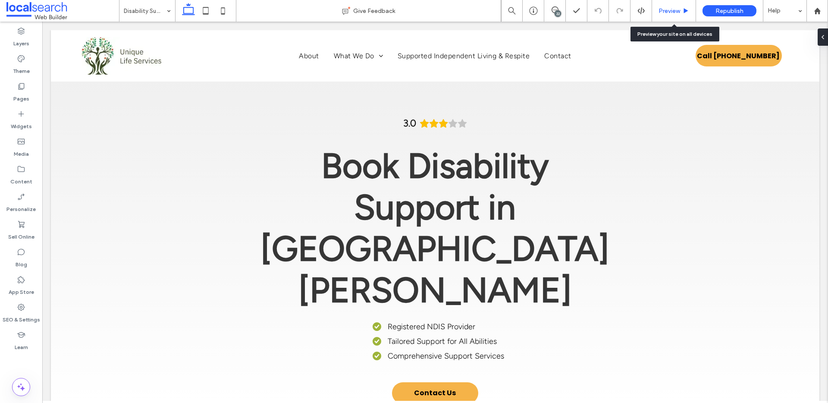
click at [677, 12] on span "Preview" at bounding box center [670, 10] width 22 height 7
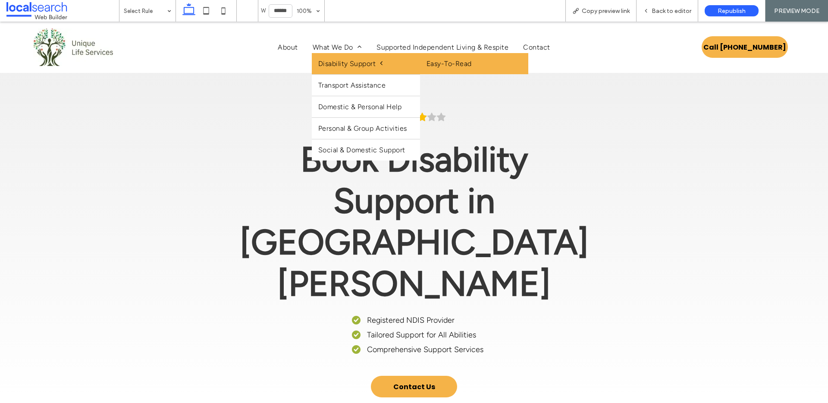
click at [448, 60] on link "Easy-To-Read" at bounding box center [474, 63] width 108 height 21
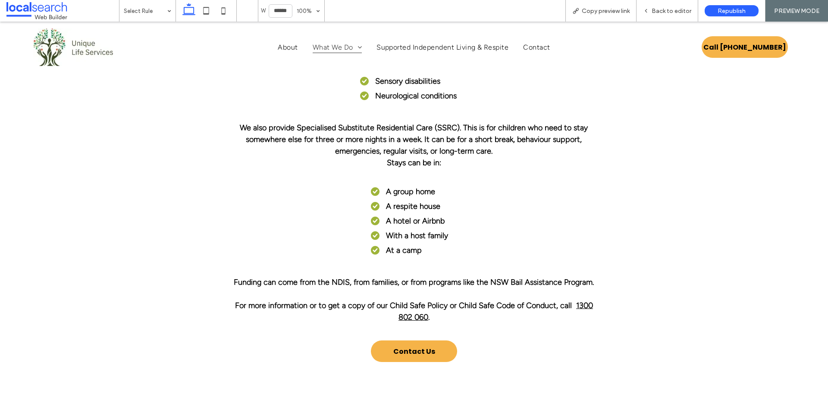
scroll to position [1519, 0]
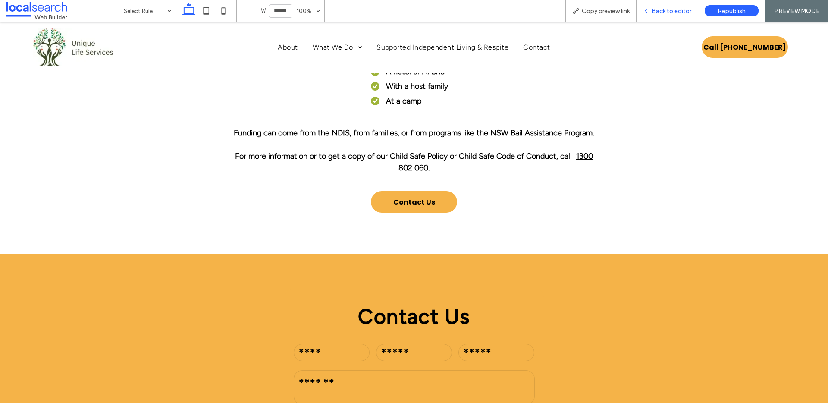
click at [657, 4] on div "Back to editor" at bounding box center [668, 11] width 62 height 22
click at [666, 16] on div "Back to editor" at bounding box center [668, 11] width 62 height 22
click at [665, 9] on span "Back to editor" at bounding box center [672, 10] width 40 height 7
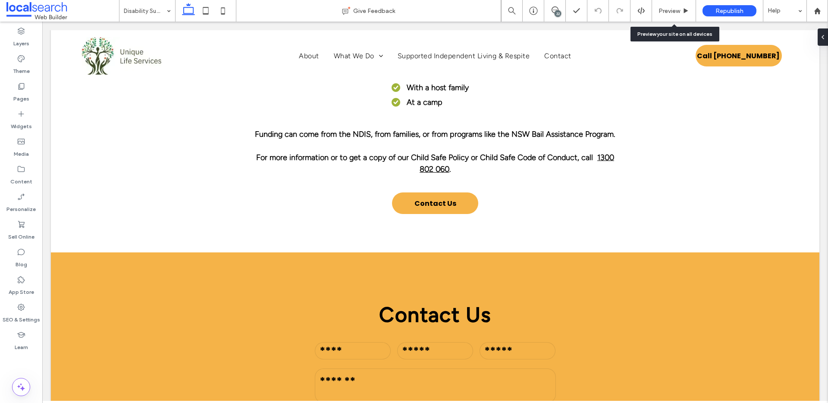
scroll to position [1509, 0]
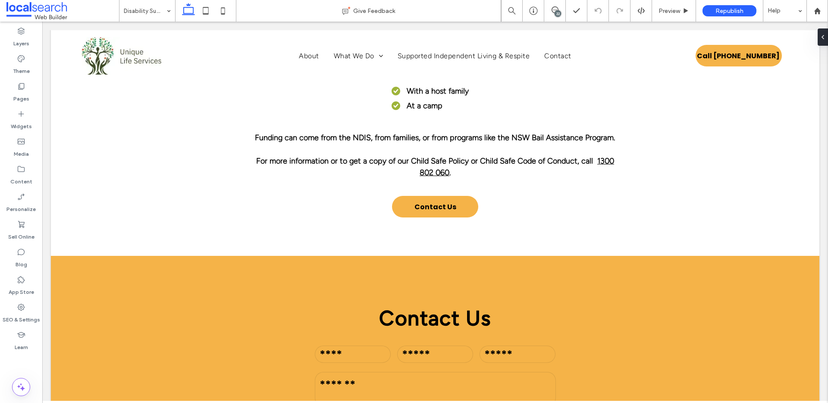
click at [555, 11] on div "22" at bounding box center [558, 13] width 6 height 6
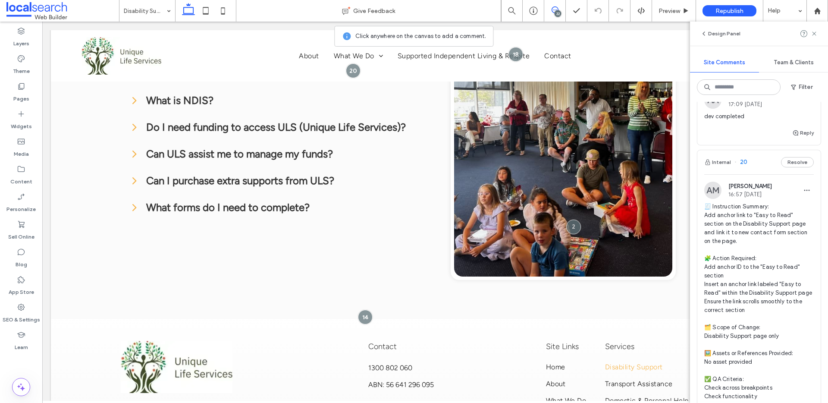
scroll to position [1131, 0]
drag, startPoint x: 6, startPoint y: 309, endPoint x: 31, endPoint y: 267, distance: 48.3
click at [6, 309] on div "SEO & Settings" at bounding box center [21, 313] width 42 height 28
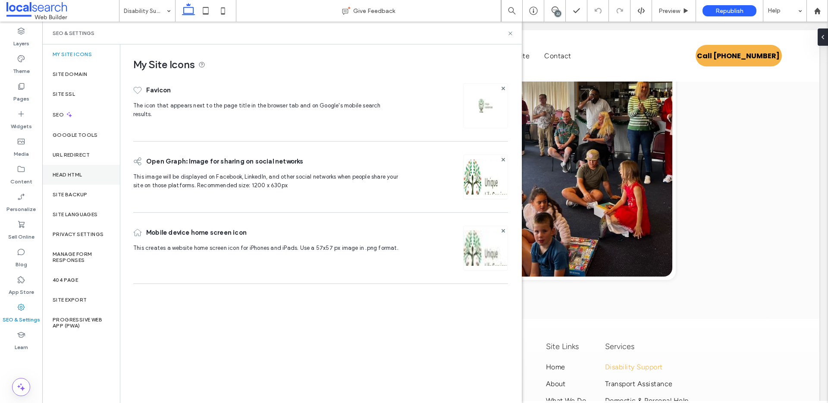
scroll to position [0, 0]
click at [89, 71] on div "Site Domain" at bounding box center [81, 74] width 78 height 20
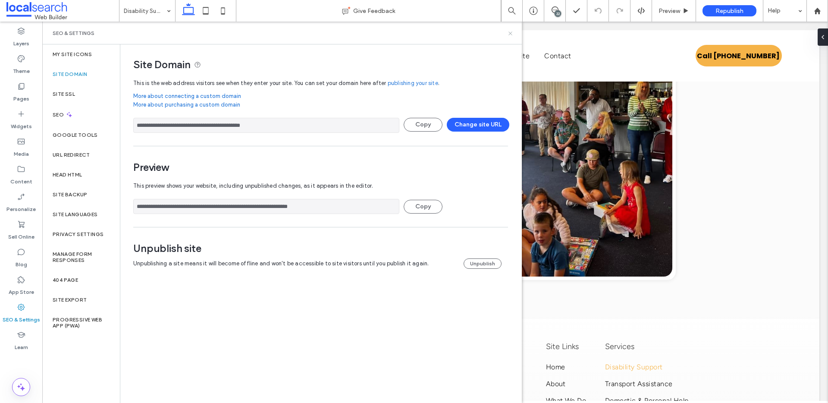
drag, startPoint x: 513, startPoint y: 34, endPoint x: 499, endPoint y: 1, distance: 35.9
click at [513, 34] on icon at bounding box center [510, 33] width 6 height 6
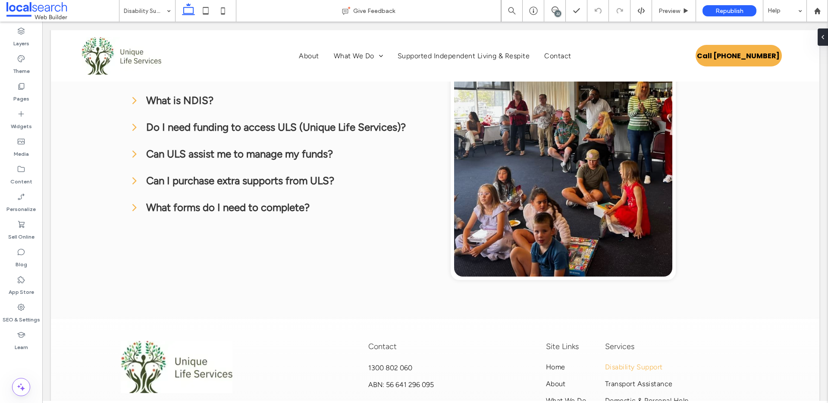
click at [558, 12] on div "22" at bounding box center [558, 13] width 6 height 6
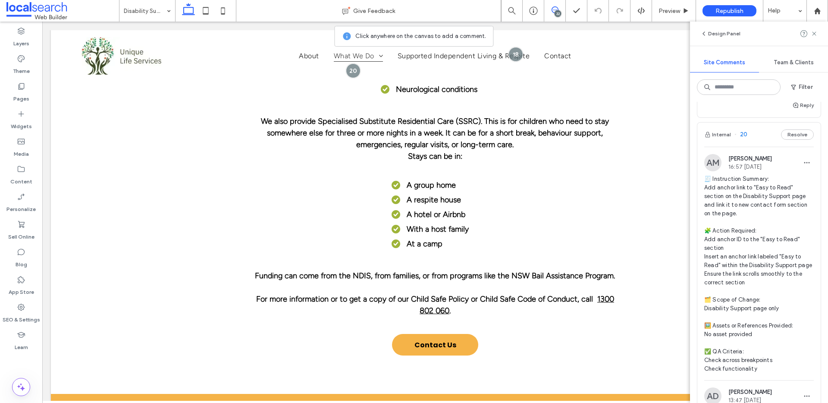
scroll to position [1351, 0]
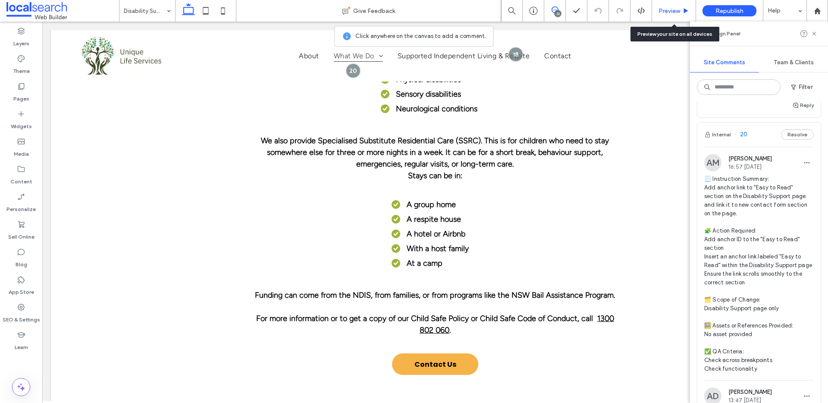
click at [675, 16] on div "Preview" at bounding box center [674, 11] width 44 height 22
drag, startPoint x: 675, startPoint y: 17, endPoint x: 680, endPoint y: 15, distance: 5.9
click at [677, 16] on div "Preview" at bounding box center [674, 11] width 44 height 22
click at [681, 15] on div "Preview" at bounding box center [674, 11] width 44 height 22
click at [677, 12] on span "Preview" at bounding box center [670, 10] width 22 height 7
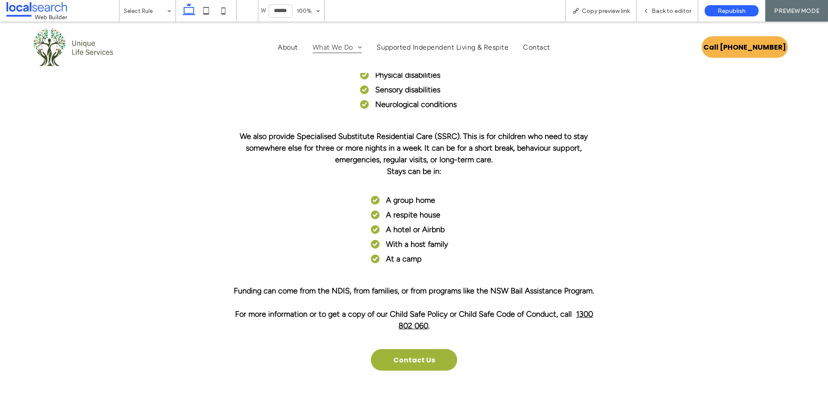
drag, startPoint x: 423, startPoint y: 308, endPoint x: 423, endPoint y: 329, distance: 21.6
click at [423, 355] on span "Contact Us" at bounding box center [415, 360] width 42 height 11
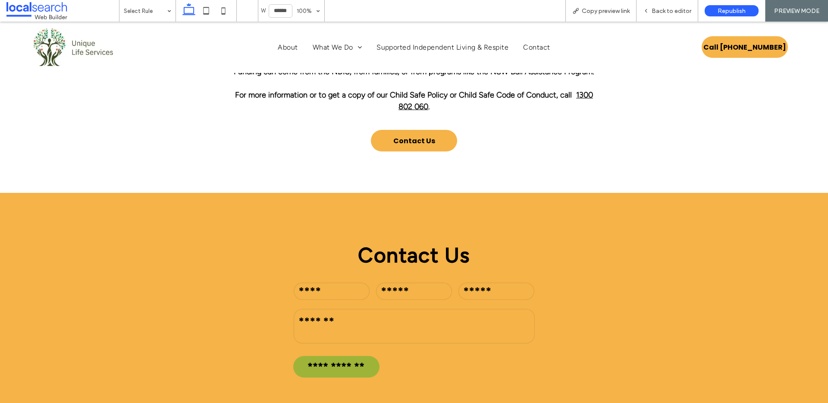
scroll to position [1581, 0]
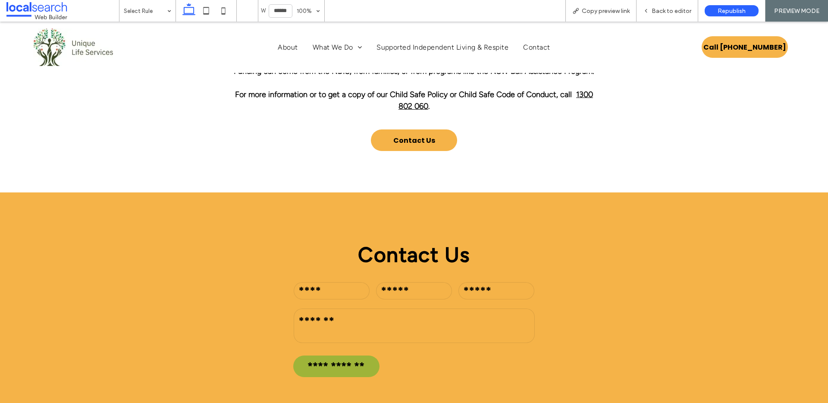
click at [340, 282] on input "text" at bounding box center [332, 290] width 76 height 17
click at [397, 282] on input "tel" at bounding box center [414, 290] width 76 height 17
click at [500, 282] on input "email" at bounding box center [497, 290] width 76 height 17
click at [432, 309] on textarea at bounding box center [414, 326] width 241 height 35
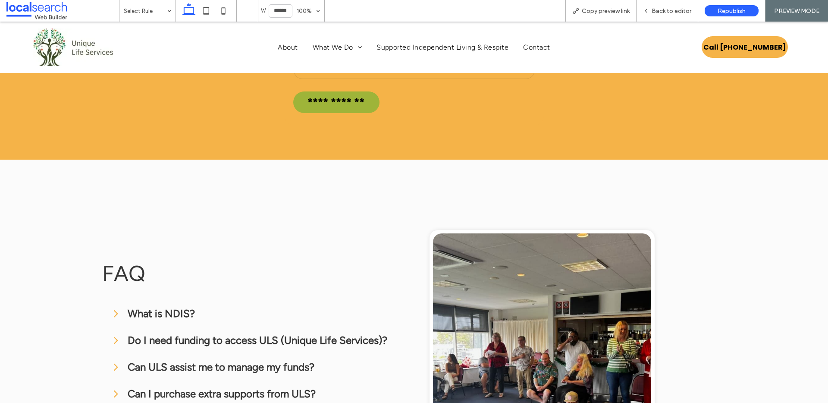
scroll to position [1837, 0]
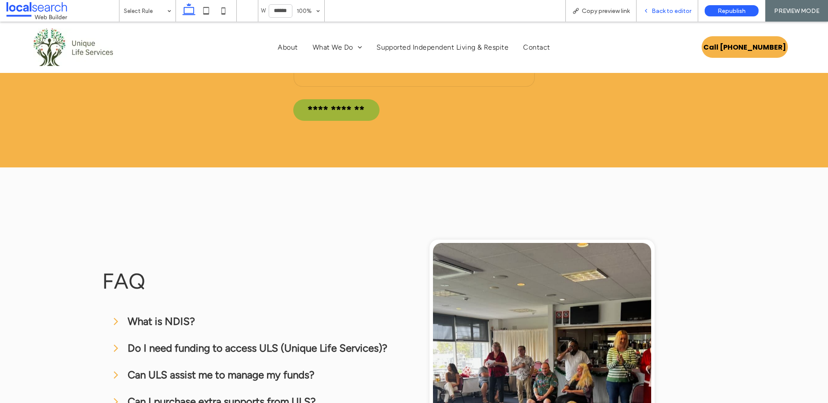
click at [660, 16] on div "Back to editor" at bounding box center [668, 11] width 62 height 22
click at [666, 16] on div "Back to editor" at bounding box center [668, 11] width 62 height 22
click at [673, 11] on span "Back to editor" at bounding box center [672, 10] width 40 height 7
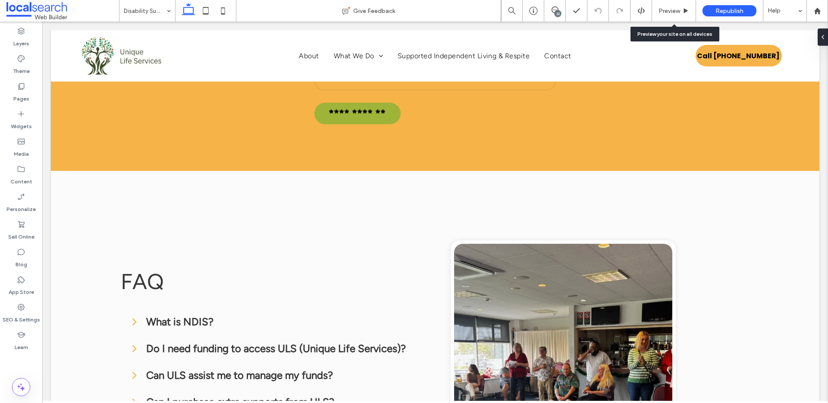
scroll to position [1824, 0]
click at [558, 12] on div "22" at bounding box center [558, 13] width 6 height 6
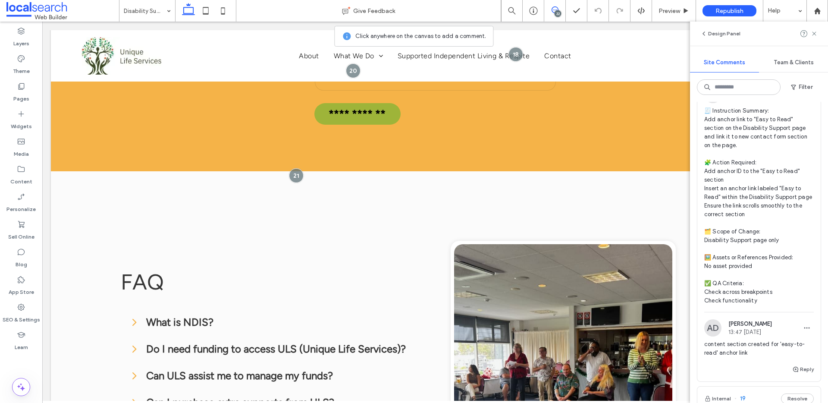
scroll to position [1235, 0]
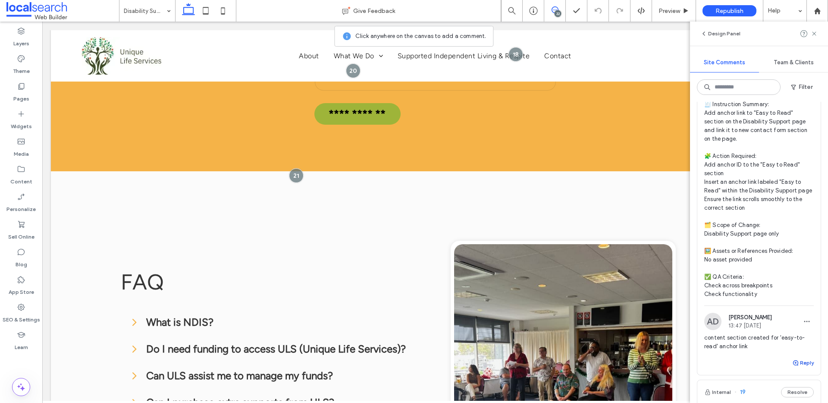
click at [800, 358] on button "Reply" at bounding box center [804, 363] width 22 height 10
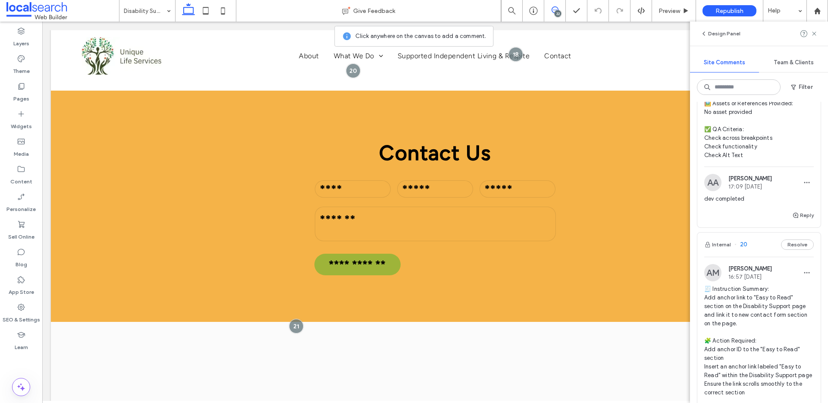
scroll to position [1053, 0]
type textarea "**********"
click at [295, 318] on div at bounding box center [296, 326] width 16 height 16
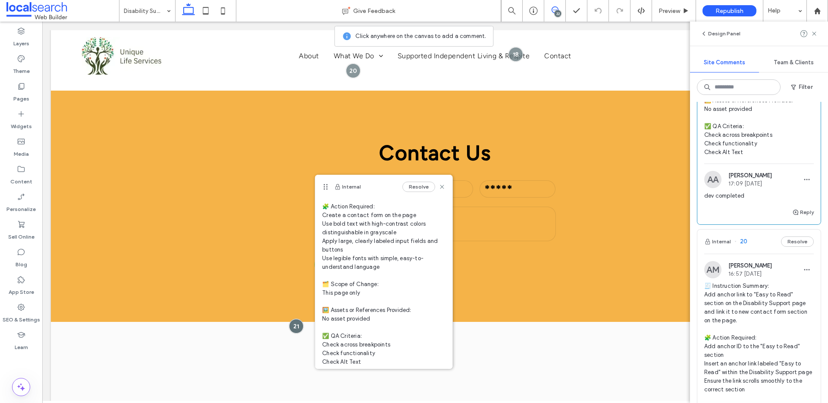
scroll to position [126, 0]
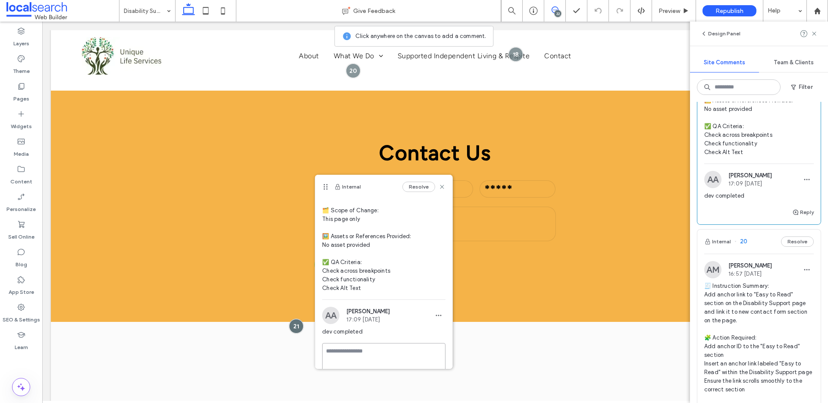
click at [390, 356] on textarea at bounding box center [383, 364] width 123 height 43
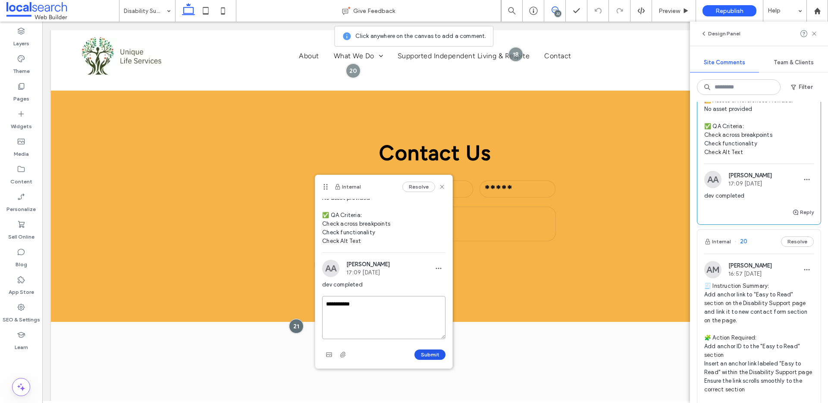
type textarea "**********"
click at [430, 351] on button "Submit" at bounding box center [430, 355] width 31 height 10
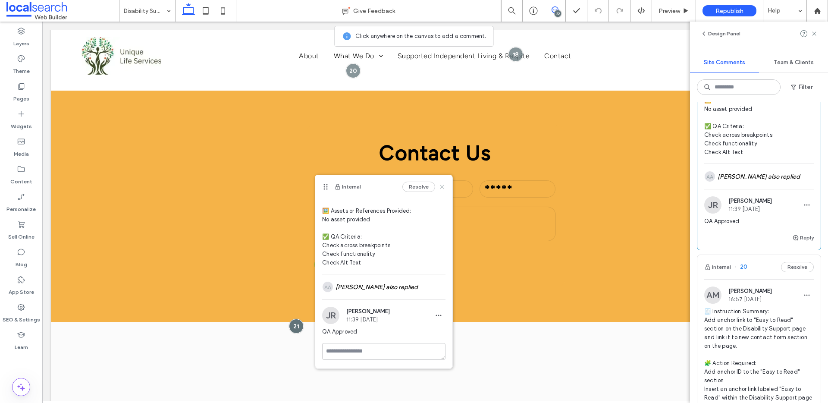
click at [440, 184] on icon at bounding box center [442, 186] width 7 height 7
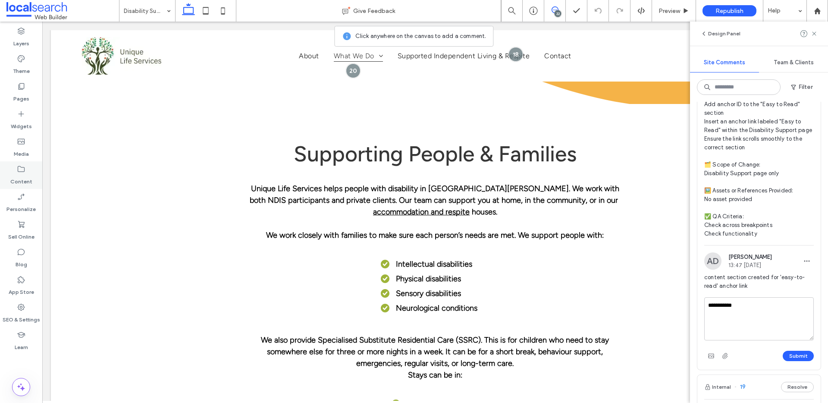
scroll to position [1324, 0]
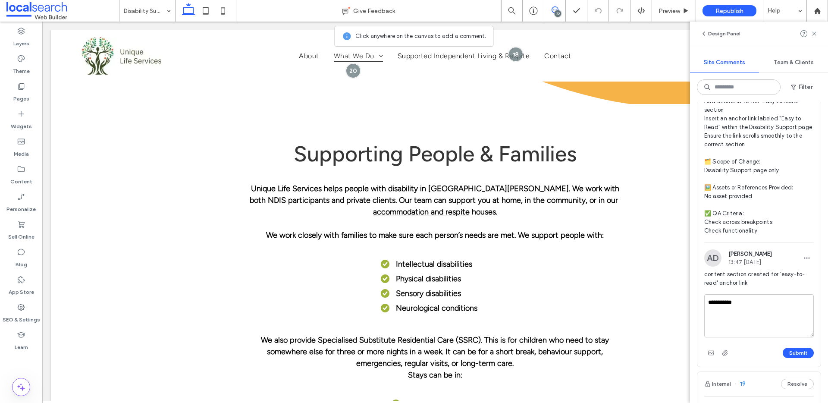
drag, startPoint x: 801, startPoint y: 345, endPoint x: 794, endPoint y: 342, distance: 7.5
click at [801, 348] on button "Submit" at bounding box center [798, 353] width 31 height 10
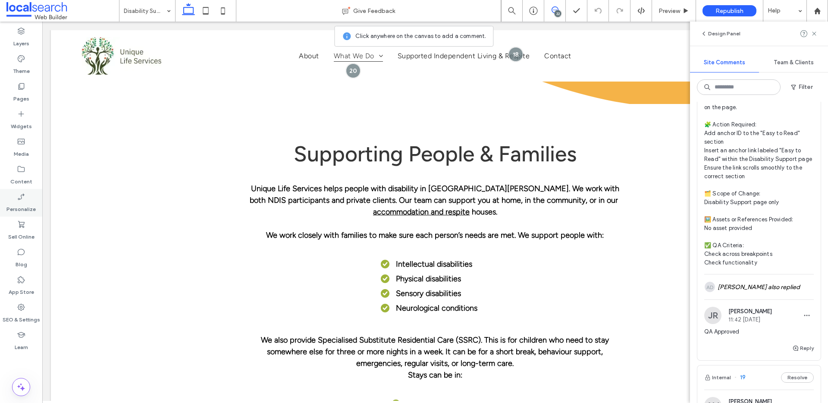
scroll to position [1293, 0]
click at [776, 282] on div "AD [PERSON_NAME] also replied" at bounding box center [760, 285] width 110 height 25
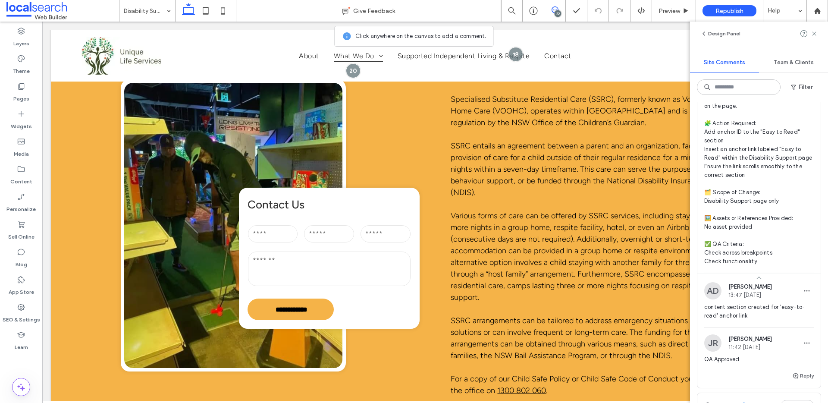
scroll to position [0, 0]
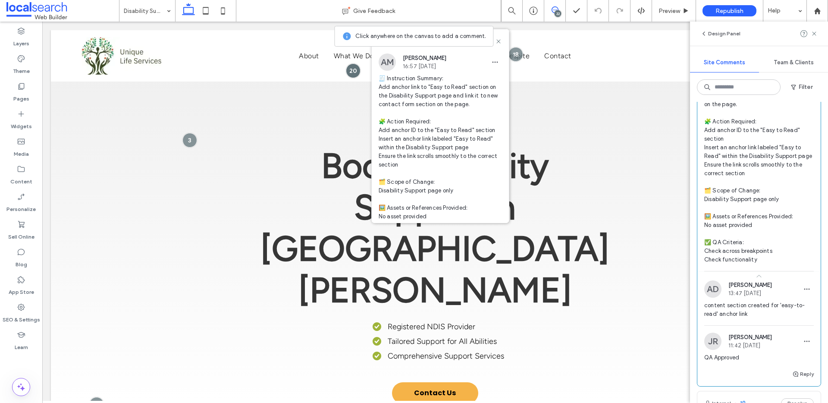
click at [758, 282] on span "[PERSON_NAME]" at bounding box center [751, 285] width 44 height 6
click at [758, 273] on icon at bounding box center [759, 277] width 9 height 9
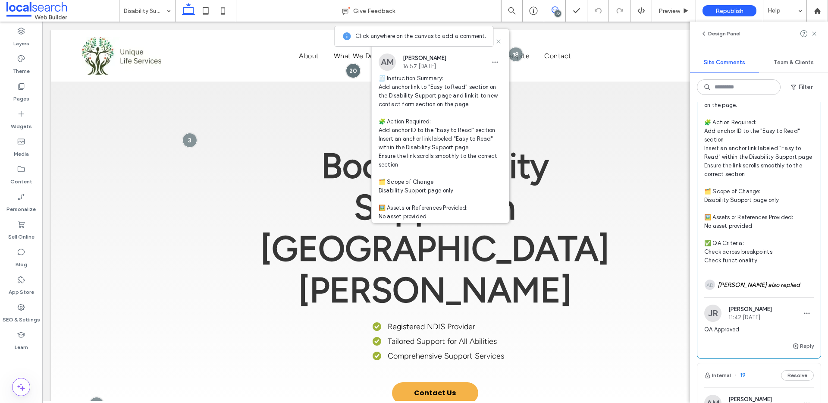
drag, startPoint x: 498, startPoint y: 41, endPoint x: 456, endPoint y: 20, distance: 47.5
click at [498, 41] on use at bounding box center [499, 41] width 4 height 4
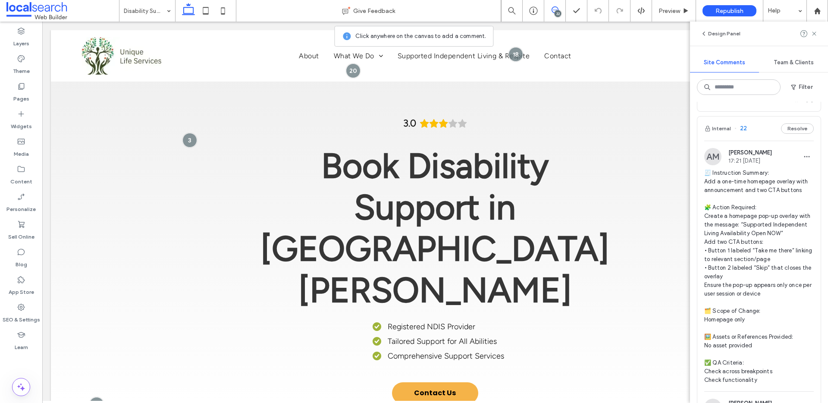
scroll to position [490, 0]
click at [753, 183] on span "🧾 Instruction Summary: Add a one-time homepage overlay with announcement and tw…" at bounding box center [760, 280] width 110 height 216
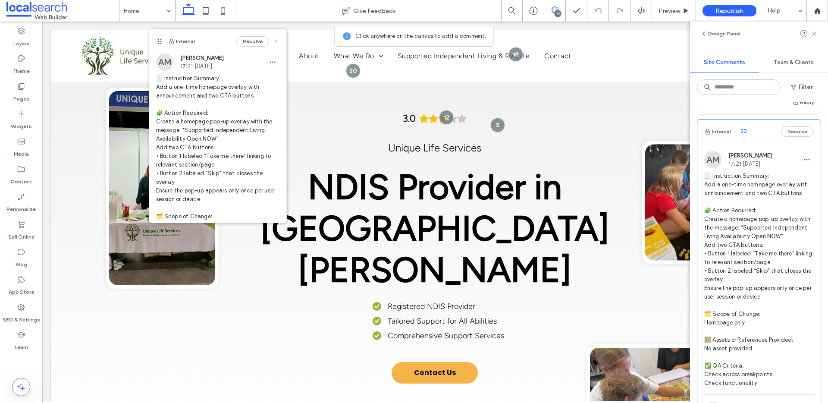
click at [275, 38] on icon at bounding box center [276, 41] width 7 height 7
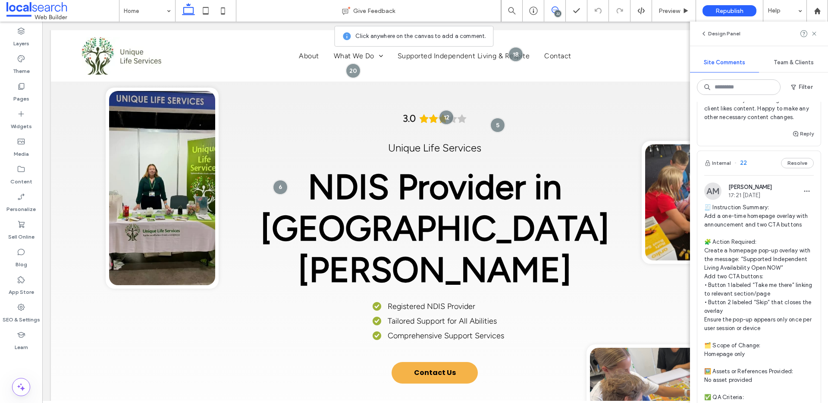
scroll to position [460, 0]
click at [772, 217] on span "🧾 Instruction Summary: Add a one-time homepage overlay with announcement and tw…" at bounding box center [760, 310] width 110 height 216
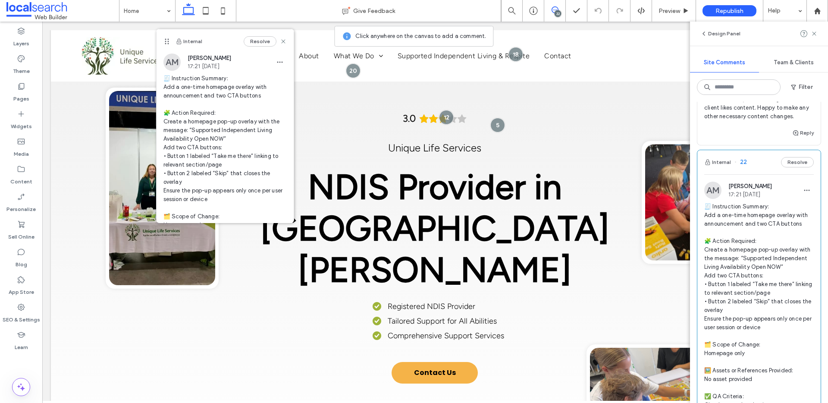
click at [755, 216] on span "🧾 Instruction Summary: Add a one-time homepage overlay with announcement and tw…" at bounding box center [760, 310] width 110 height 216
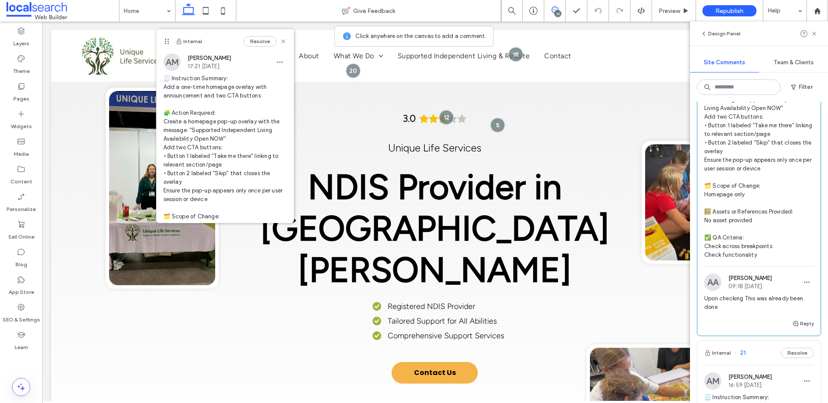
scroll to position [511, 0]
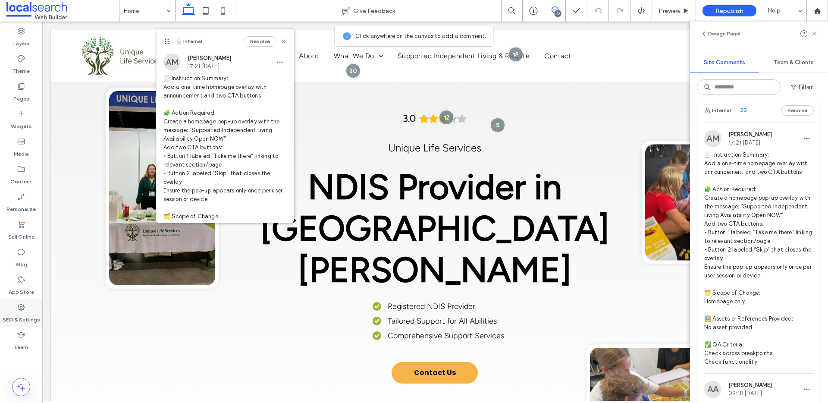
click at [20, 306] on icon at bounding box center [21, 307] width 9 height 9
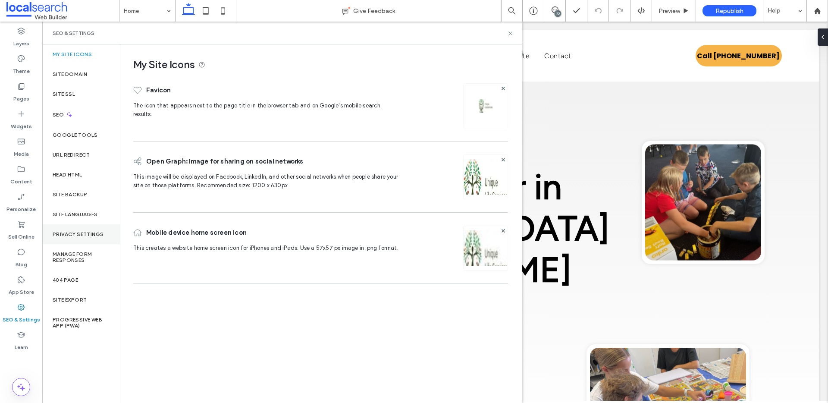
scroll to position [0, 0]
click at [78, 65] on div "Site Domain" at bounding box center [81, 74] width 78 height 20
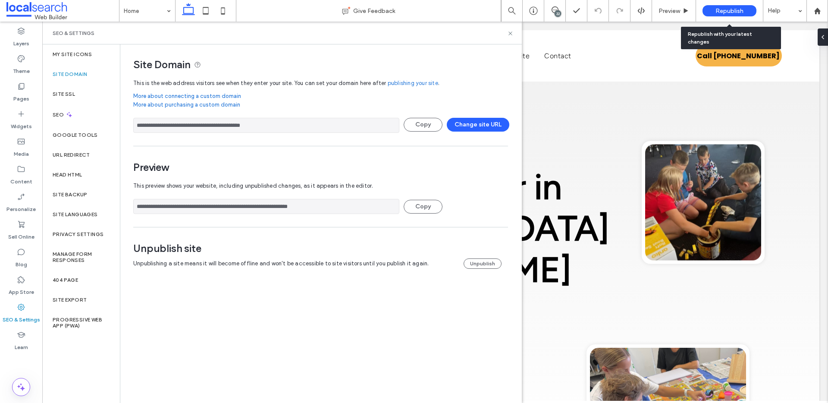
click at [737, 16] on div "Republish" at bounding box center [730, 11] width 54 height 22
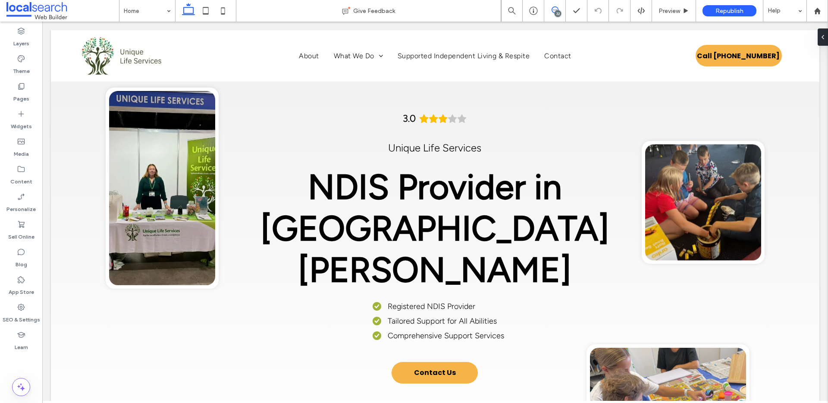
click at [552, 12] on icon at bounding box center [555, 9] width 7 height 7
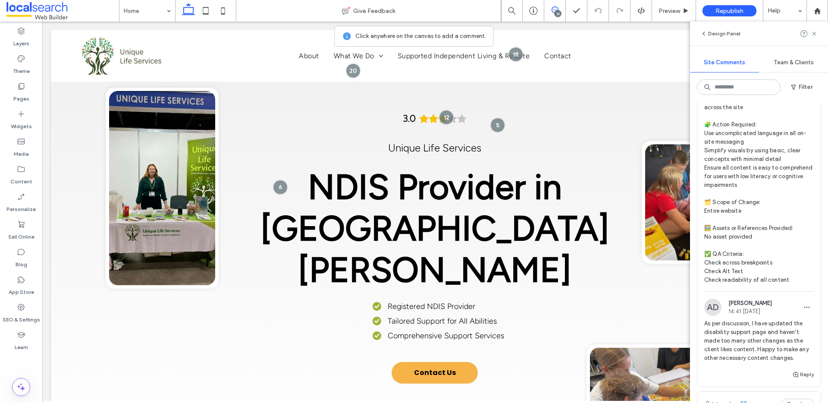
scroll to position [226, 0]
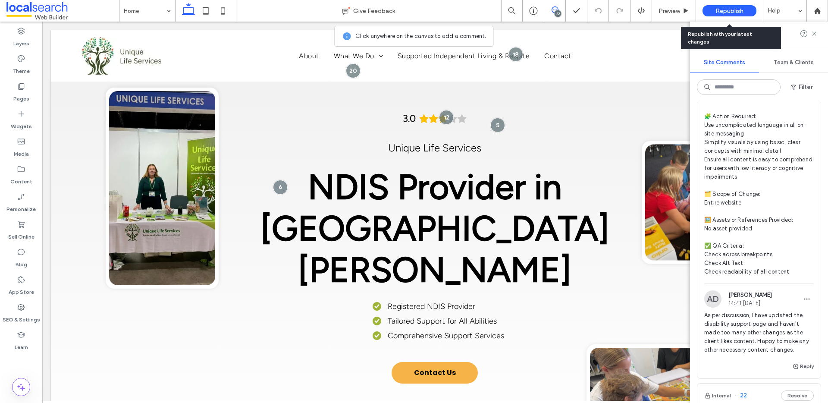
click at [721, 7] on span "Republish" at bounding box center [730, 10] width 28 height 7
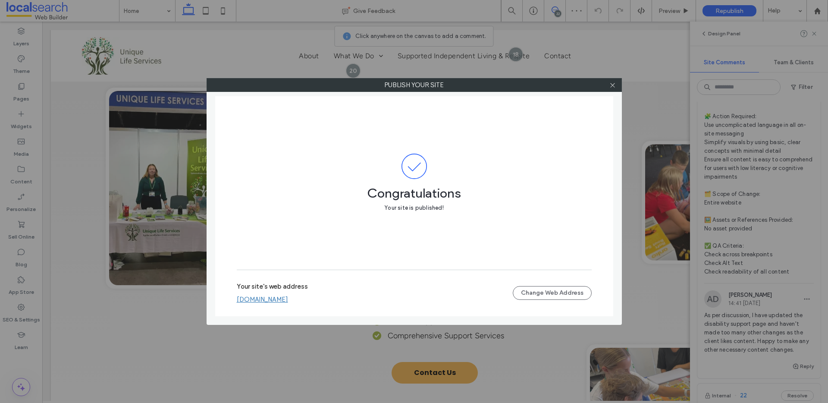
click at [288, 296] on link "[DOMAIN_NAME]" at bounding box center [262, 300] width 51 height 8
click at [617, 90] on div at bounding box center [613, 85] width 13 height 13
click at [617, 83] on div at bounding box center [613, 85] width 13 height 13
click at [613, 81] on span at bounding box center [613, 85] width 6 height 13
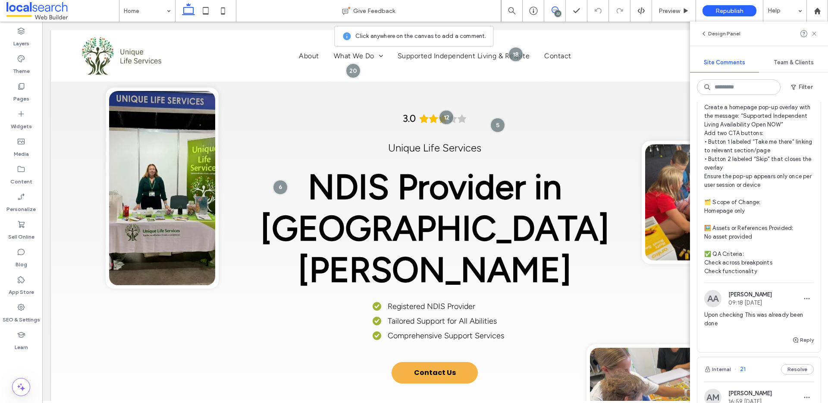
scroll to position [602, 0]
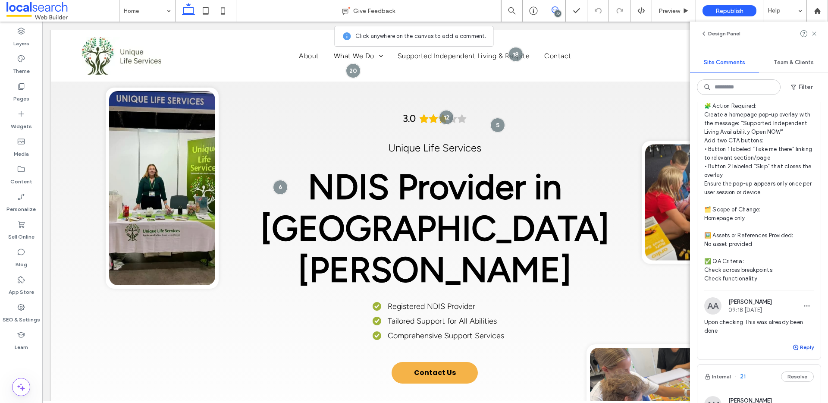
click at [804, 345] on button "Reply" at bounding box center [804, 347] width 22 height 10
type textarea "**********"
drag, startPoint x: 810, startPoint y: 400, endPoint x: 762, endPoint y: 388, distance: 49.2
click at [810, 400] on button "Submit" at bounding box center [798, 400] width 31 height 10
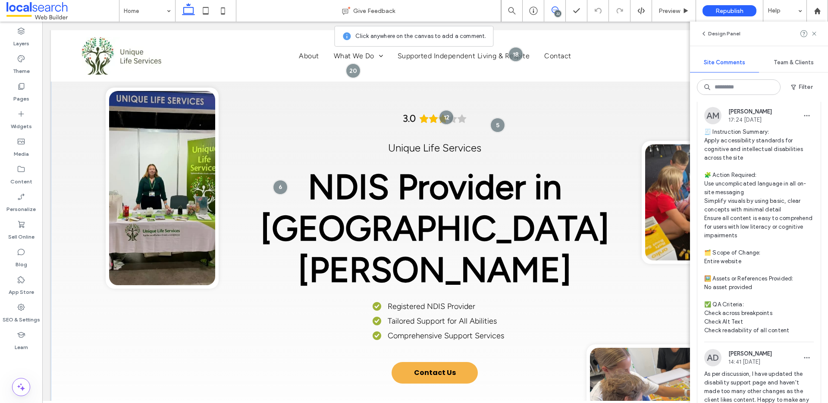
scroll to position [130, 0]
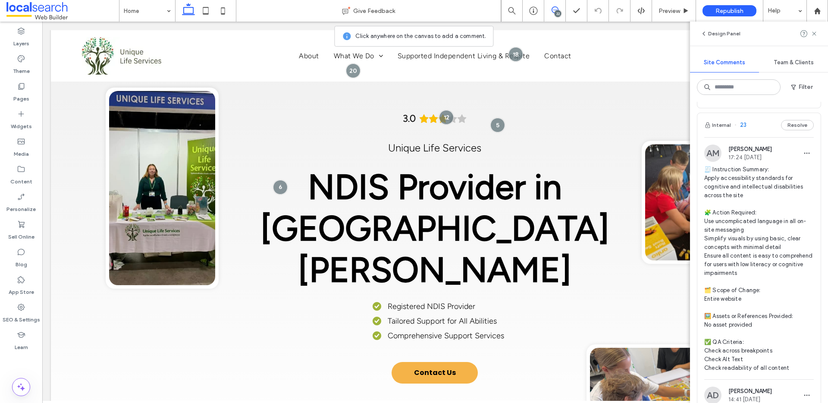
click at [752, 180] on span "🧾 Instruction Summary: Apply accessibility standards for cognitive and intellec…" at bounding box center [760, 268] width 110 height 207
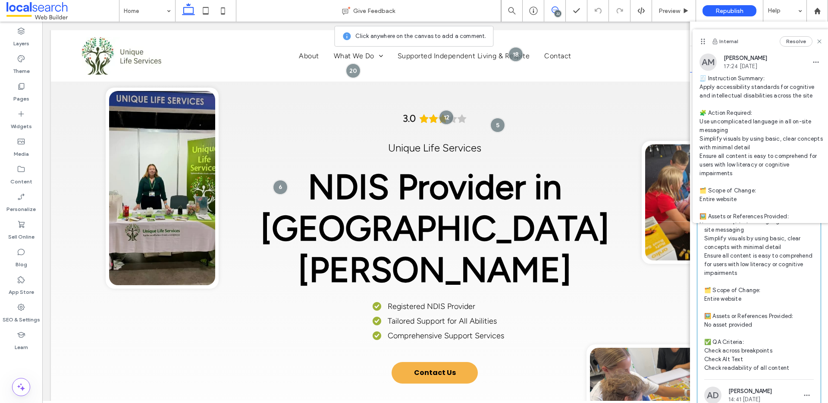
click at [737, 96] on span "🧾 Instruction Summary: Apply accessibility standards for cognitive and intellec…" at bounding box center [761, 173] width 123 height 198
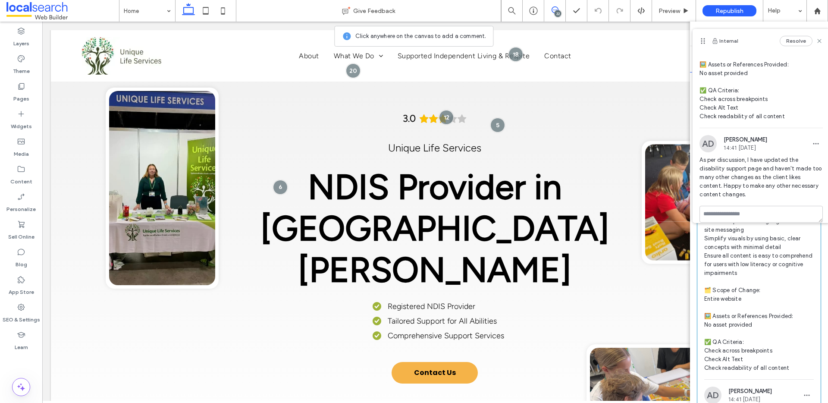
scroll to position [0, 0]
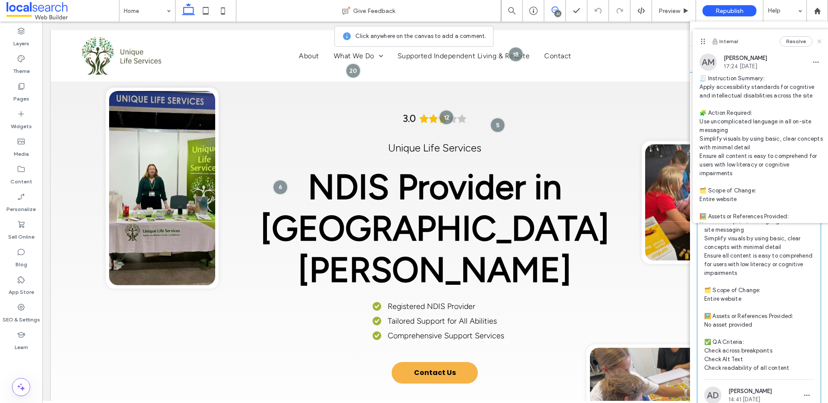
click at [817, 42] on icon at bounding box center [819, 41] width 7 height 7
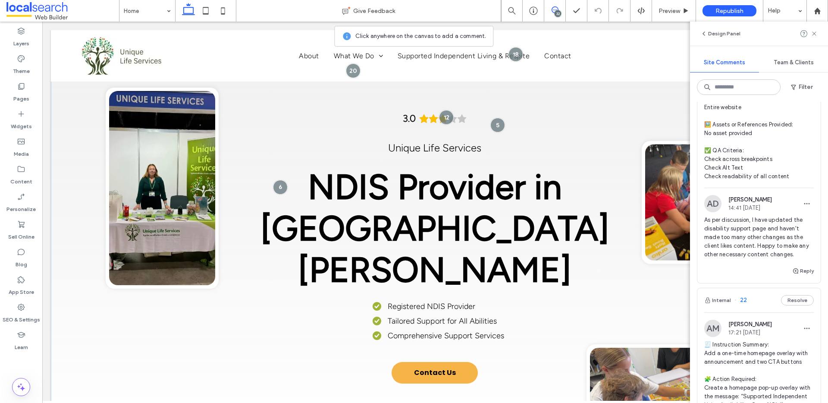
scroll to position [322, 0]
click at [801, 276] on div "Reply" at bounding box center [759, 273] width 123 height 17
click at [803, 275] on button "Reply" at bounding box center [804, 270] width 22 height 10
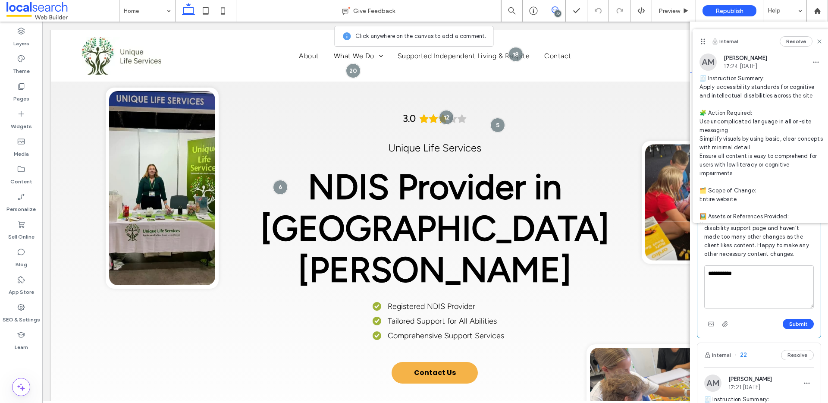
scroll to position [358, 0]
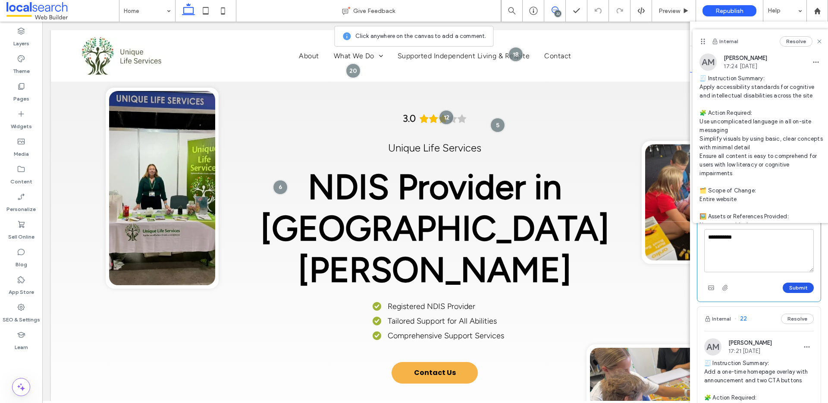
type textarea "**********"
click at [796, 285] on button "Submit" at bounding box center [798, 288] width 31 height 10
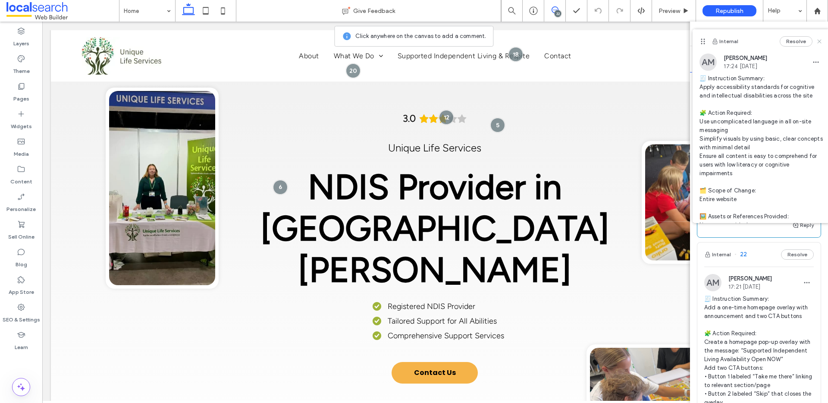
click at [819, 44] on div "Resolve" at bounding box center [801, 41] width 43 height 10
drag, startPoint x: 819, startPoint y: 42, endPoint x: 813, endPoint y: 50, distance: 10.5
click at [819, 42] on use at bounding box center [820, 41] width 4 height 4
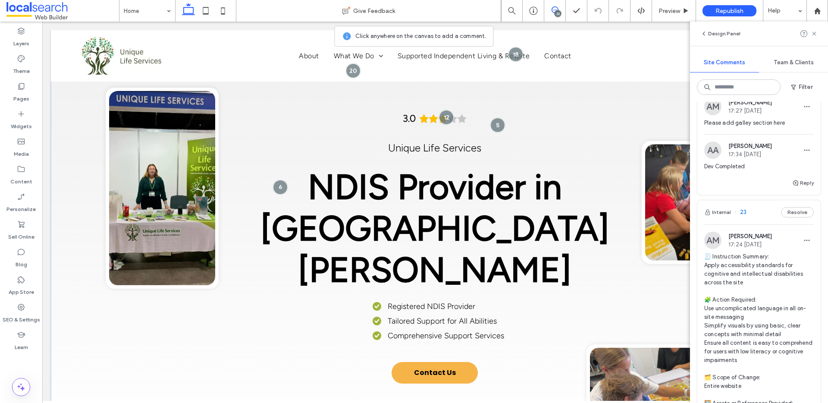
scroll to position [0, 0]
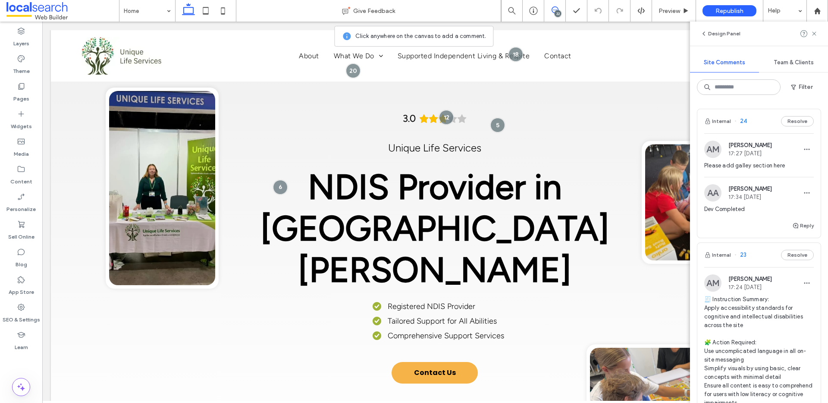
click at [769, 166] on span "Please add galley section here" at bounding box center [760, 165] width 110 height 9
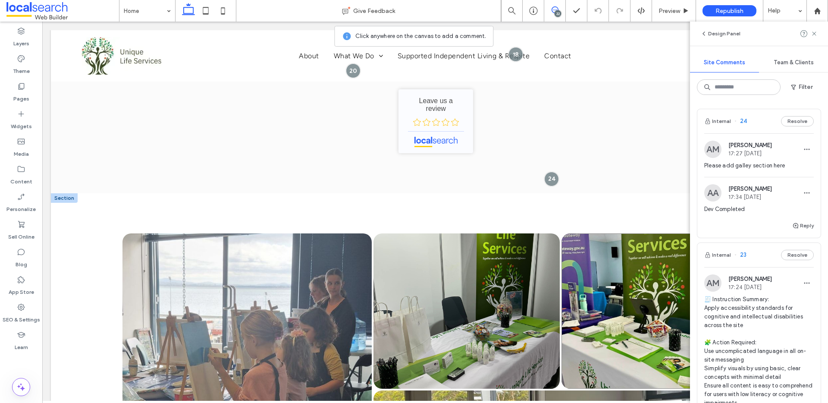
scroll to position [2860, 0]
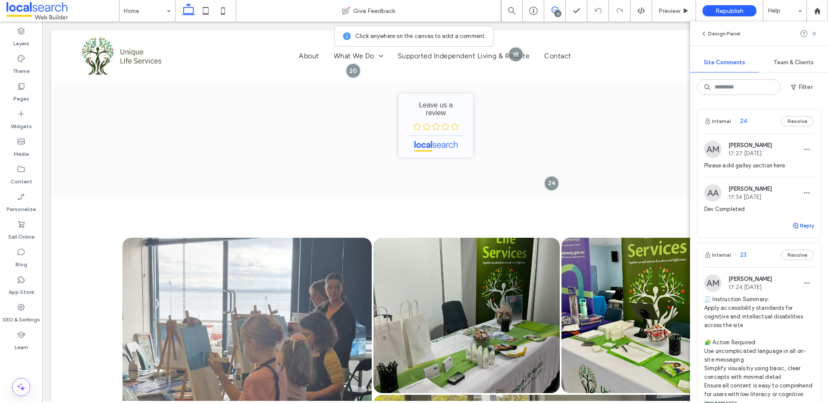
click at [803, 225] on button "Reply" at bounding box center [804, 226] width 22 height 10
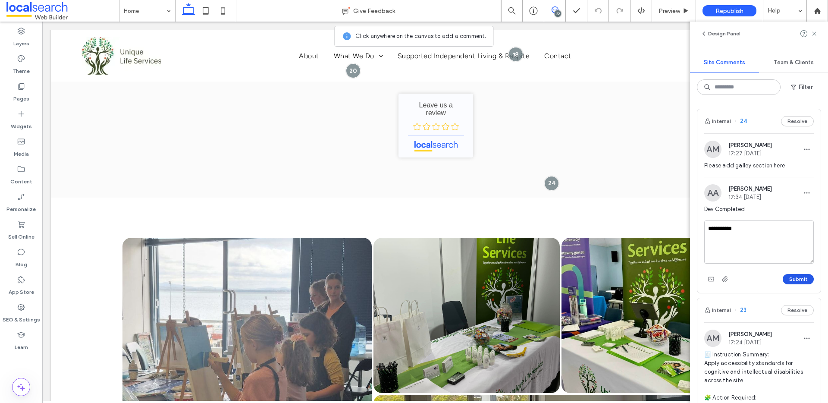
type textarea "**********"
click at [804, 283] on button "Submit" at bounding box center [798, 279] width 31 height 10
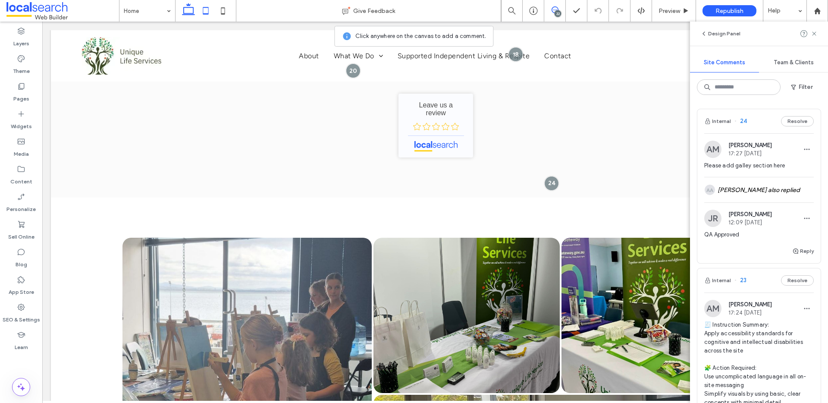
click at [201, 11] on icon at bounding box center [205, 10] width 17 height 17
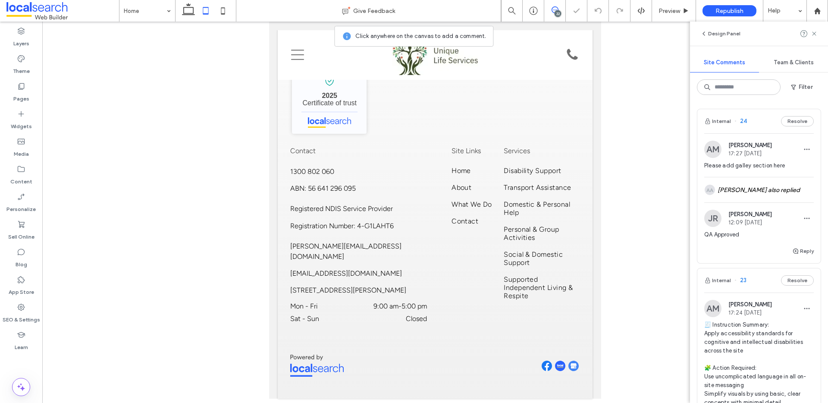
scroll to position [2260, 0]
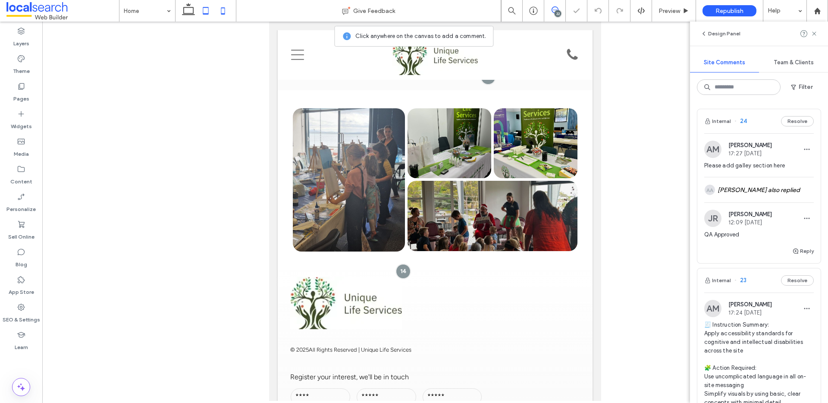
click at [216, 10] on icon at bounding box center [222, 10] width 17 height 17
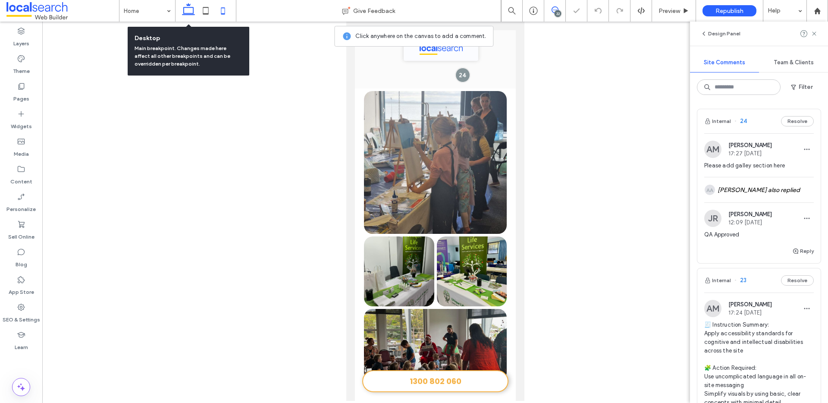
click at [184, 10] on use at bounding box center [188, 9] width 13 height 12
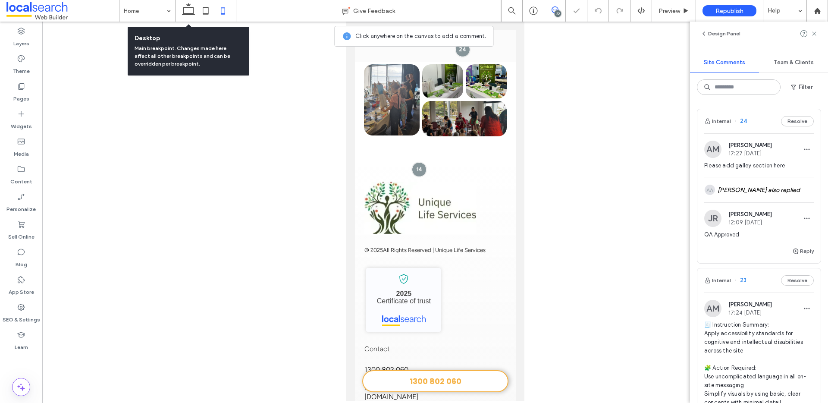
scroll to position [2964, 0]
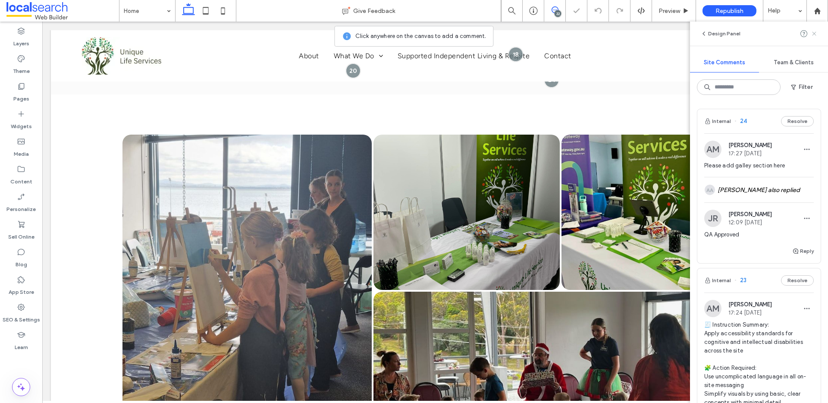
click at [812, 32] on icon at bounding box center [814, 33] width 7 height 7
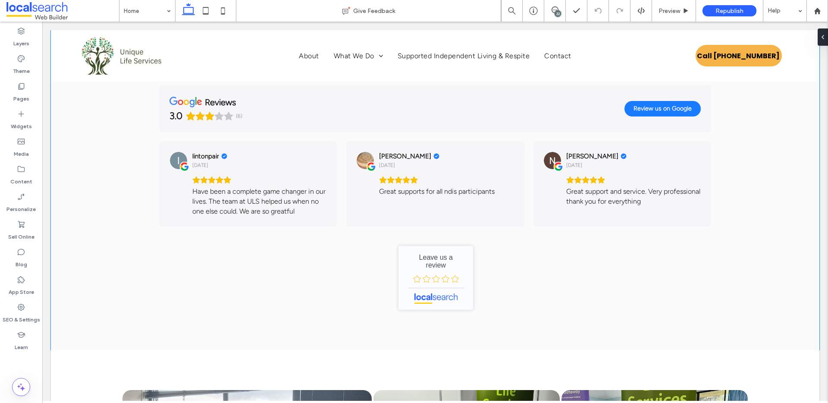
scroll to position [2708, 0]
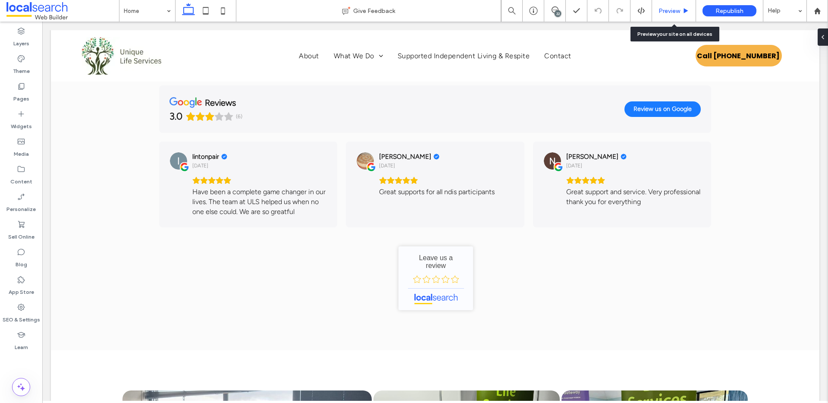
click at [671, 10] on span "Preview" at bounding box center [670, 10] width 22 height 7
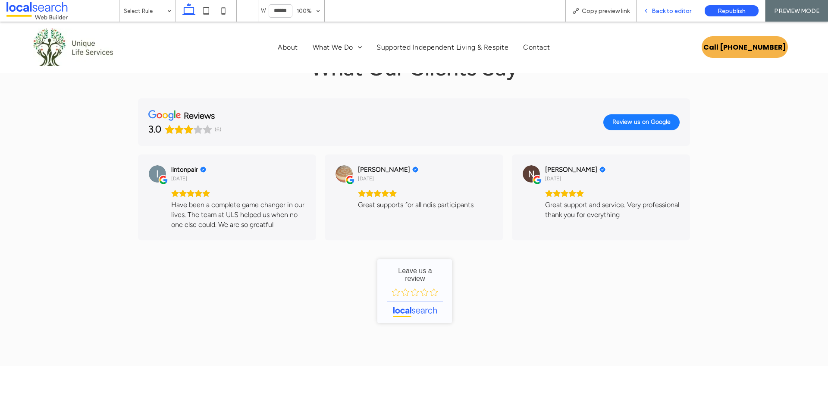
scroll to position [2737, 0]
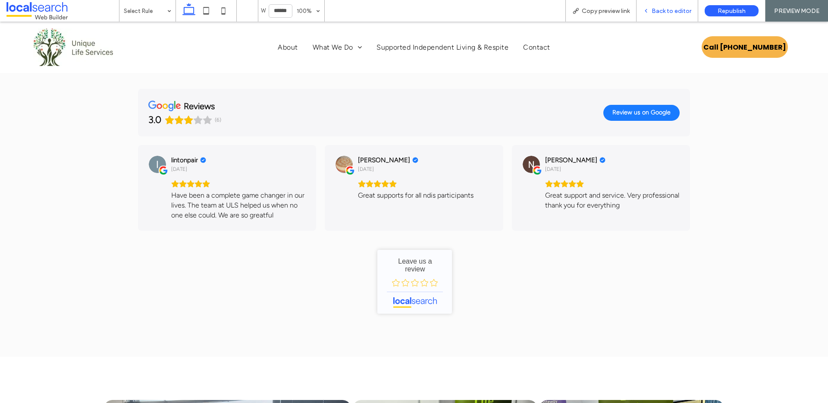
click at [665, 9] on span "Back to editor" at bounding box center [672, 10] width 40 height 7
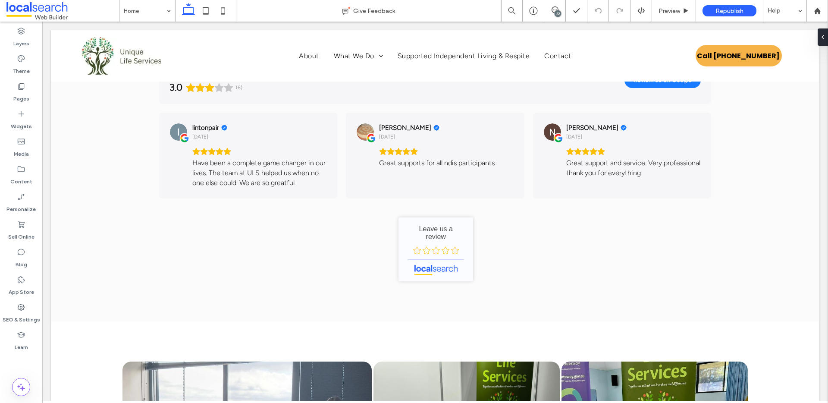
scroll to position [2696, 0]
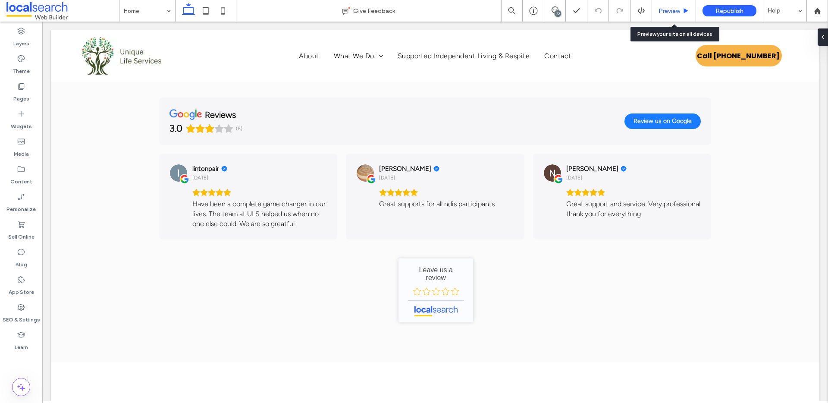
click at [677, 11] on span "Preview" at bounding box center [670, 10] width 22 height 7
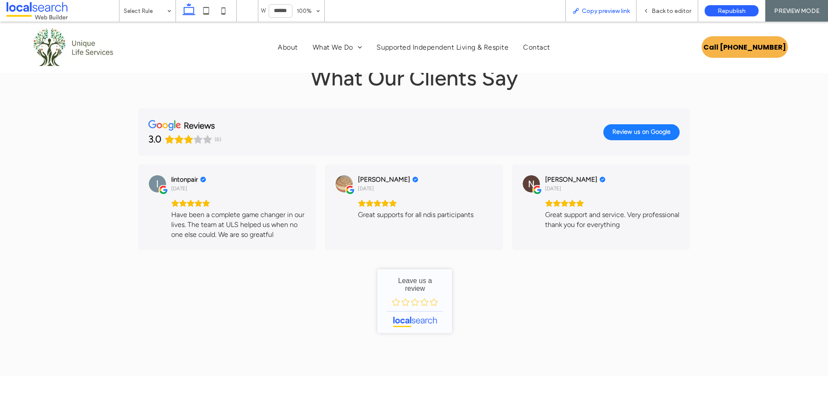
scroll to position [2721, 0]
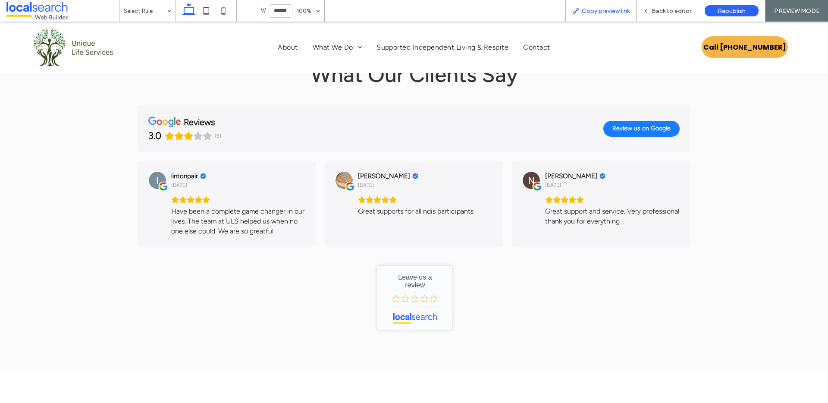
click at [599, 11] on span "Copy preview link" at bounding box center [606, 10] width 48 height 7
click at [661, 9] on span "Back to editor" at bounding box center [672, 10] width 40 height 7
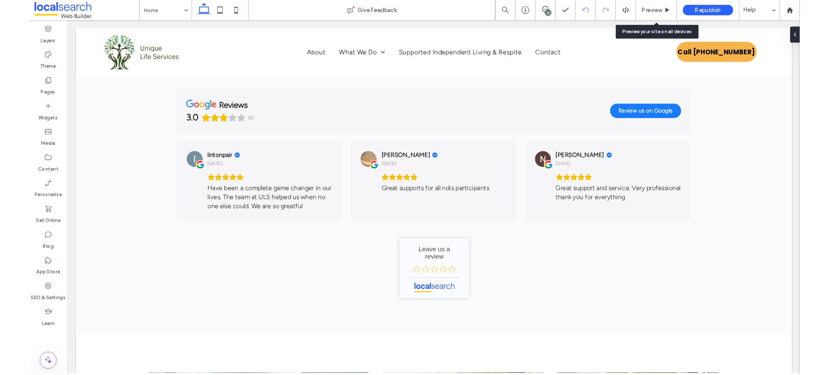
scroll to position [2684, 0]
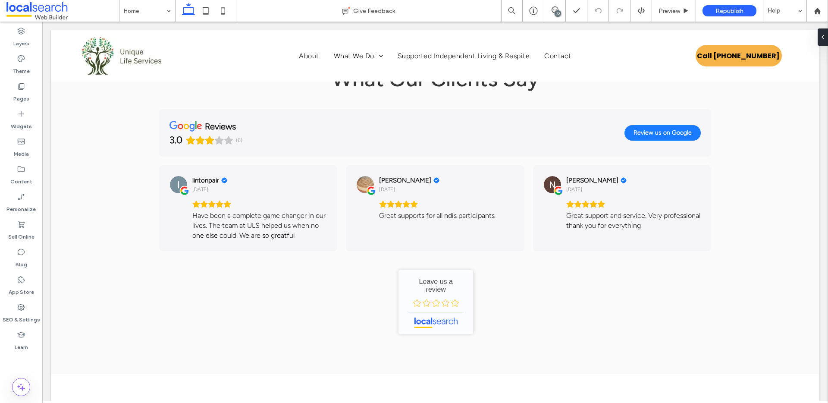
click at [557, 13] on div "22" at bounding box center [558, 13] width 6 height 6
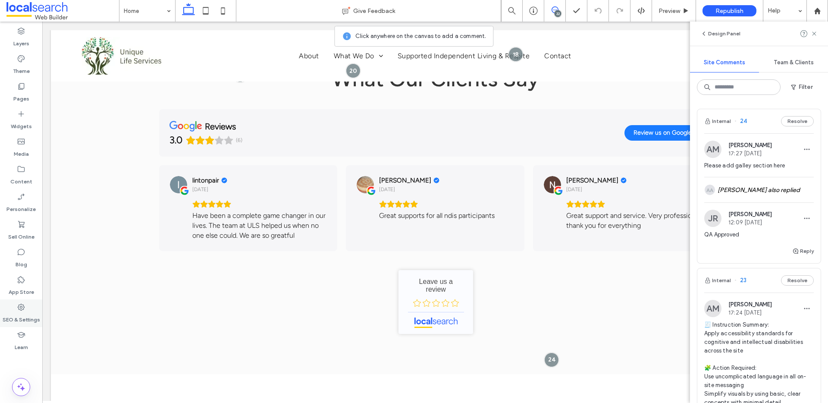
click at [23, 313] on label "SEO & Settings" at bounding box center [22, 318] width 38 height 12
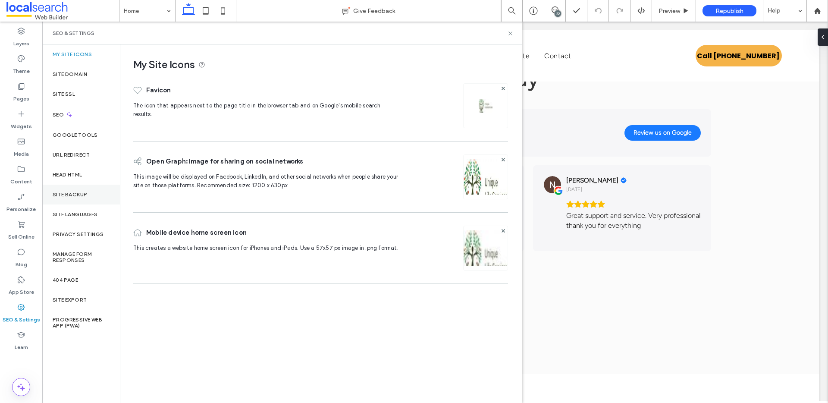
click at [95, 196] on div "Site Backup" at bounding box center [81, 195] width 78 height 20
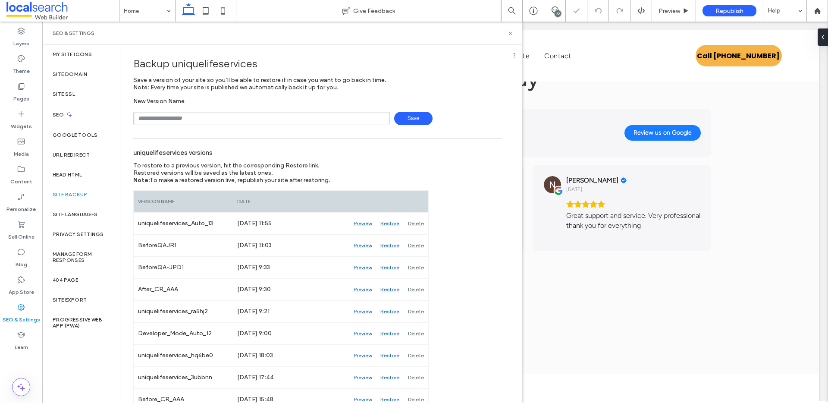
click at [249, 114] on input "text" at bounding box center [261, 118] width 257 height 13
click at [406, 116] on span "Save" at bounding box center [413, 118] width 38 height 13
click at [381, 120] on input "**********" at bounding box center [261, 118] width 257 height 13
click at [401, 121] on span "Save" at bounding box center [413, 118] width 38 height 13
type input "*"
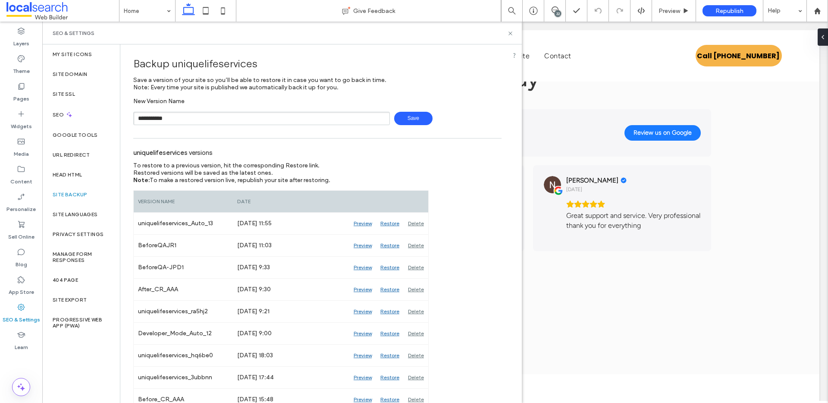
click at [394, 122] on span "Save" at bounding box center [413, 118] width 38 height 13
type input "**********"
click at [285, 121] on input "text" at bounding box center [261, 118] width 257 height 13
type input "**********"
click at [419, 118] on span "Save" at bounding box center [413, 118] width 38 height 13
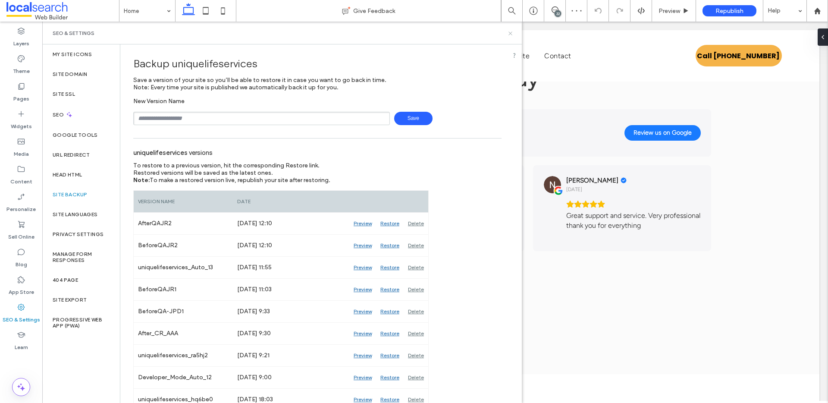
click at [510, 34] on icon at bounding box center [510, 33] width 6 height 6
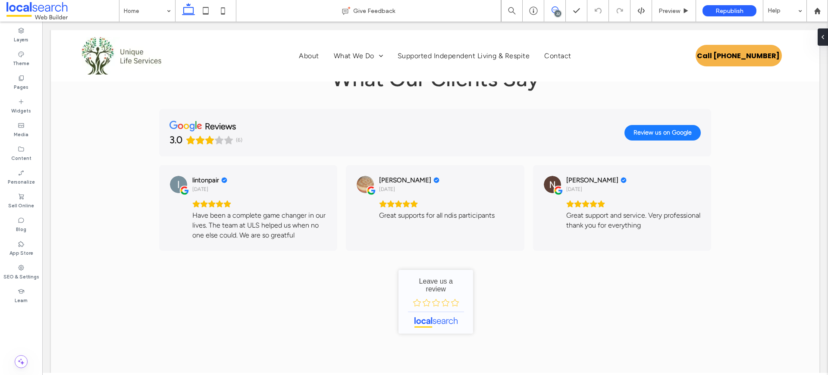
click at [551, 7] on span at bounding box center [555, 9] width 21 height 7
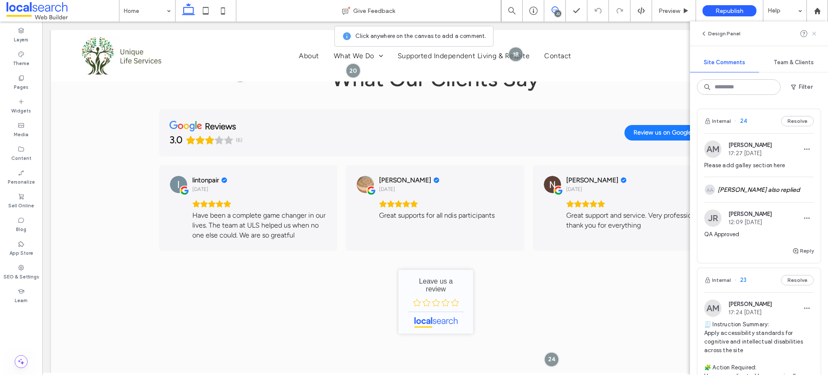
click at [814, 35] on icon at bounding box center [814, 33] width 7 height 7
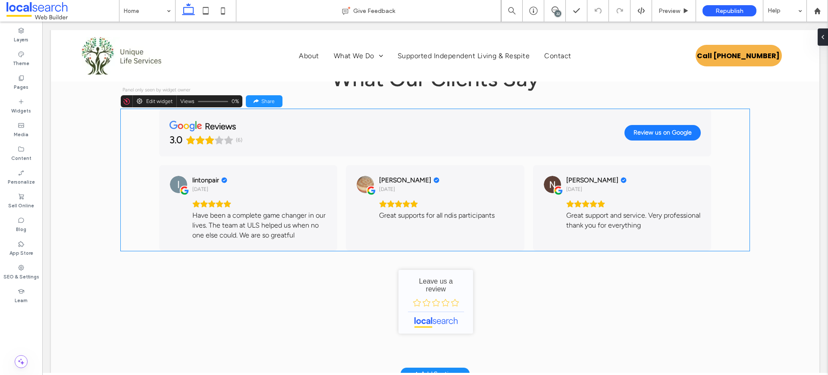
scroll to position [2684, 0]
